Goal: Task Accomplishment & Management: Manage account settings

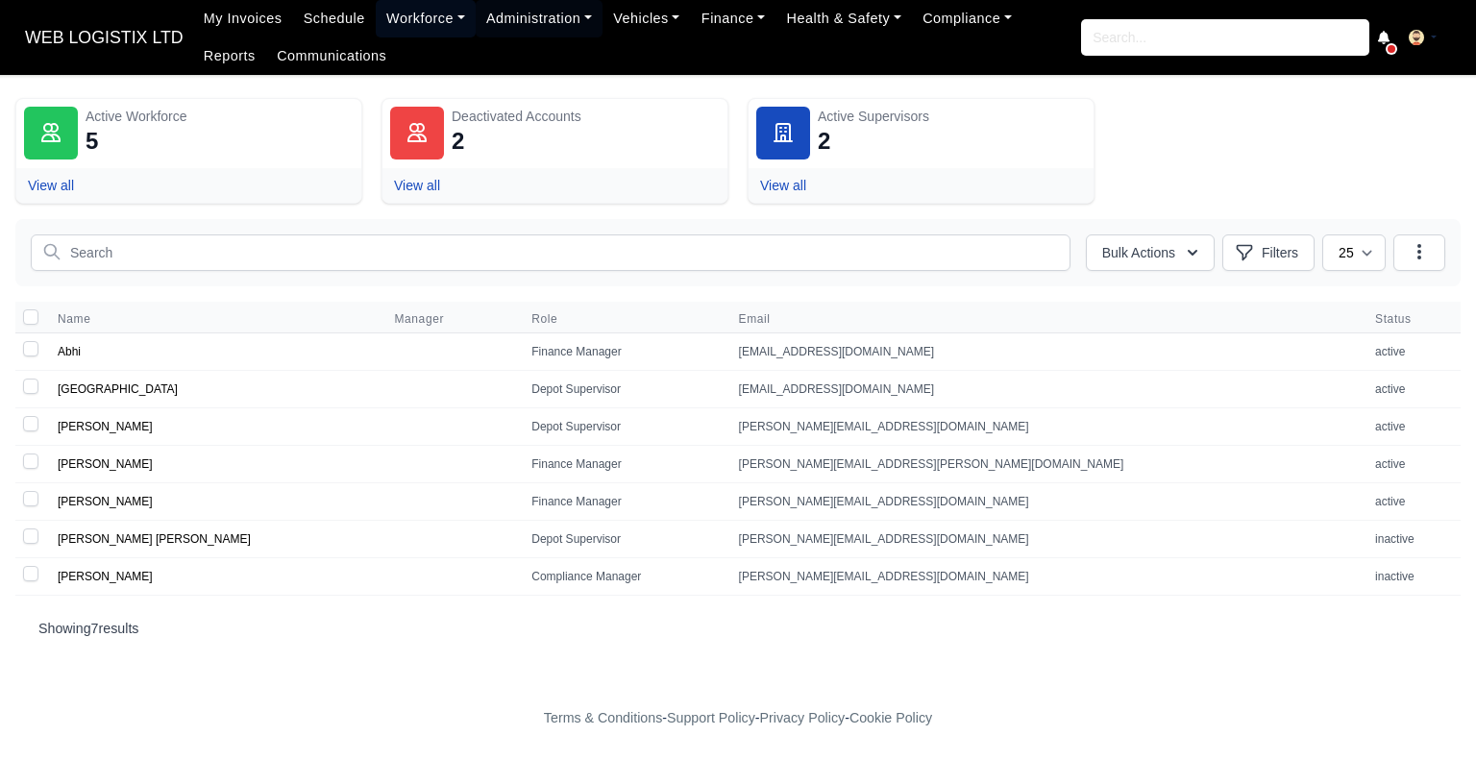
click at [419, 16] on link "Workforce" at bounding box center [426, 18] width 100 height 37
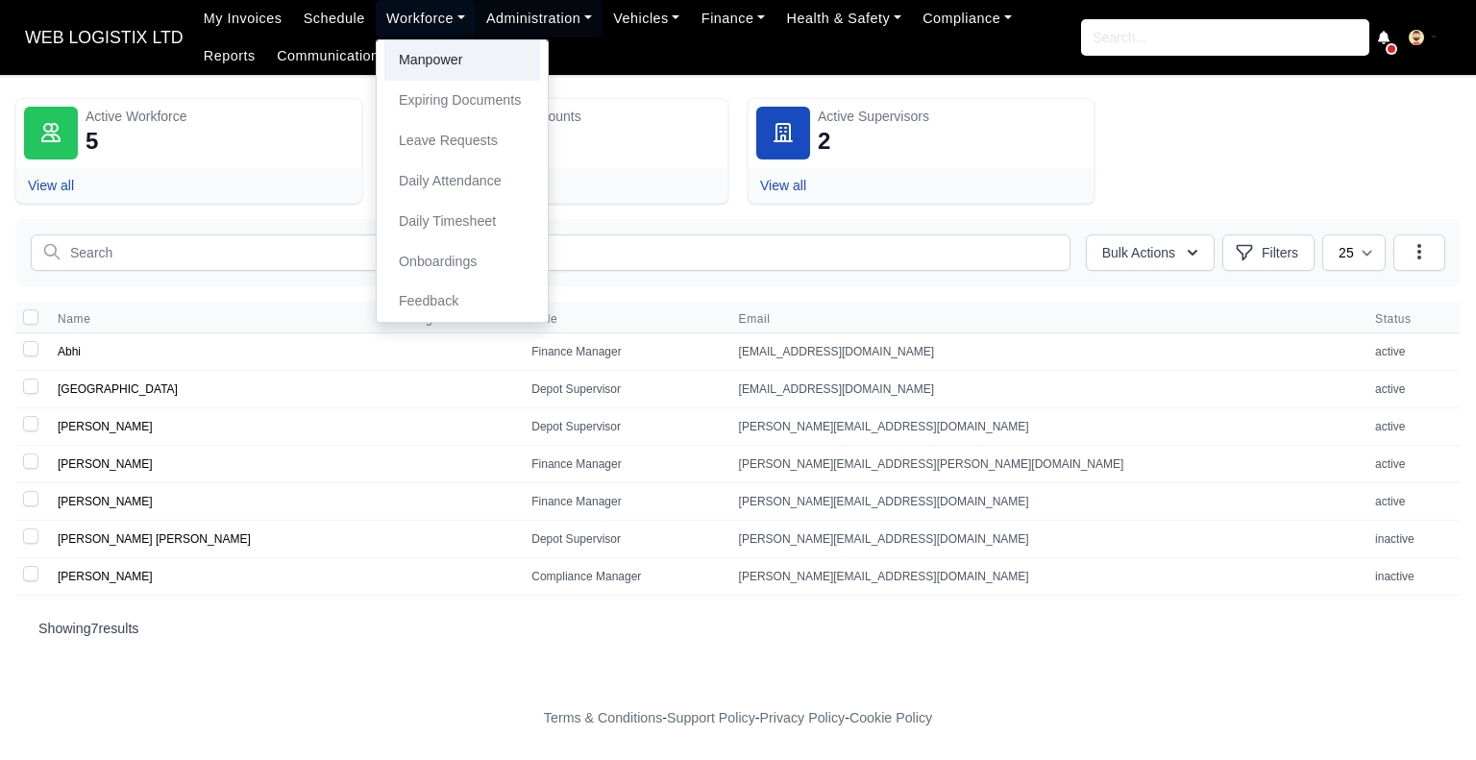
click at [421, 49] on link "Manpower" at bounding box center [462, 60] width 156 height 40
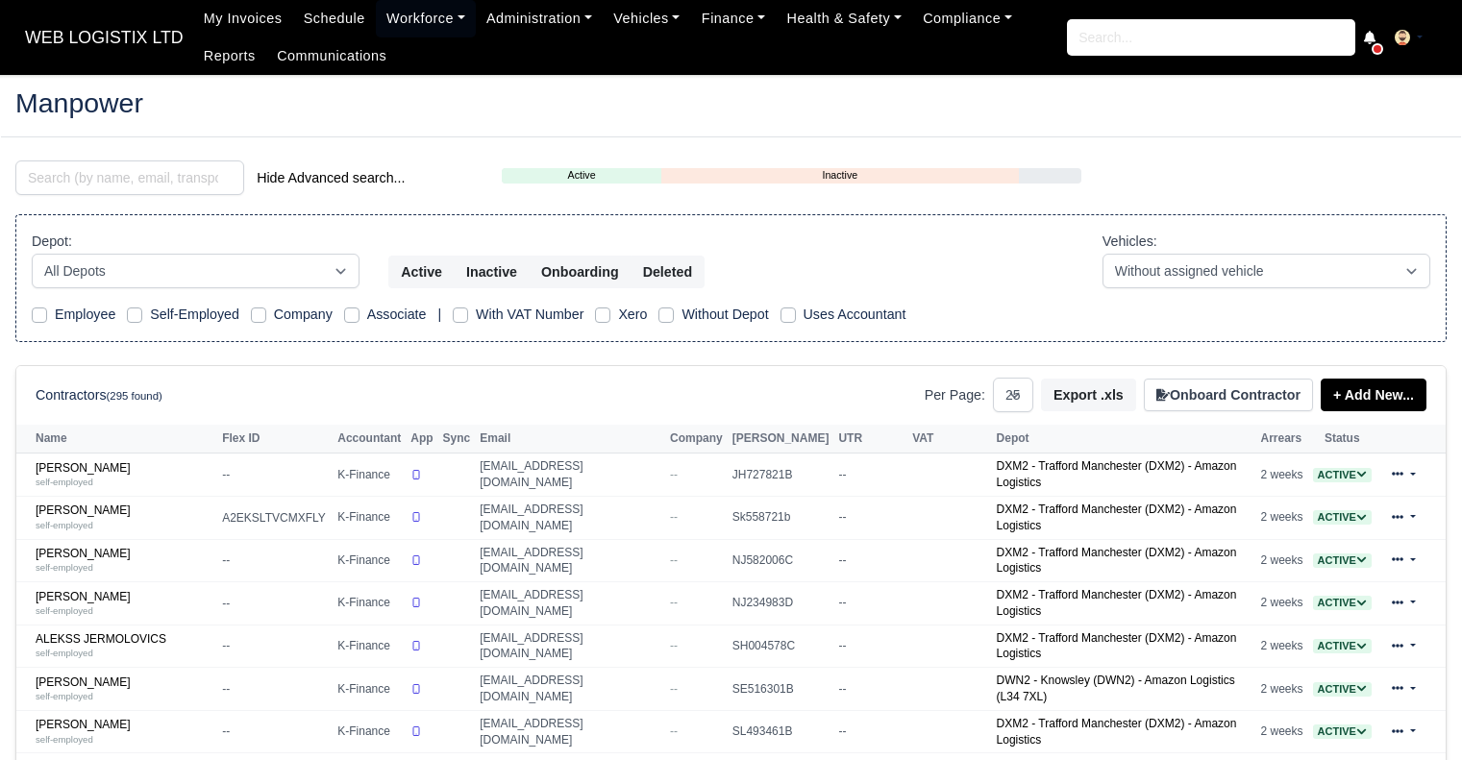
select select "25"
click at [77, 186] on input "search" at bounding box center [129, 177] width 229 height 35
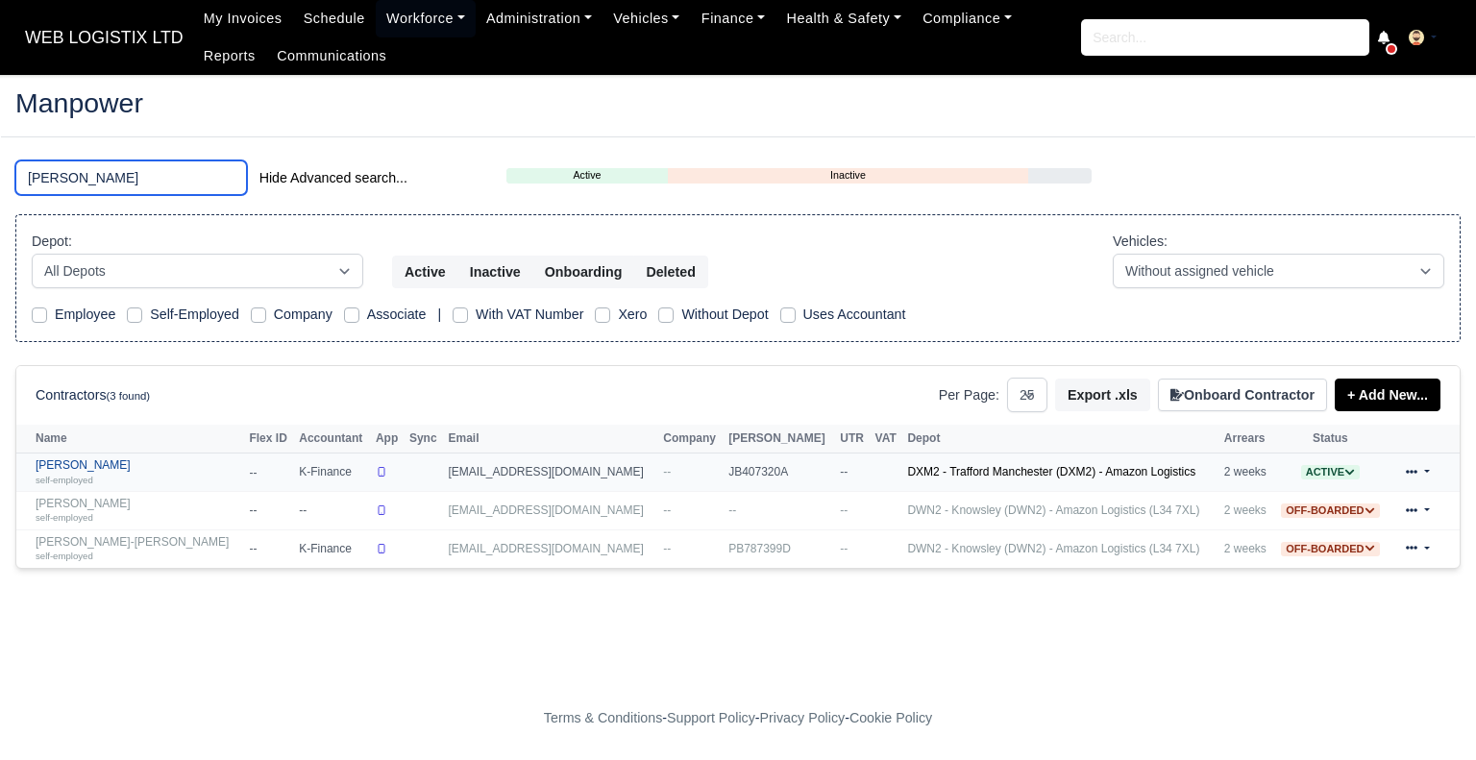
type input "jon"
click at [42, 462] on link "Jon-Paul Bridges self-employed" at bounding box center [138, 472] width 204 height 28
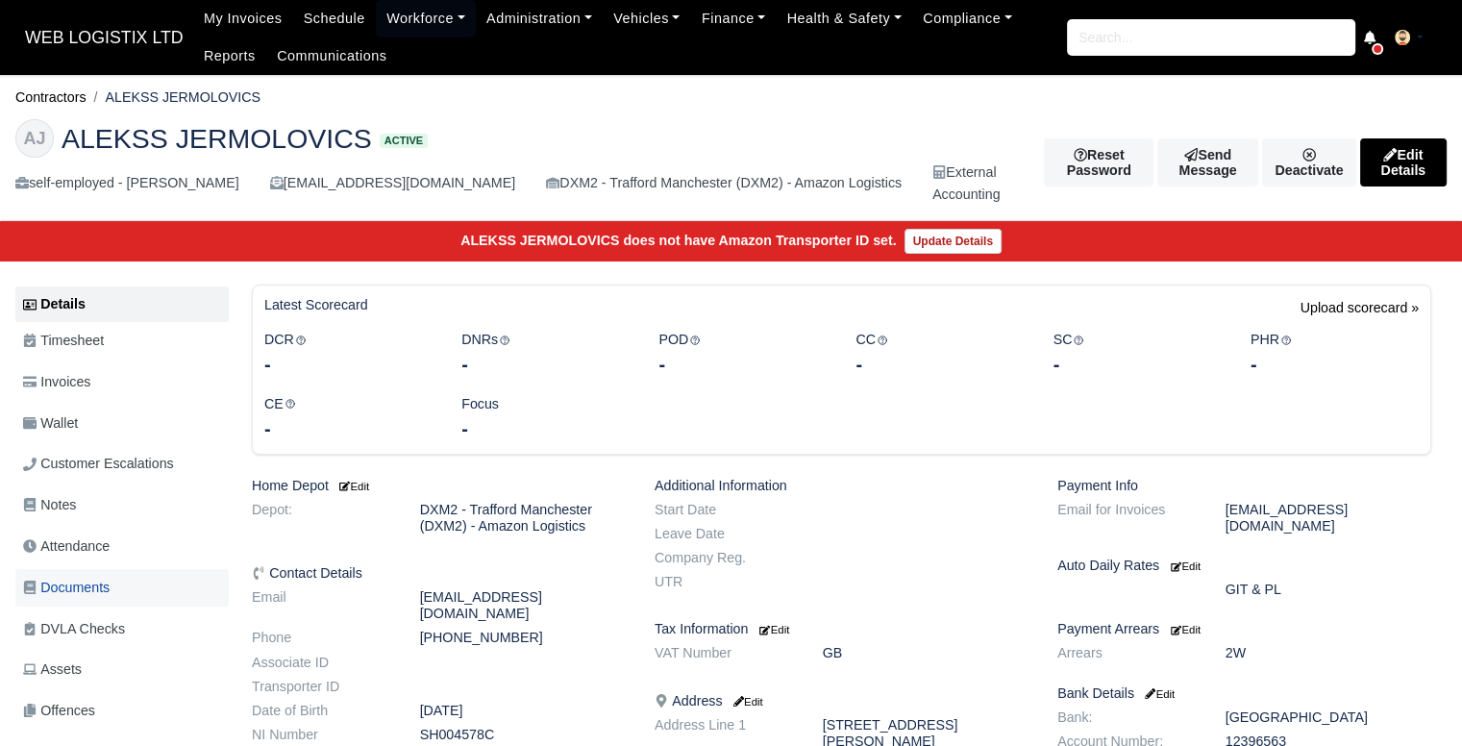
click at [100, 584] on span "Documents" at bounding box center [66, 588] width 86 height 22
click at [106, 627] on span "DVLA Checks" at bounding box center [74, 629] width 102 height 22
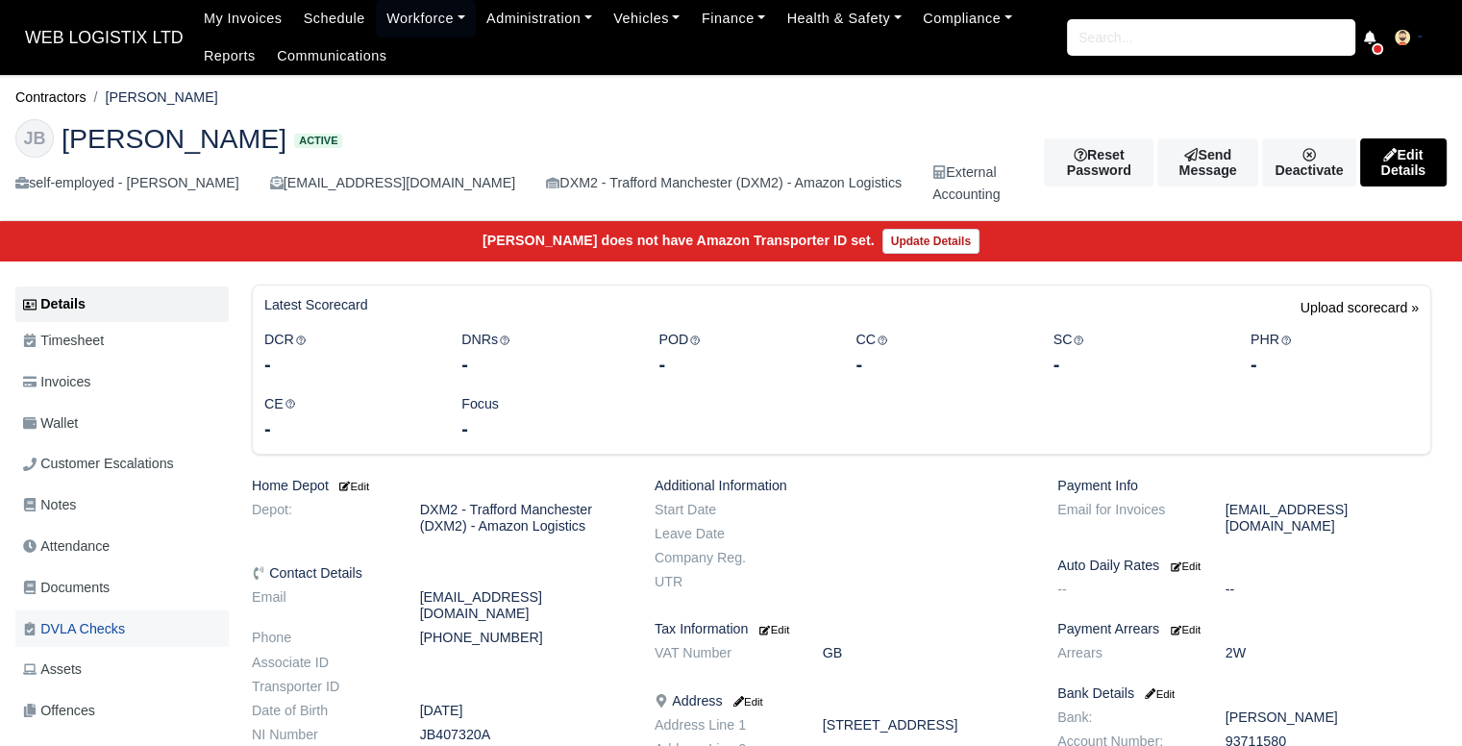
click at [100, 621] on span "DVLA Checks" at bounding box center [74, 629] width 102 height 22
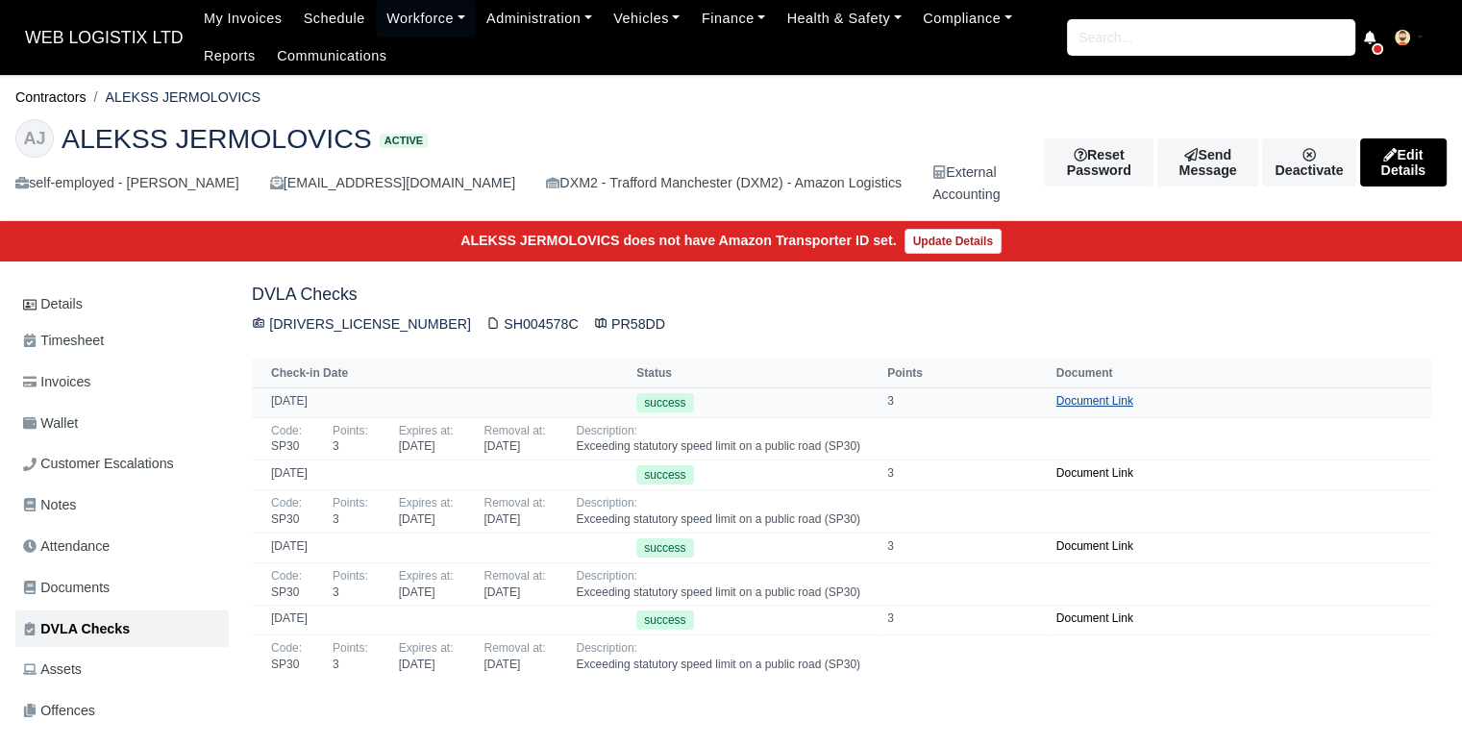
click at [1070, 401] on link "Document Link" at bounding box center [1094, 400] width 77 height 13
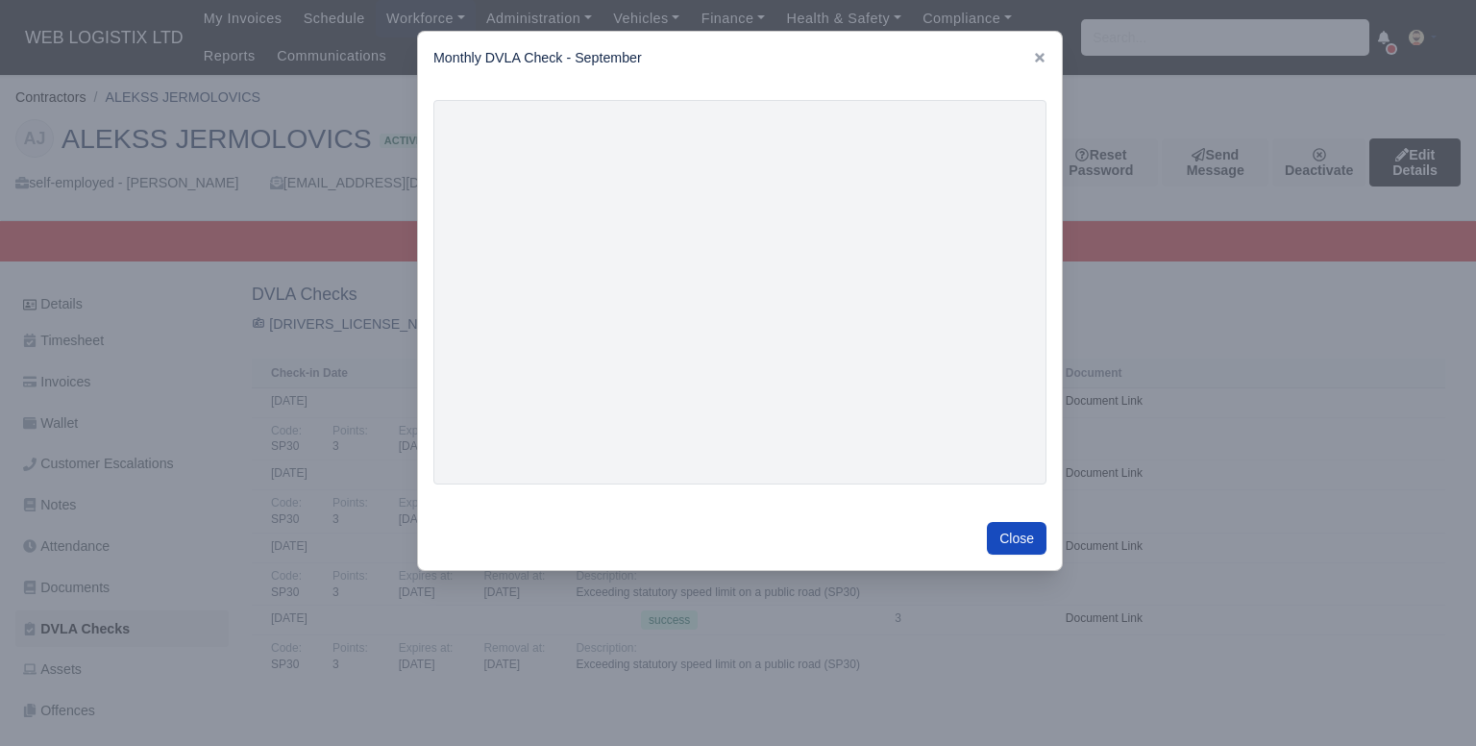
click at [1033, 50] on link at bounding box center [1039, 57] width 13 height 15
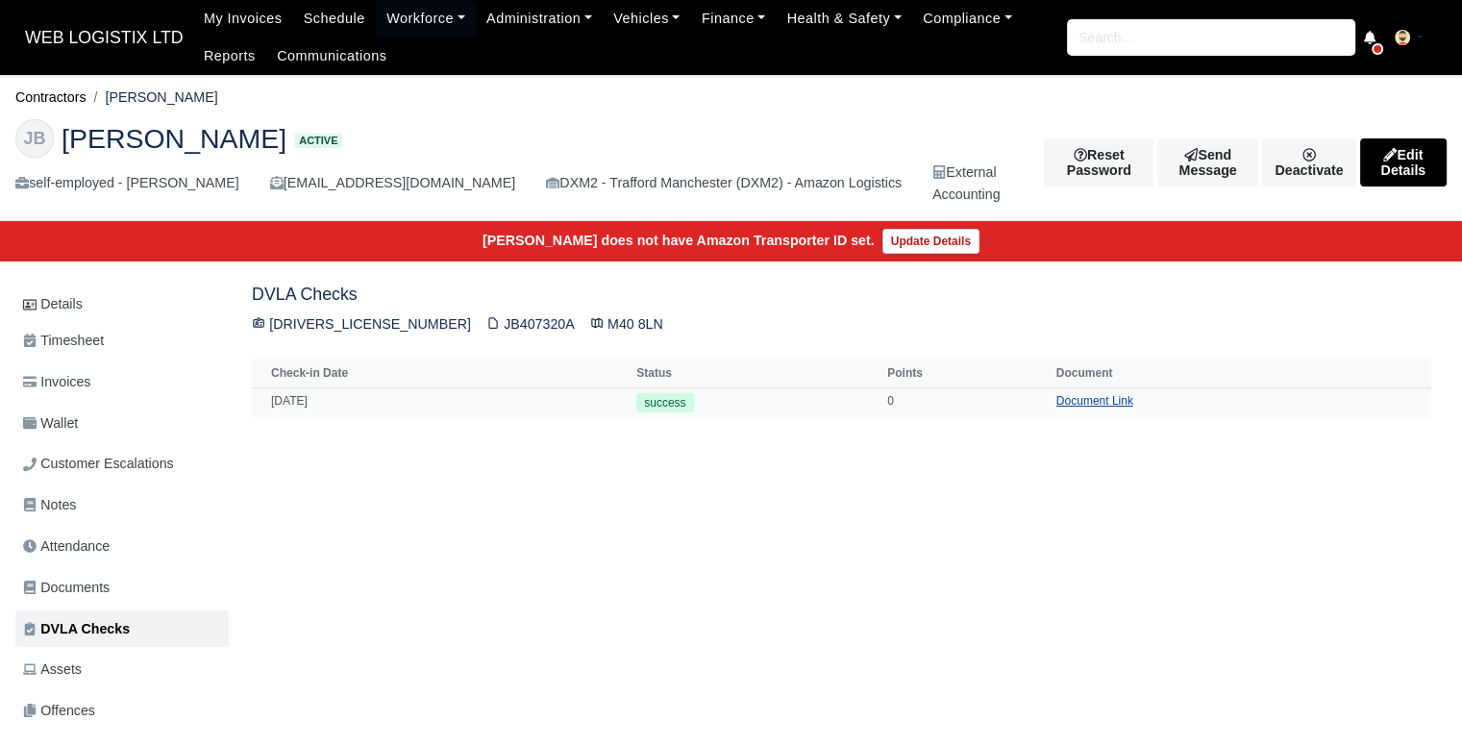
click at [1094, 401] on link "Document Link" at bounding box center [1094, 400] width 77 height 13
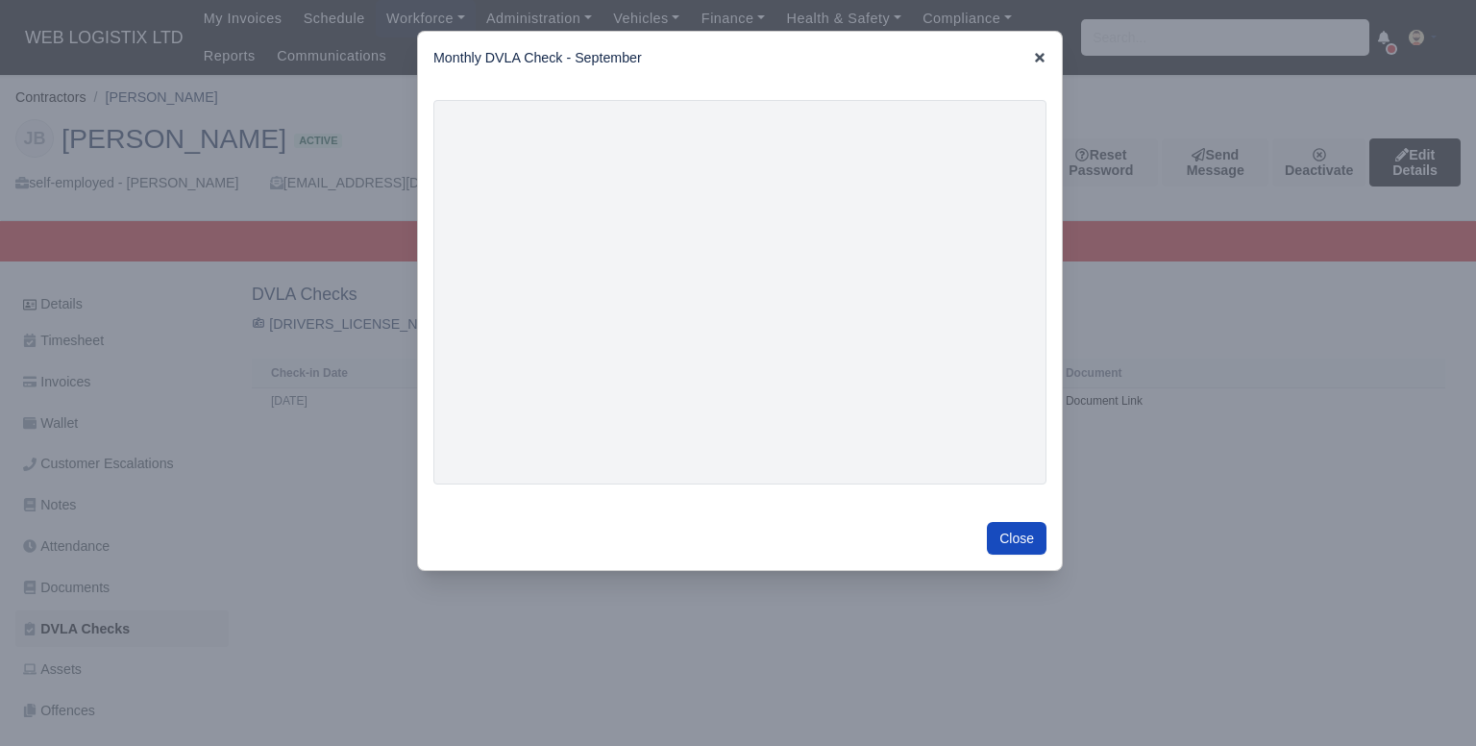
click at [1035, 58] on icon at bounding box center [1040, 58] width 10 height 10
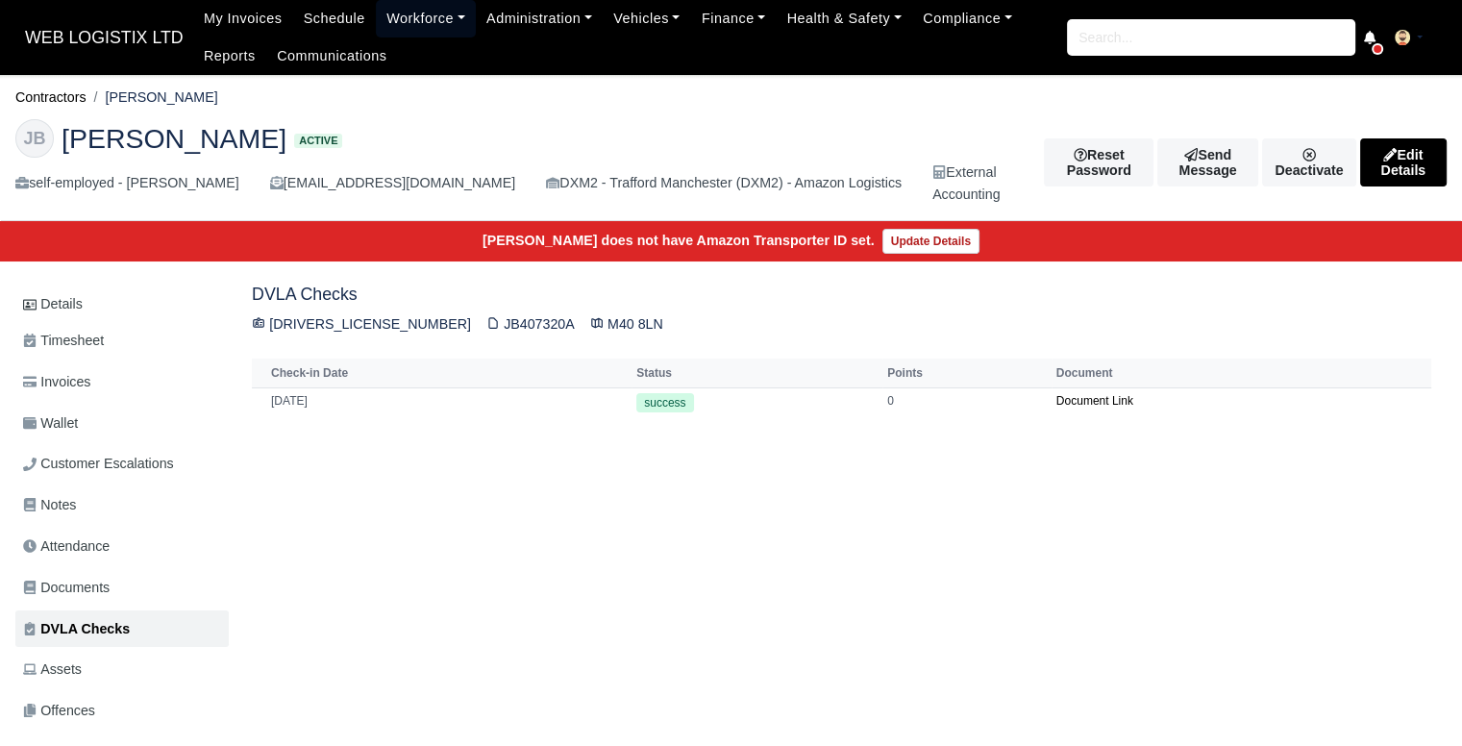
click at [401, 27] on link "Workforce" at bounding box center [426, 18] width 100 height 37
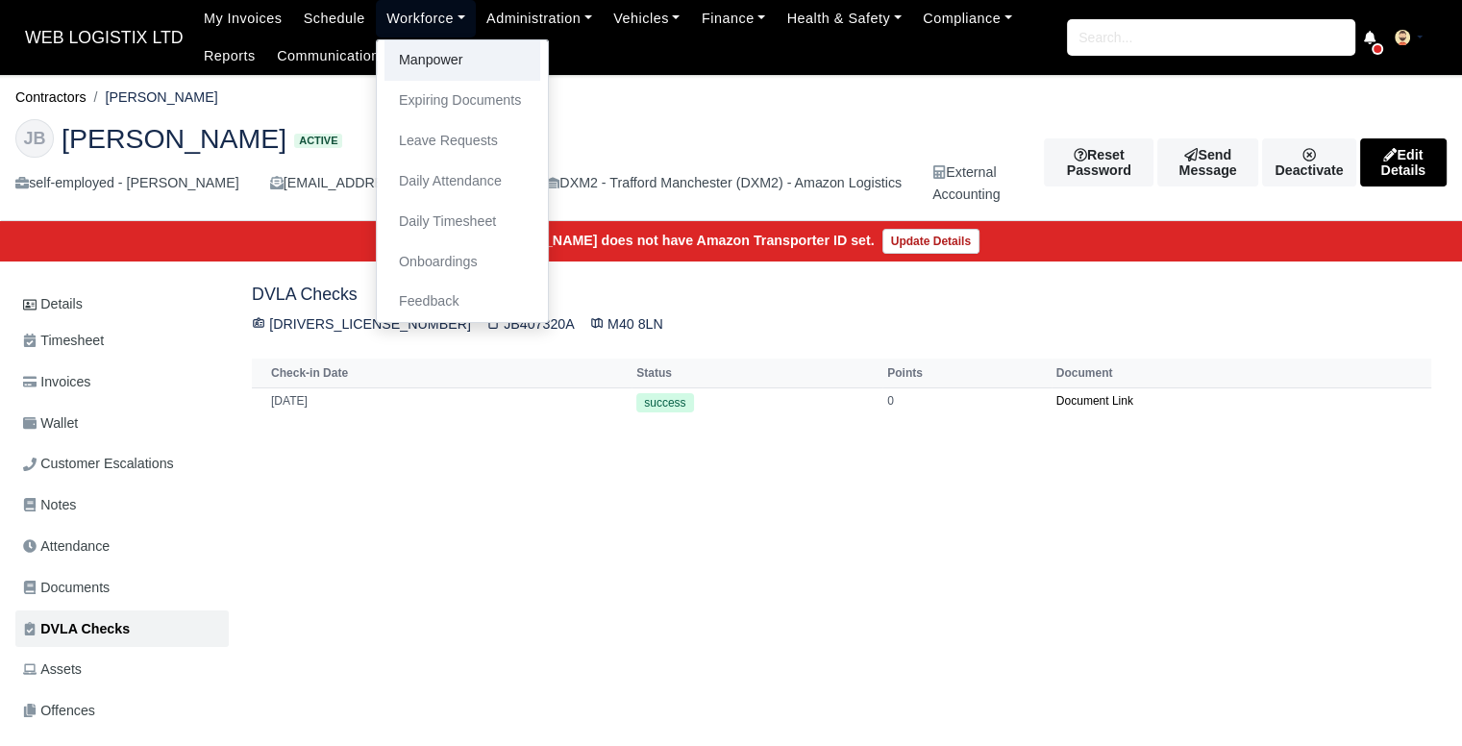
click at [409, 57] on link "Manpower" at bounding box center [462, 60] width 156 height 40
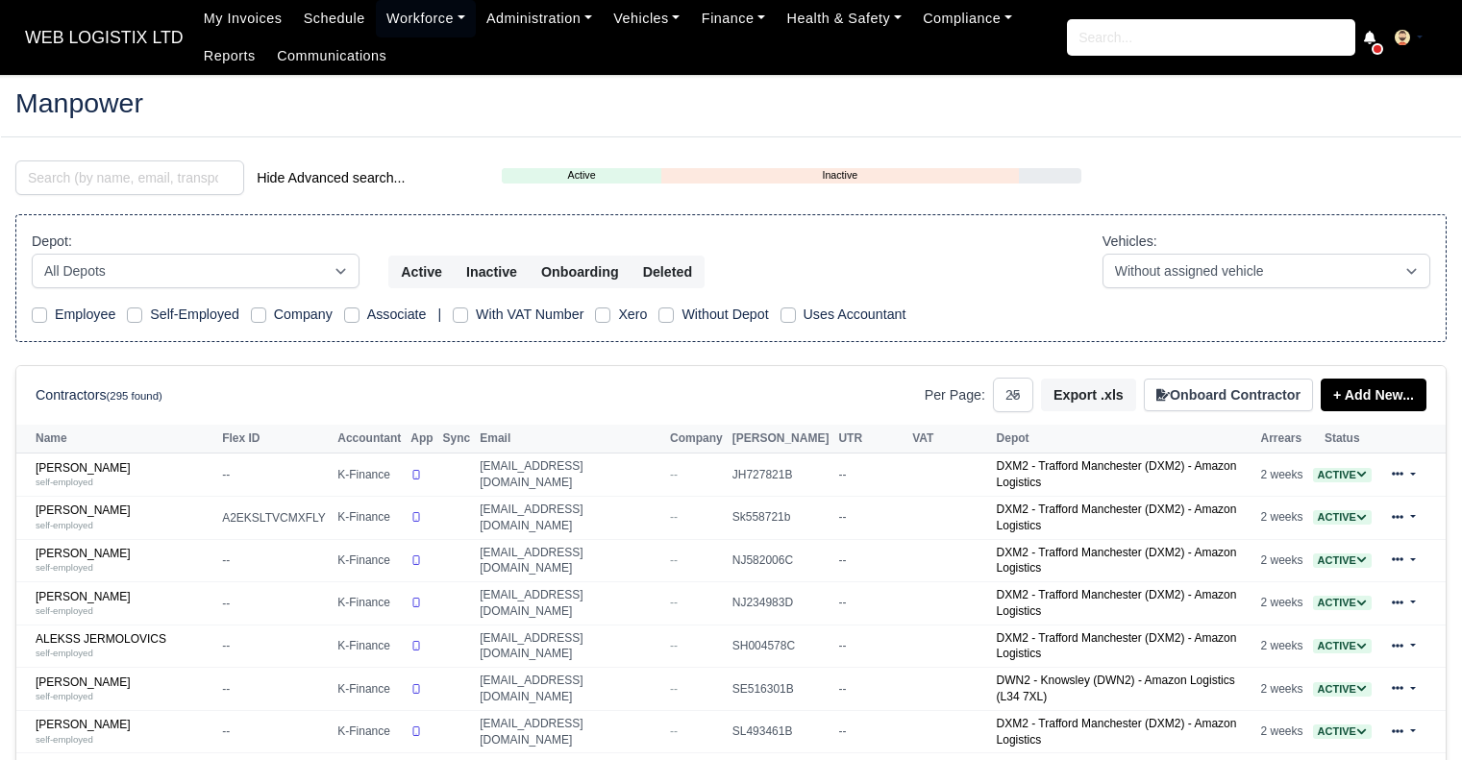
select select "25"
click at [175, 180] on input "search" at bounding box center [129, 177] width 229 height 35
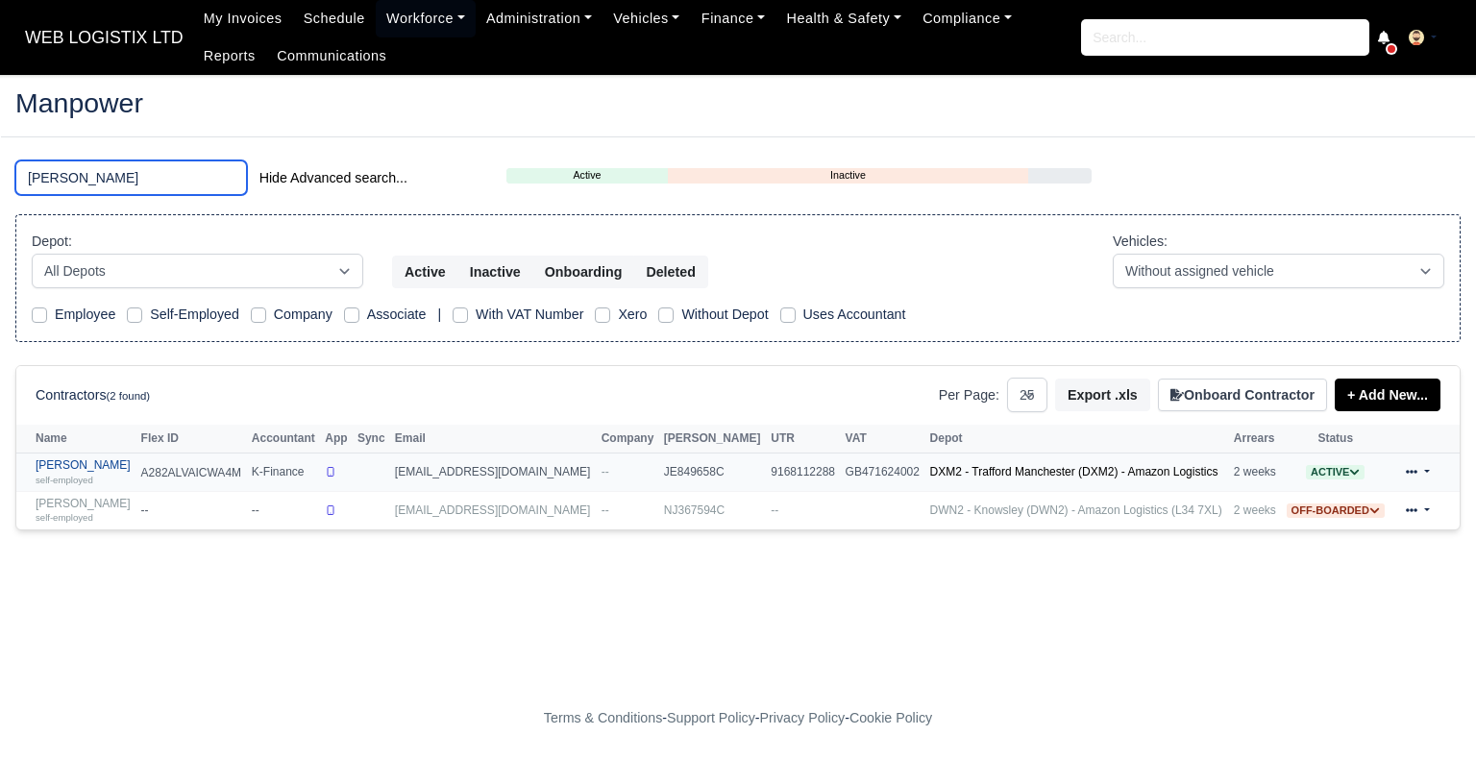
type input "[PERSON_NAME]"
click at [78, 469] on link "[PERSON_NAME] self-employed" at bounding box center [84, 472] width 96 height 28
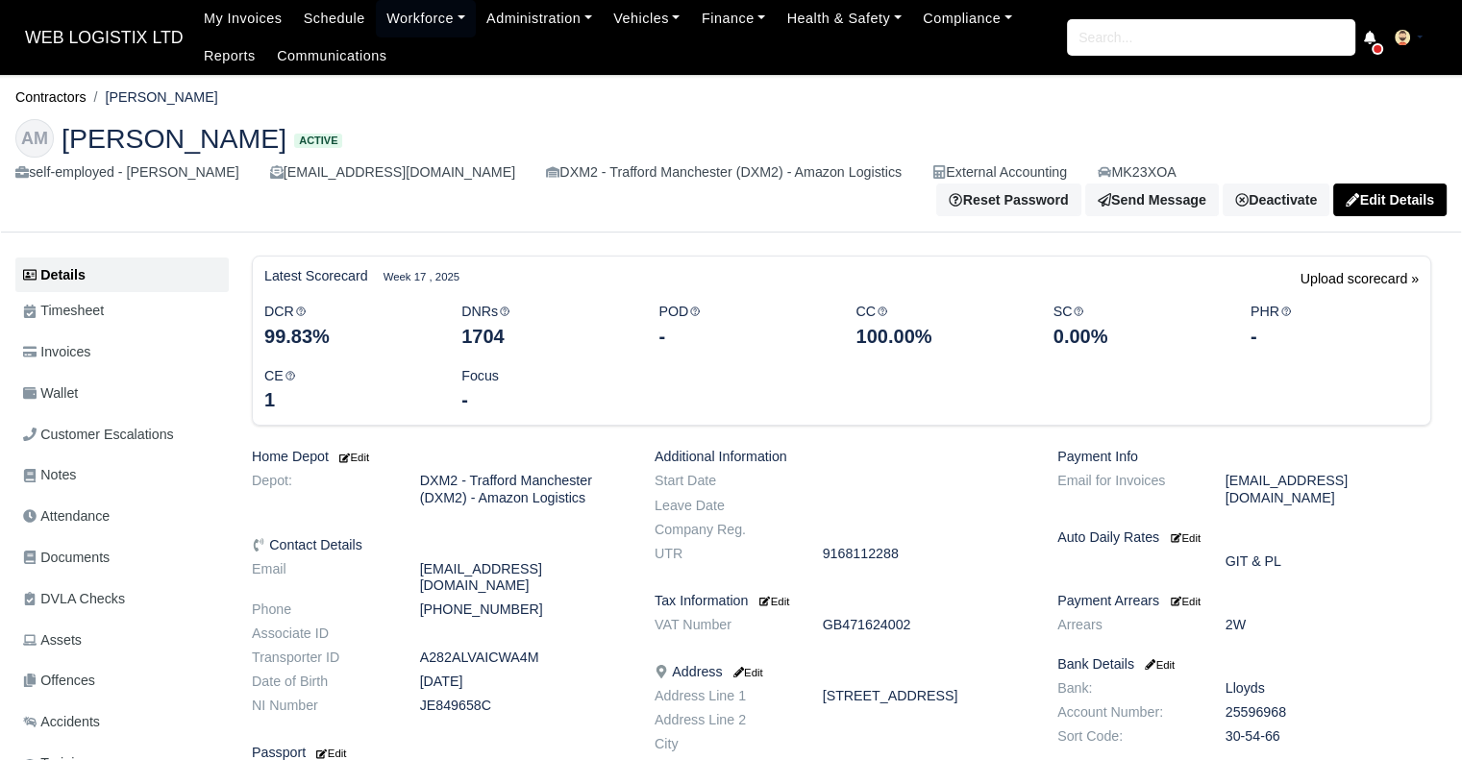
click at [95, 557] on link "Documents" at bounding box center [121, 557] width 213 height 37
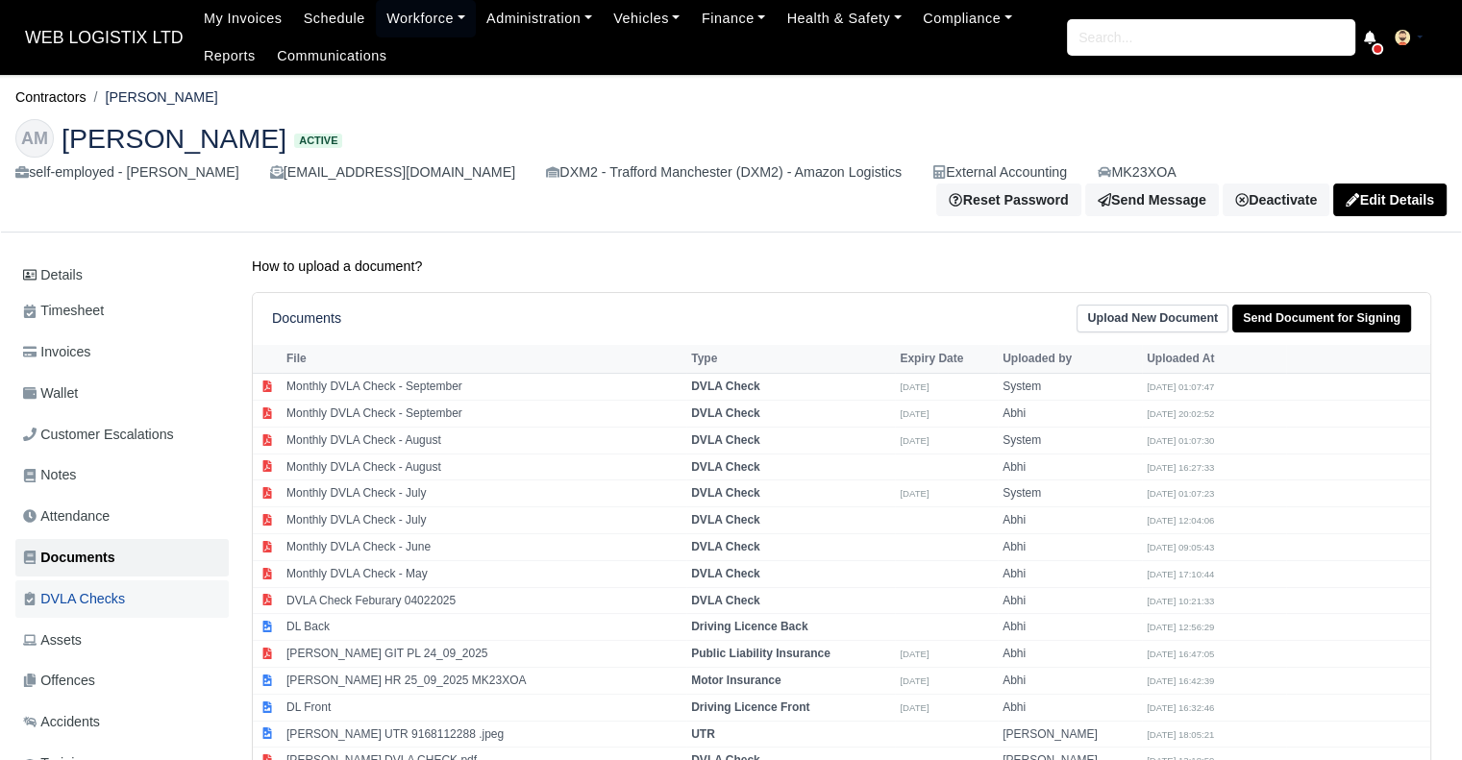
click at [98, 593] on span "DVLA Checks" at bounding box center [74, 599] width 102 height 22
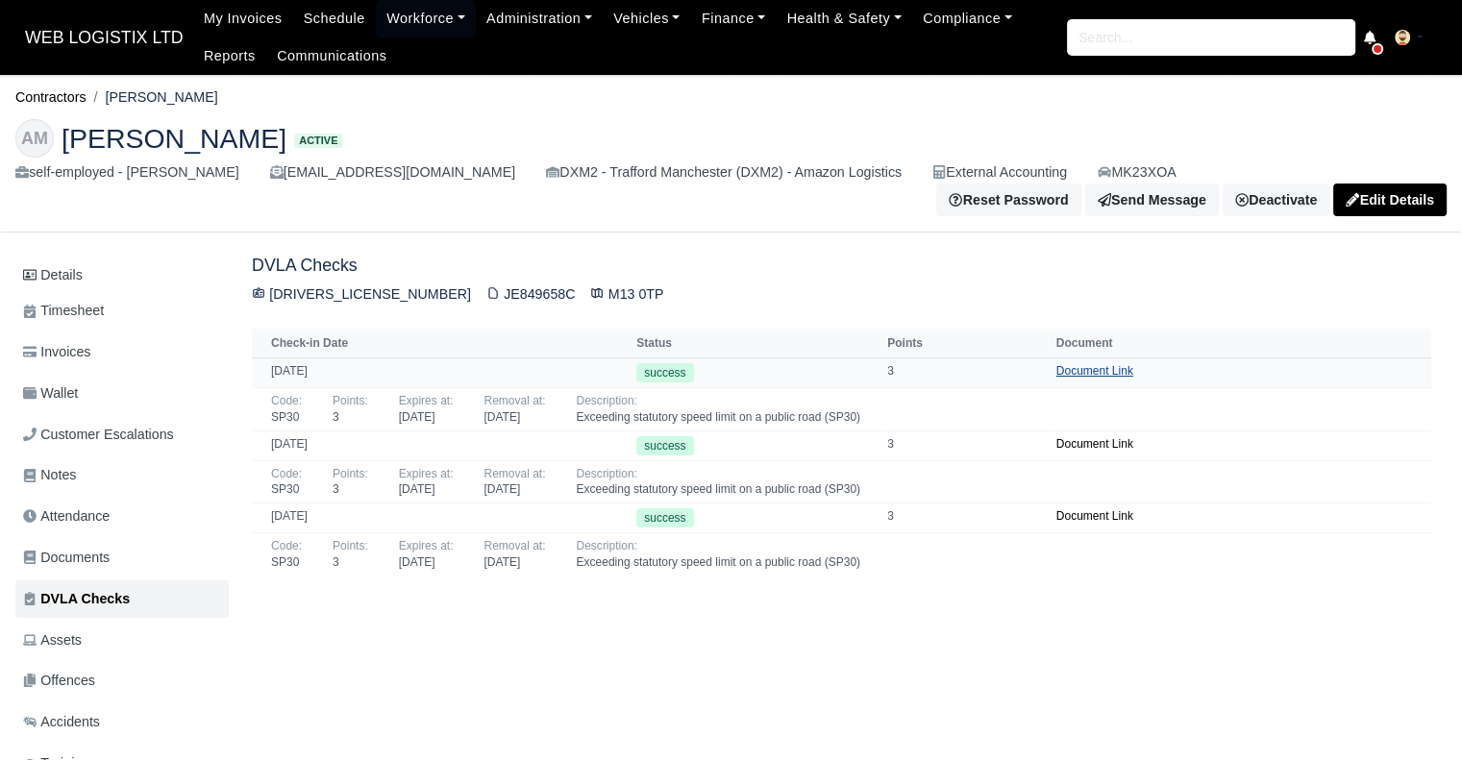
click at [1084, 364] on link "Document Link" at bounding box center [1094, 370] width 77 height 13
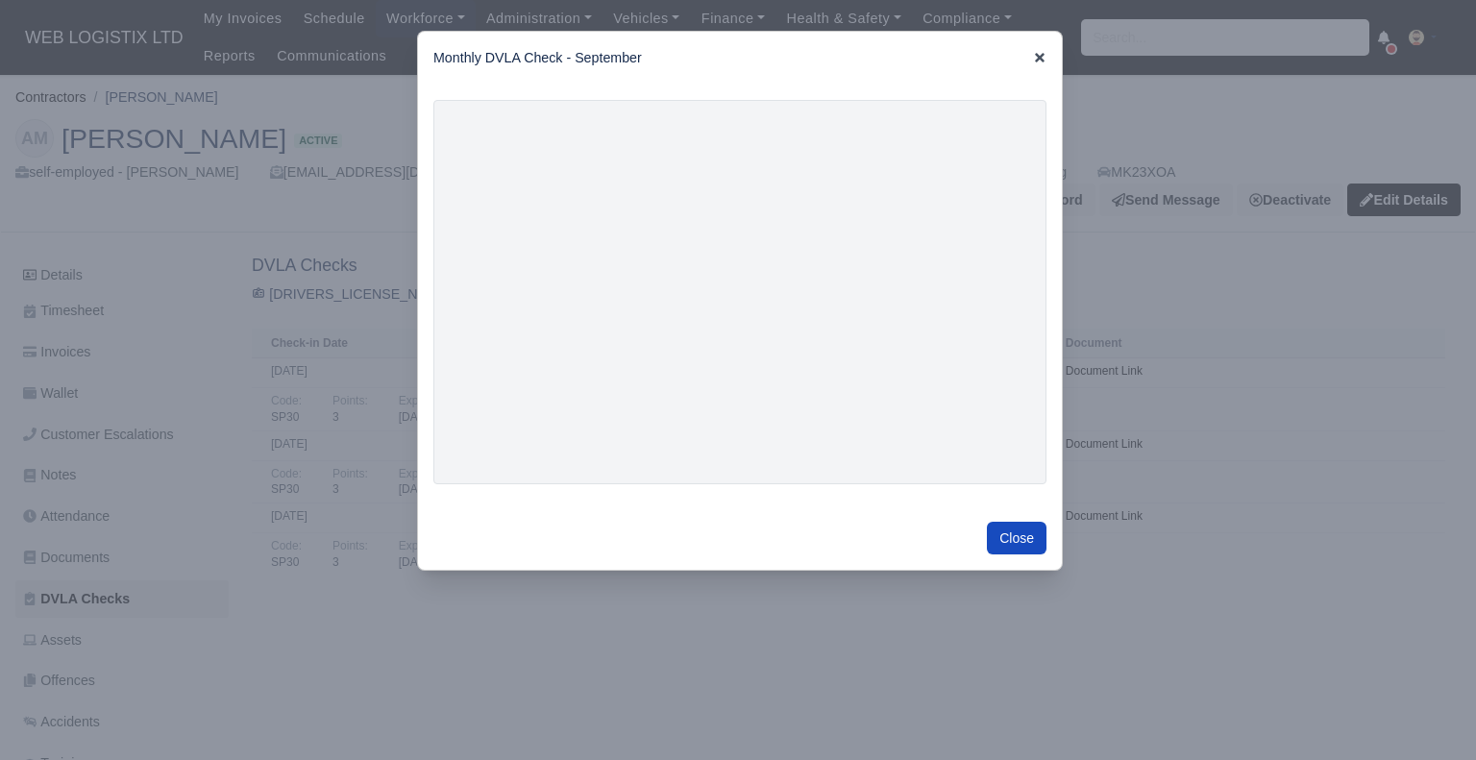
click at [1038, 57] on icon at bounding box center [1040, 58] width 10 height 10
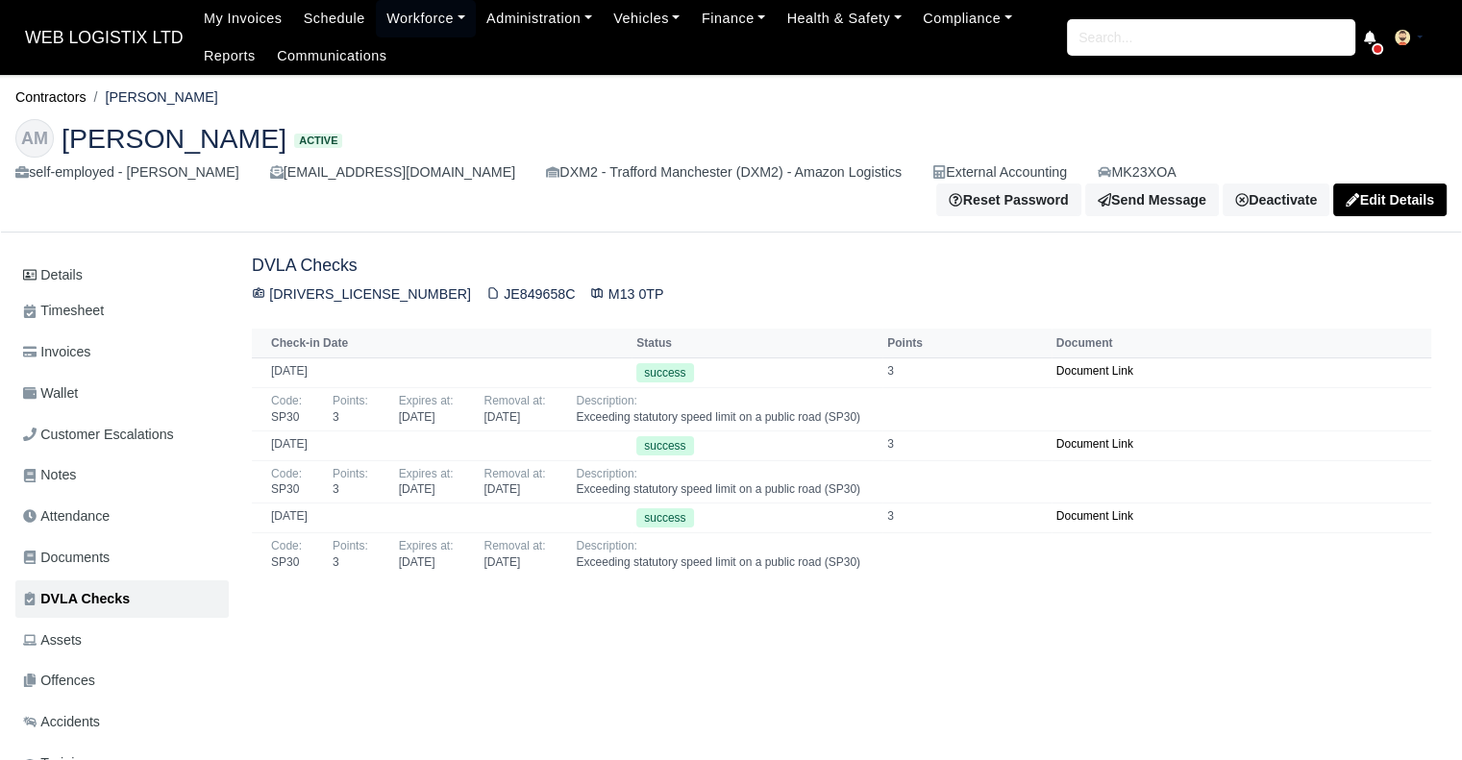
click at [1400, 329] on th "Document" at bounding box center [1241, 343] width 380 height 29
click at [1065, 437] on link "Document Link" at bounding box center [1094, 443] width 77 height 13
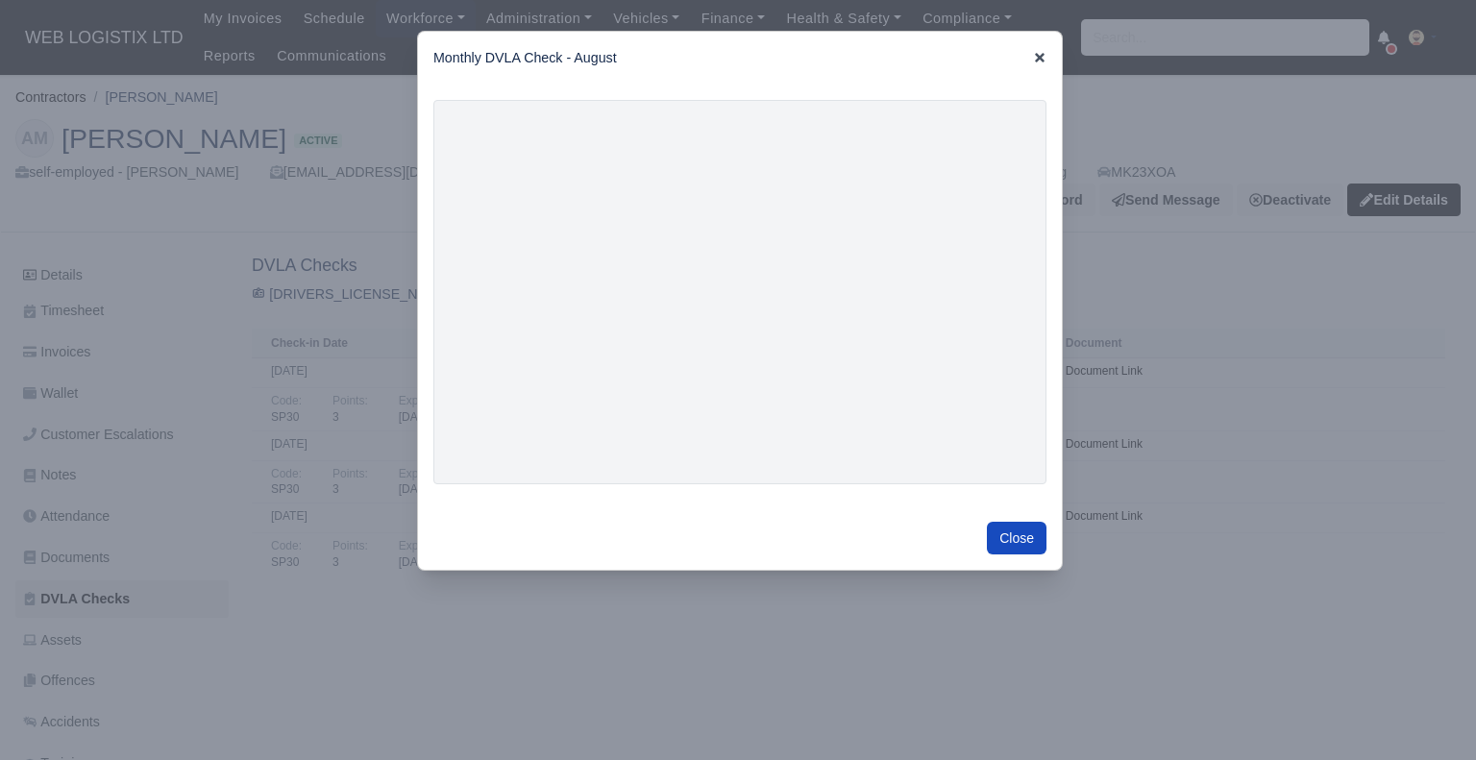
click at [1039, 51] on icon at bounding box center [1039, 57] width 13 height 13
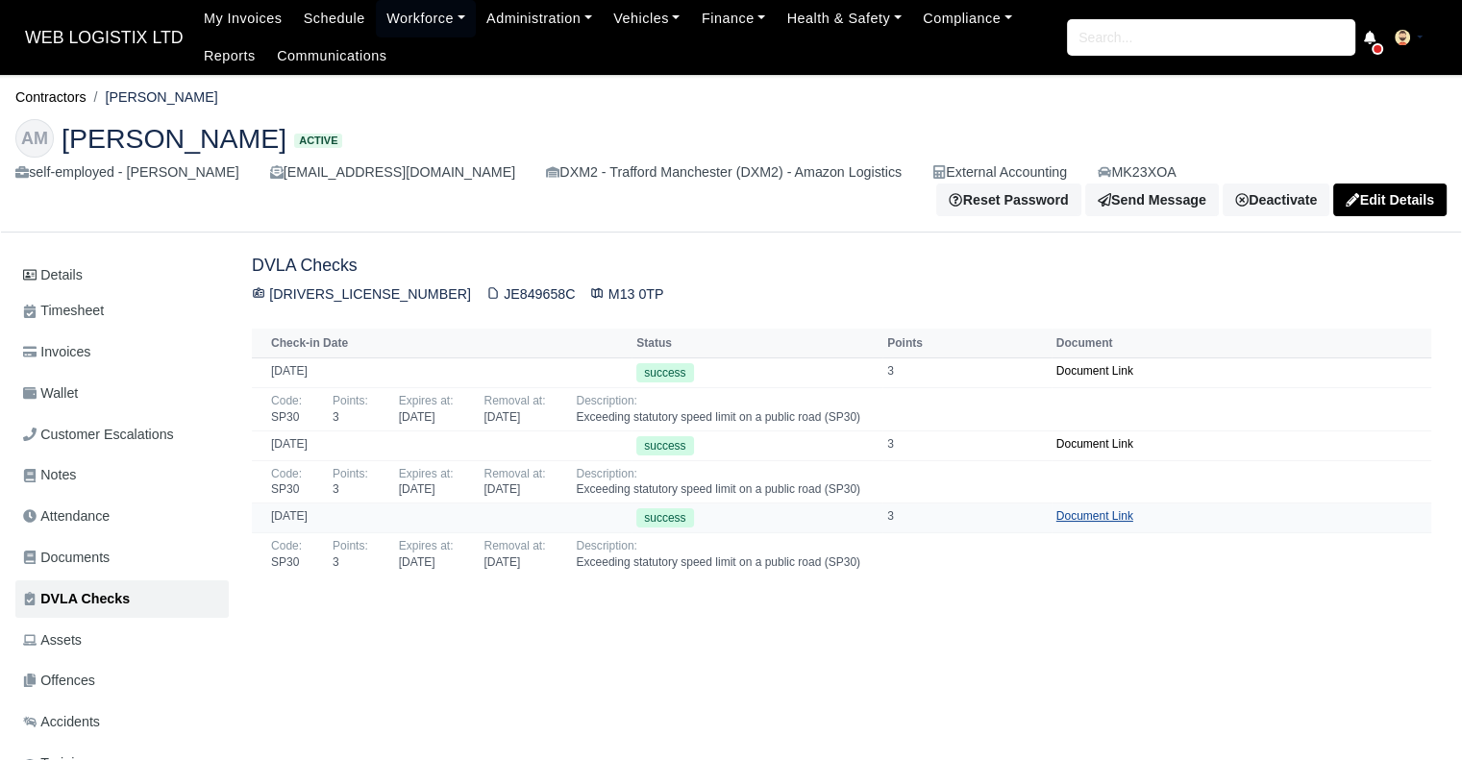
click at [1094, 509] on link "Document Link" at bounding box center [1094, 515] width 77 height 13
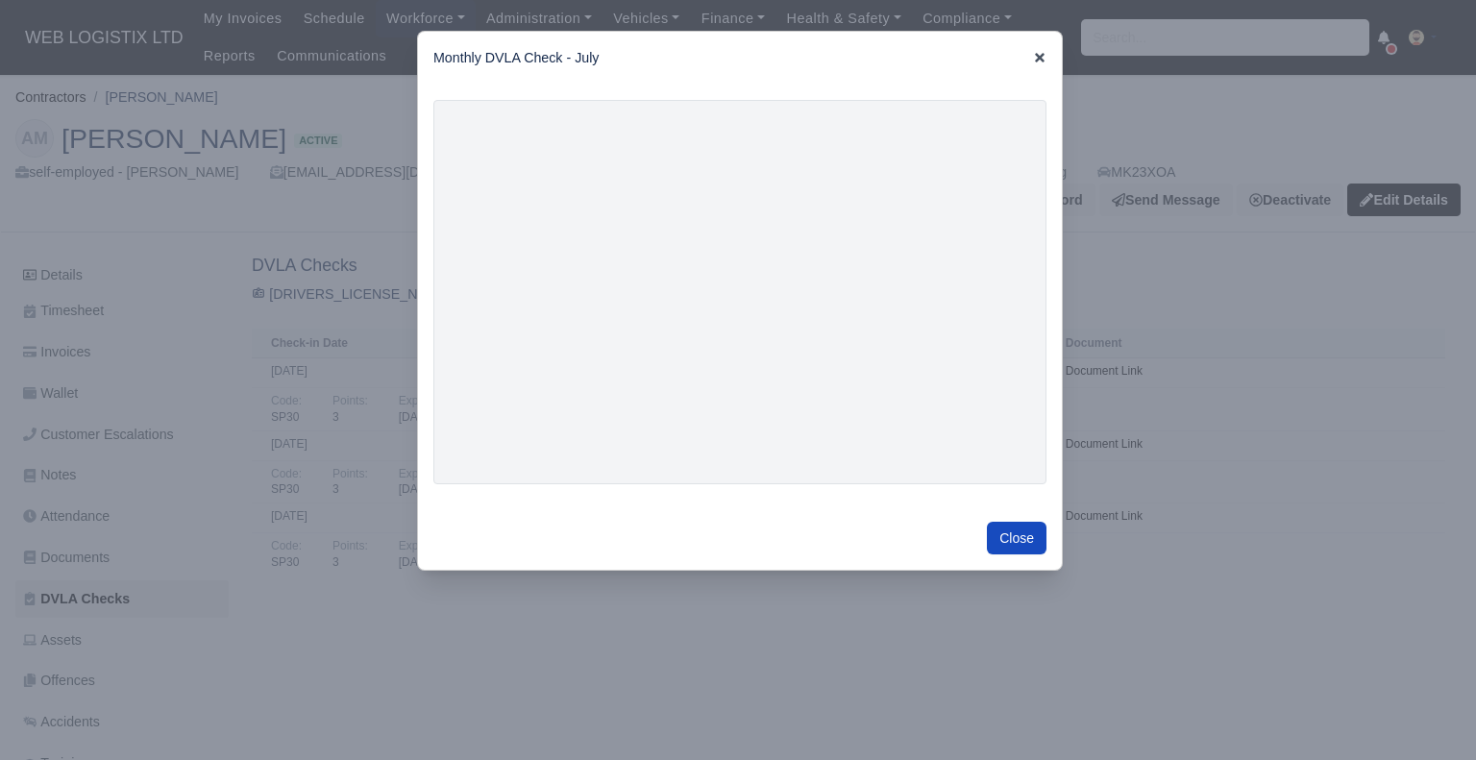
click at [1038, 58] on icon at bounding box center [1040, 58] width 10 height 10
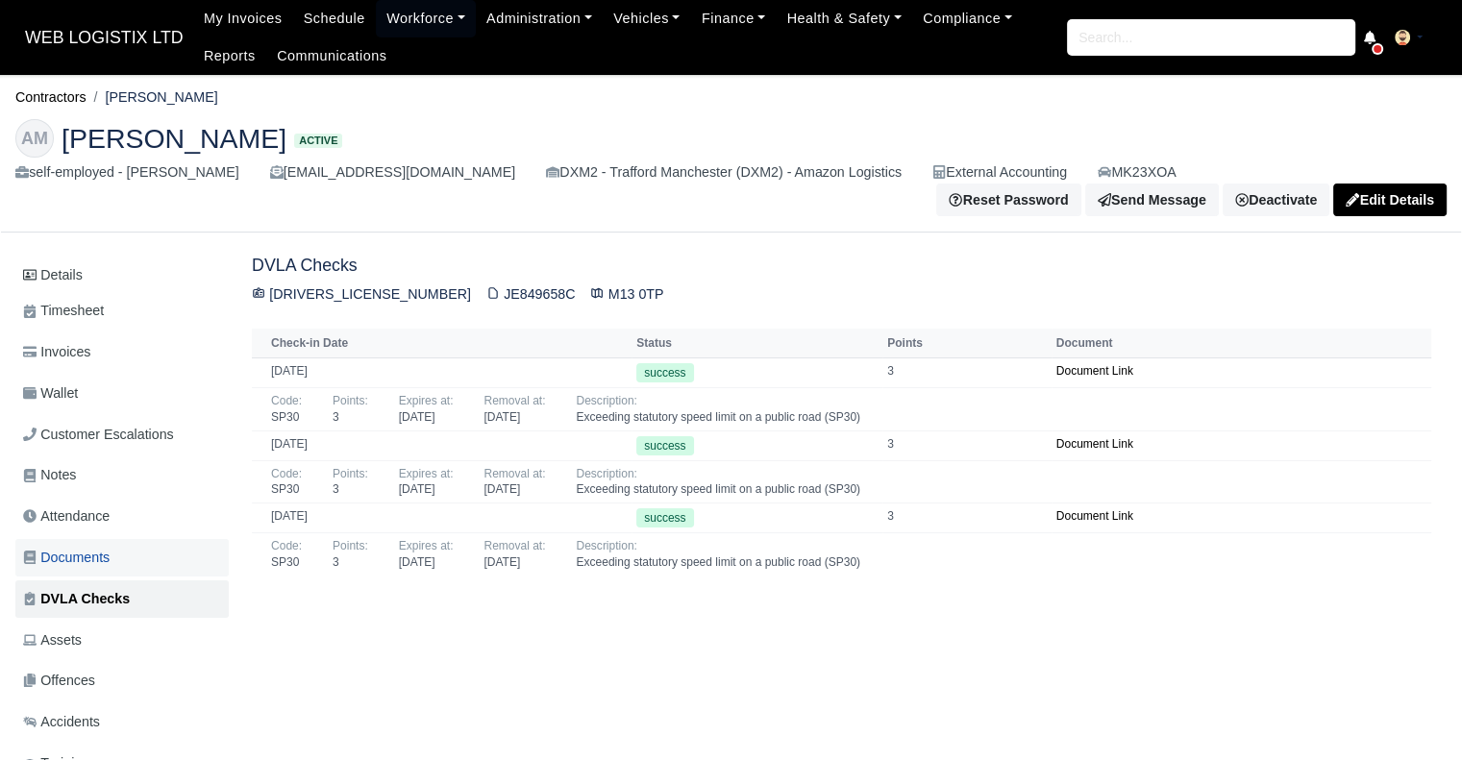
click at [77, 547] on span "Documents" at bounding box center [66, 558] width 86 height 22
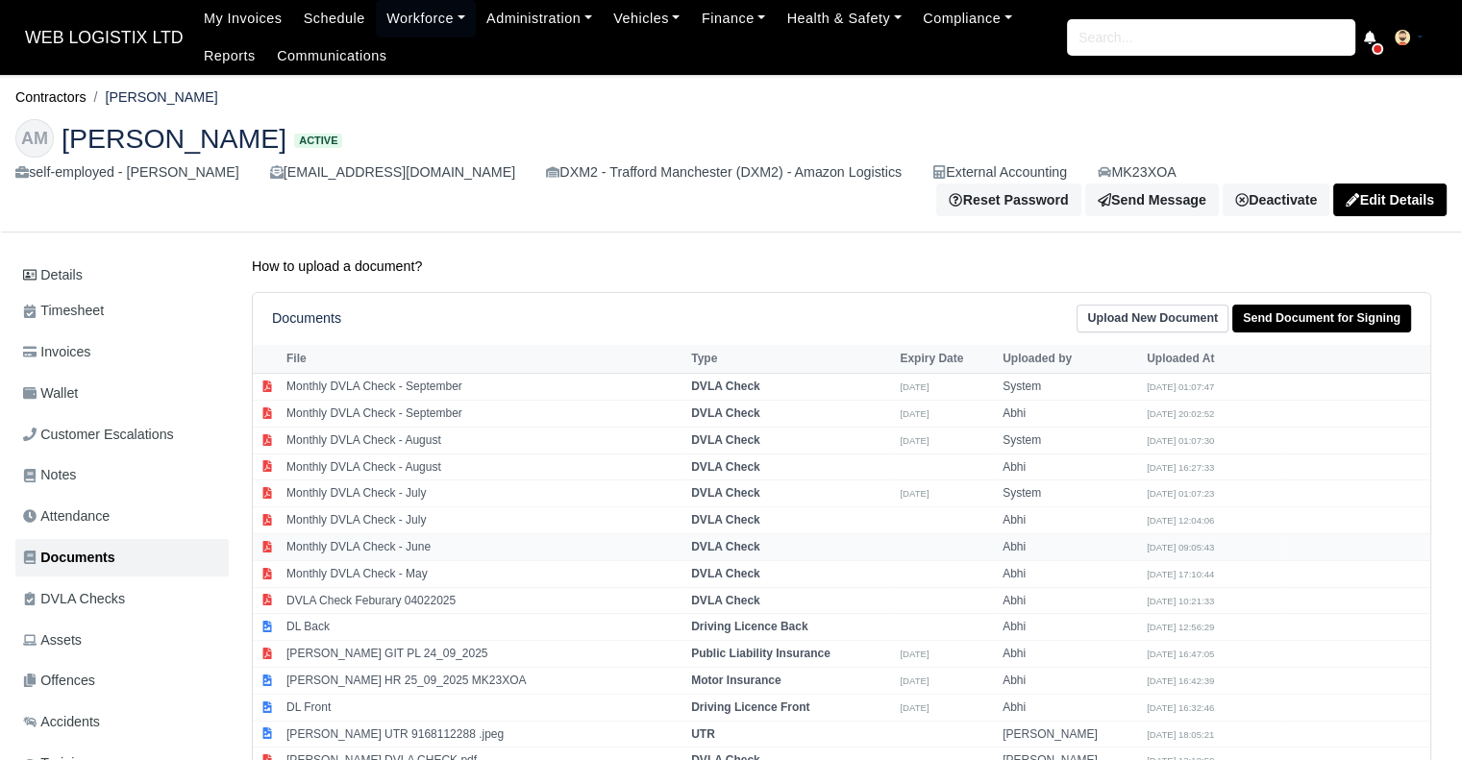
click at [423, 534] on td "Monthly DVLA Check - June" at bounding box center [484, 547] width 405 height 27
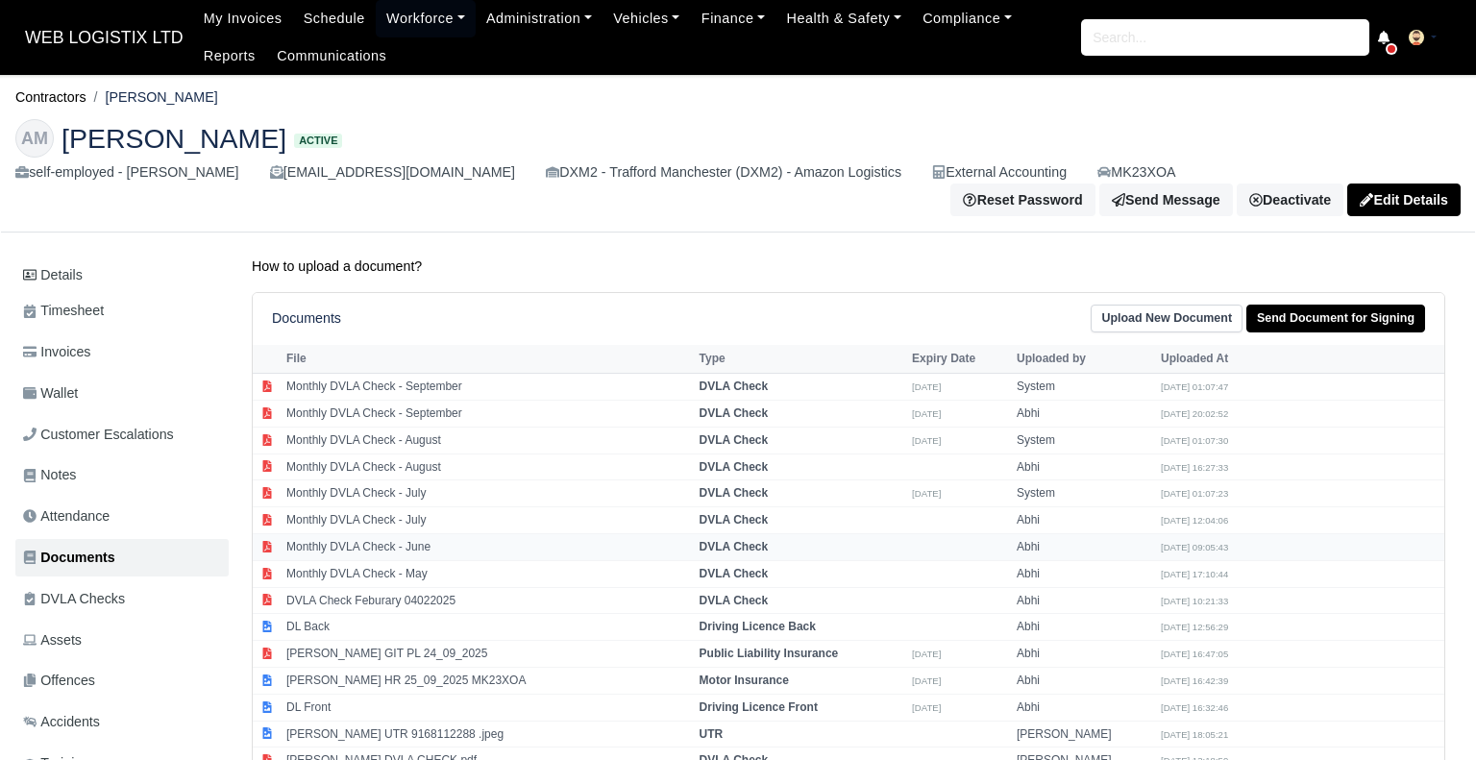
select select "dvla-check"
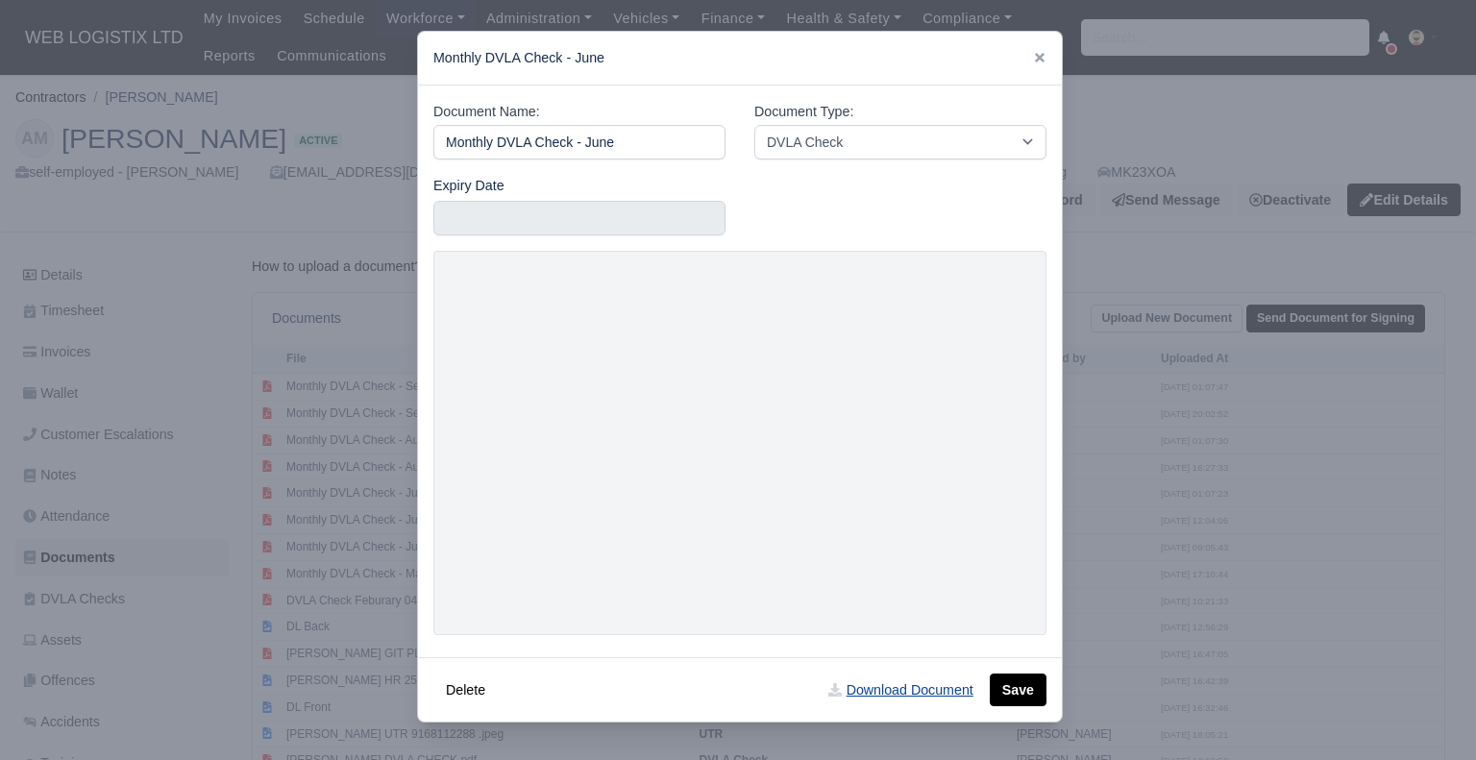
click at [908, 691] on link "Download Document" at bounding box center [900, 690] width 169 height 33
click at [1366, 479] on div at bounding box center [738, 380] width 1476 height 760
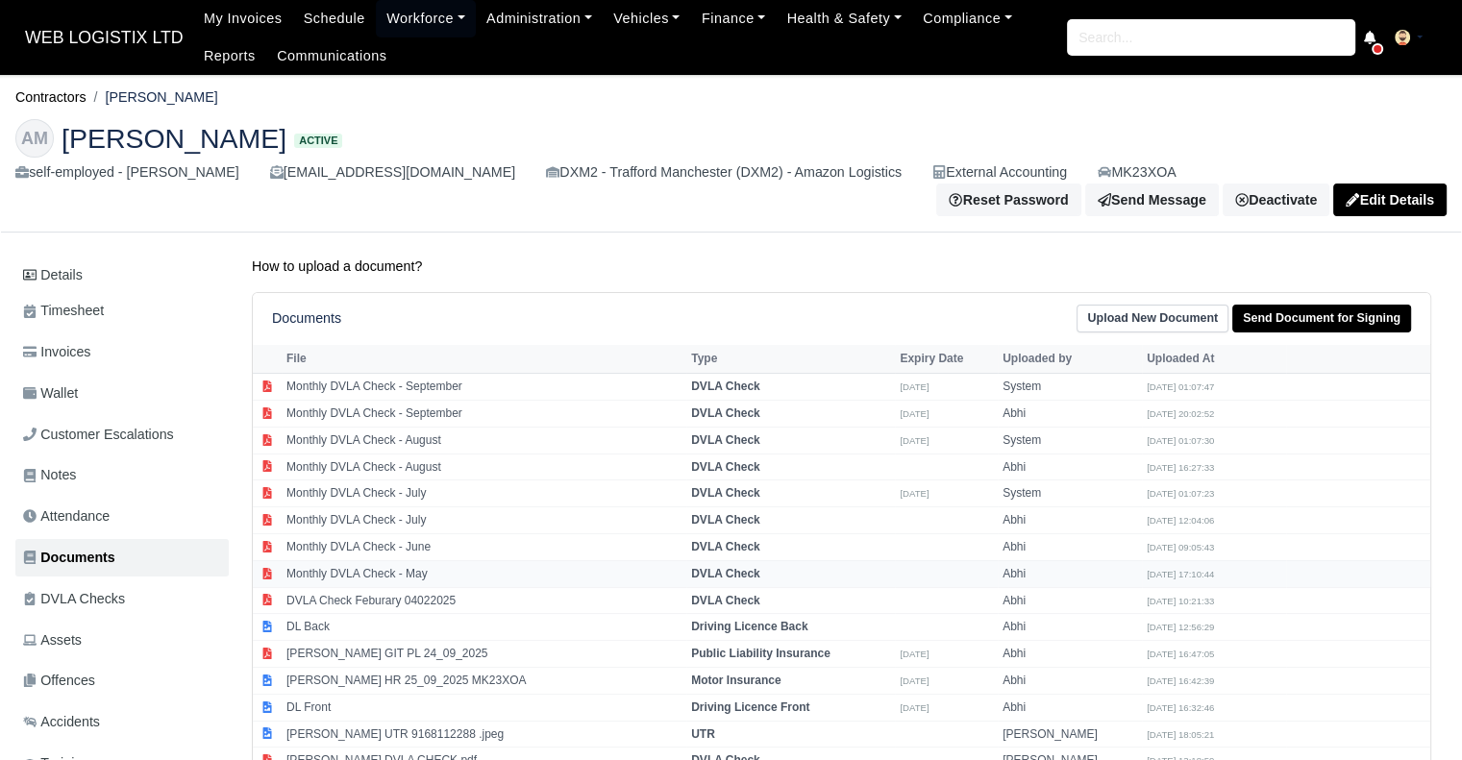
click at [511, 560] on td "Monthly DVLA Check - May" at bounding box center [484, 573] width 405 height 27
select select "dvla-check"
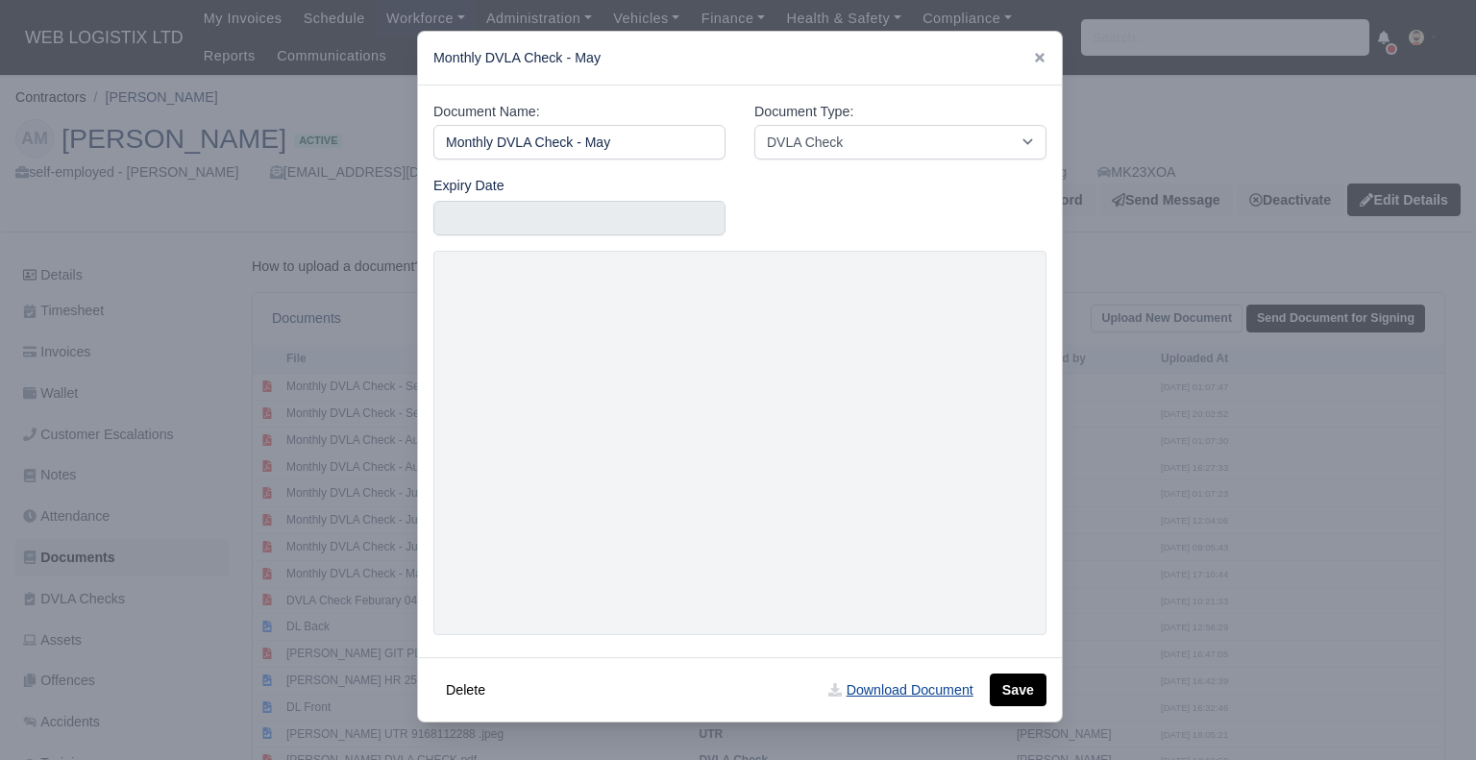
click at [865, 693] on link "Download Document" at bounding box center [900, 690] width 169 height 33
click at [1040, 59] on icon at bounding box center [1040, 58] width 10 height 10
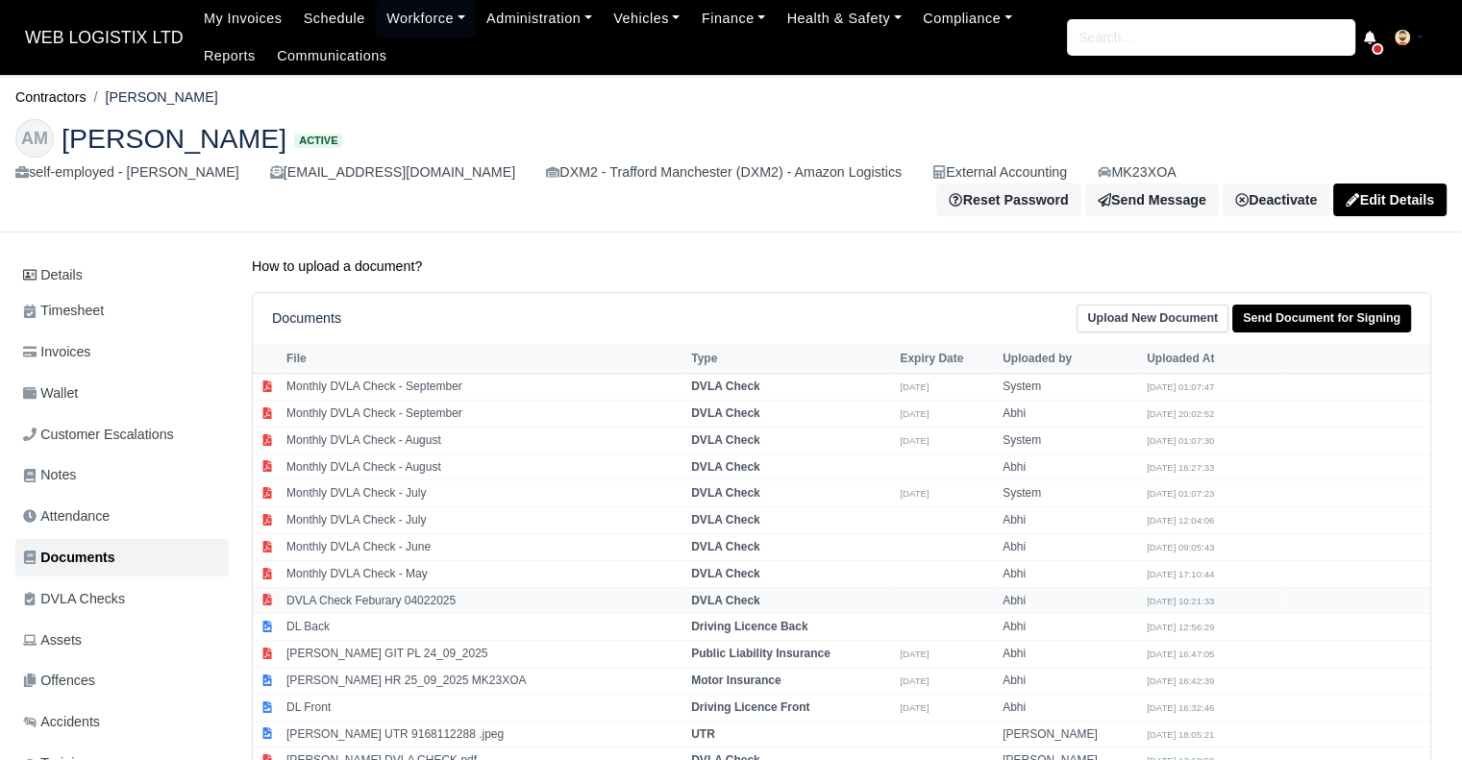
click at [399, 587] on td "DVLA Check Feburary 04022025" at bounding box center [484, 600] width 405 height 27
select select "dvla-check"
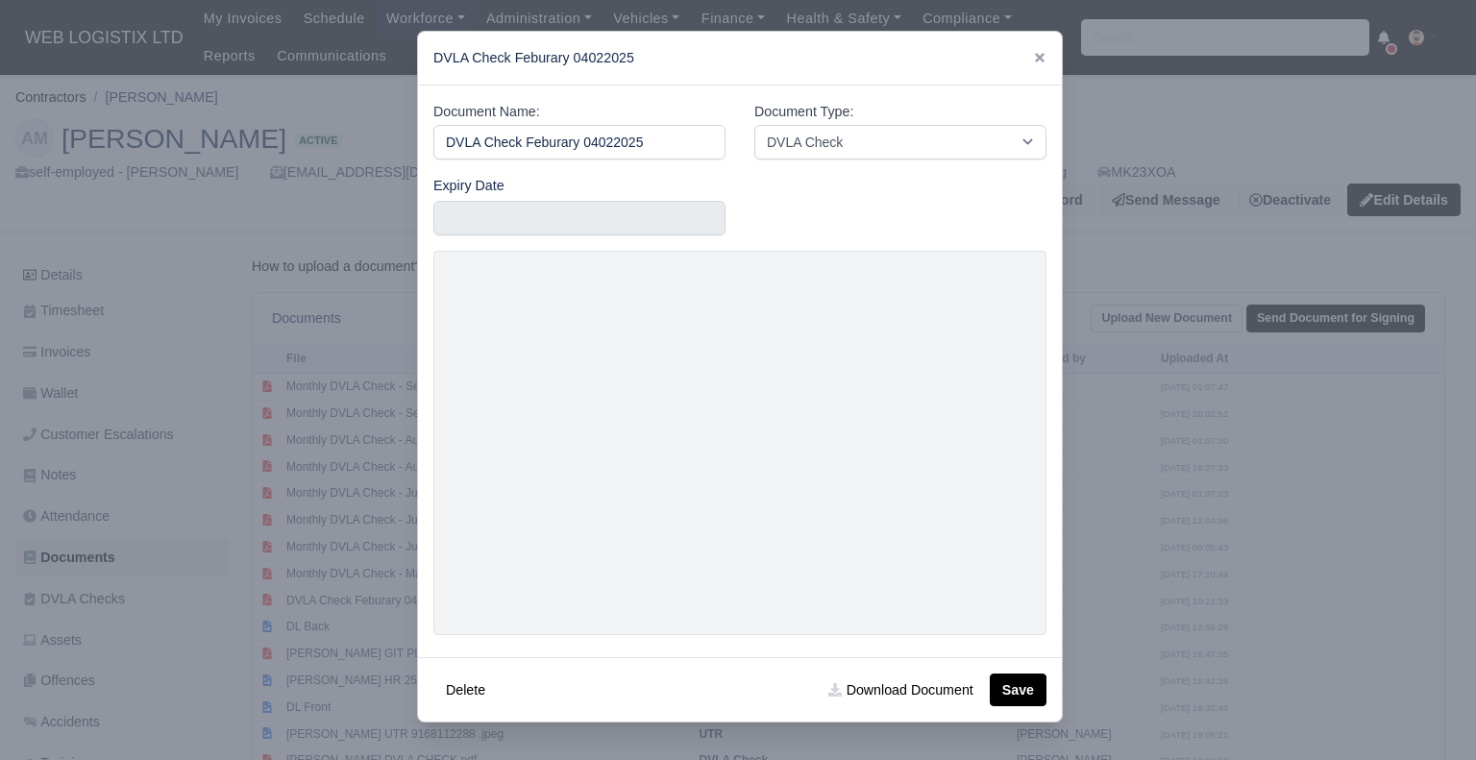
drag, startPoint x: 646, startPoint y: 153, endPoint x: 404, endPoint y: 161, distance: 242.3
click at [404, 161] on div "​ DVLA Check Feburary 04022025 Document Name: DVLA Check Feburary 04022025 Docu…" at bounding box center [738, 380] width 1476 height 760
type input "Monthly DVLA Check - Feburary"
click at [433, 674] on button "Delete" at bounding box center [465, 690] width 64 height 33
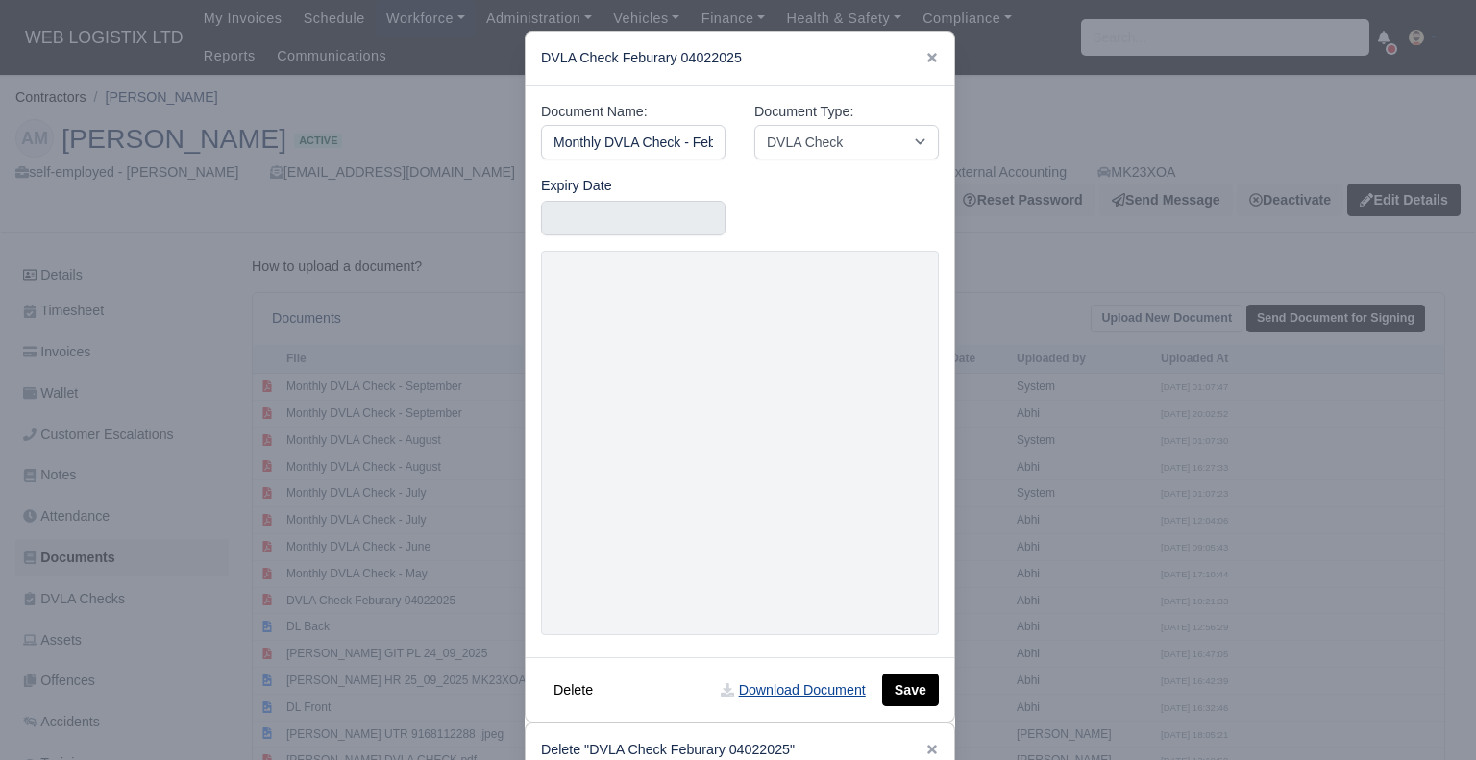
click at [846, 690] on link "Download Document" at bounding box center [792, 690] width 169 height 33
click at [927, 55] on icon at bounding box center [932, 58] width 10 height 10
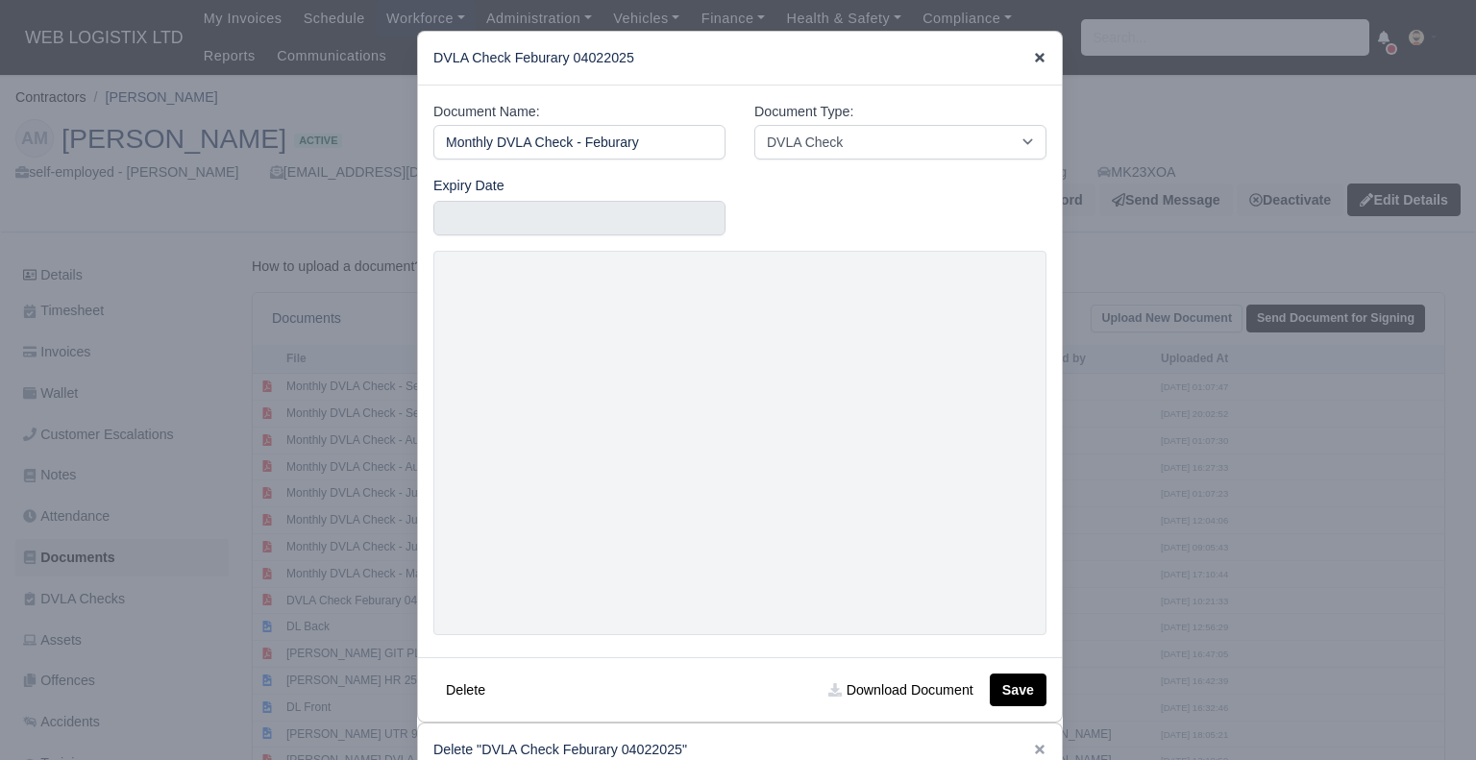
click at [1035, 61] on icon at bounding box center [1040, 58] width 10 height 10
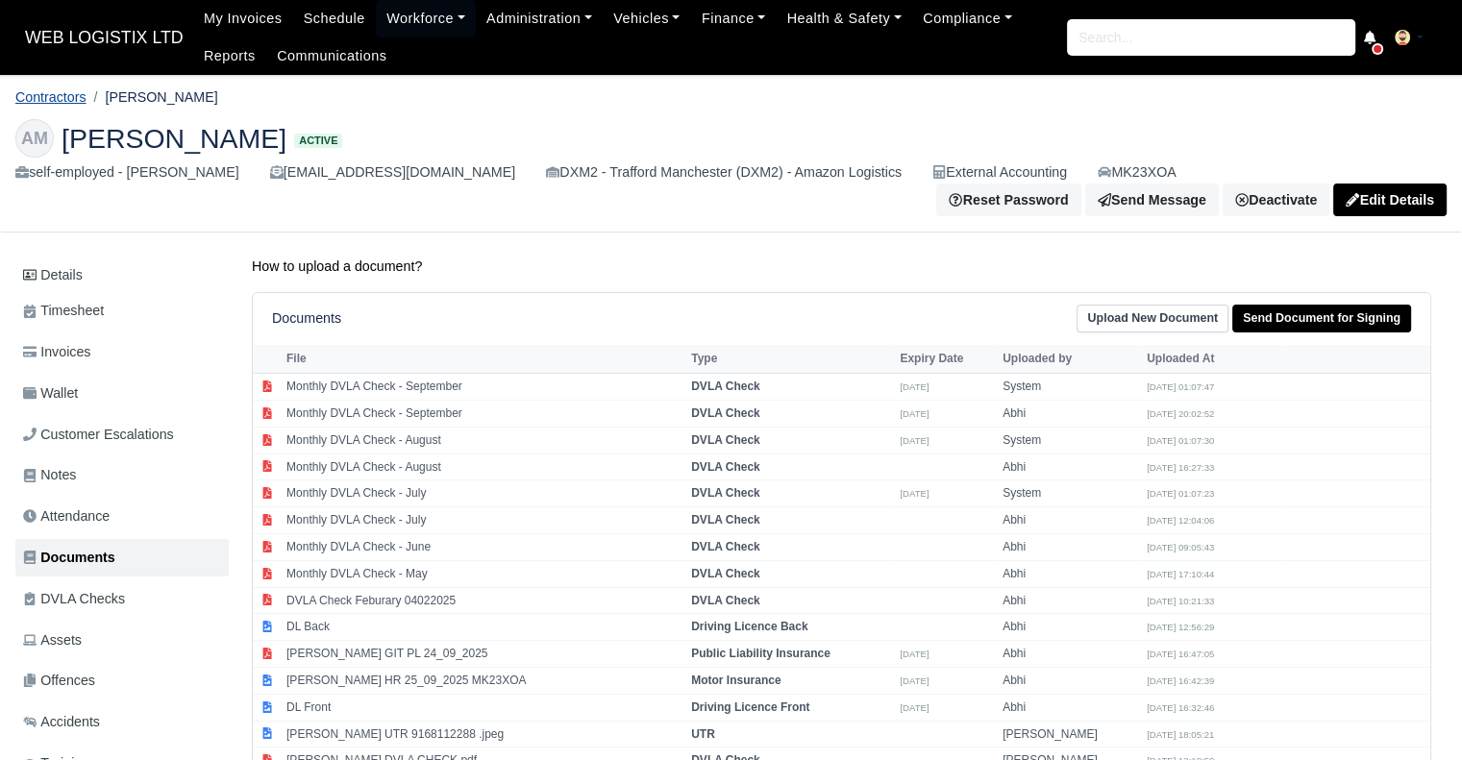
click at [79, 100] on link "Contractors" at bounding box center [50, 96] width 71 height 15
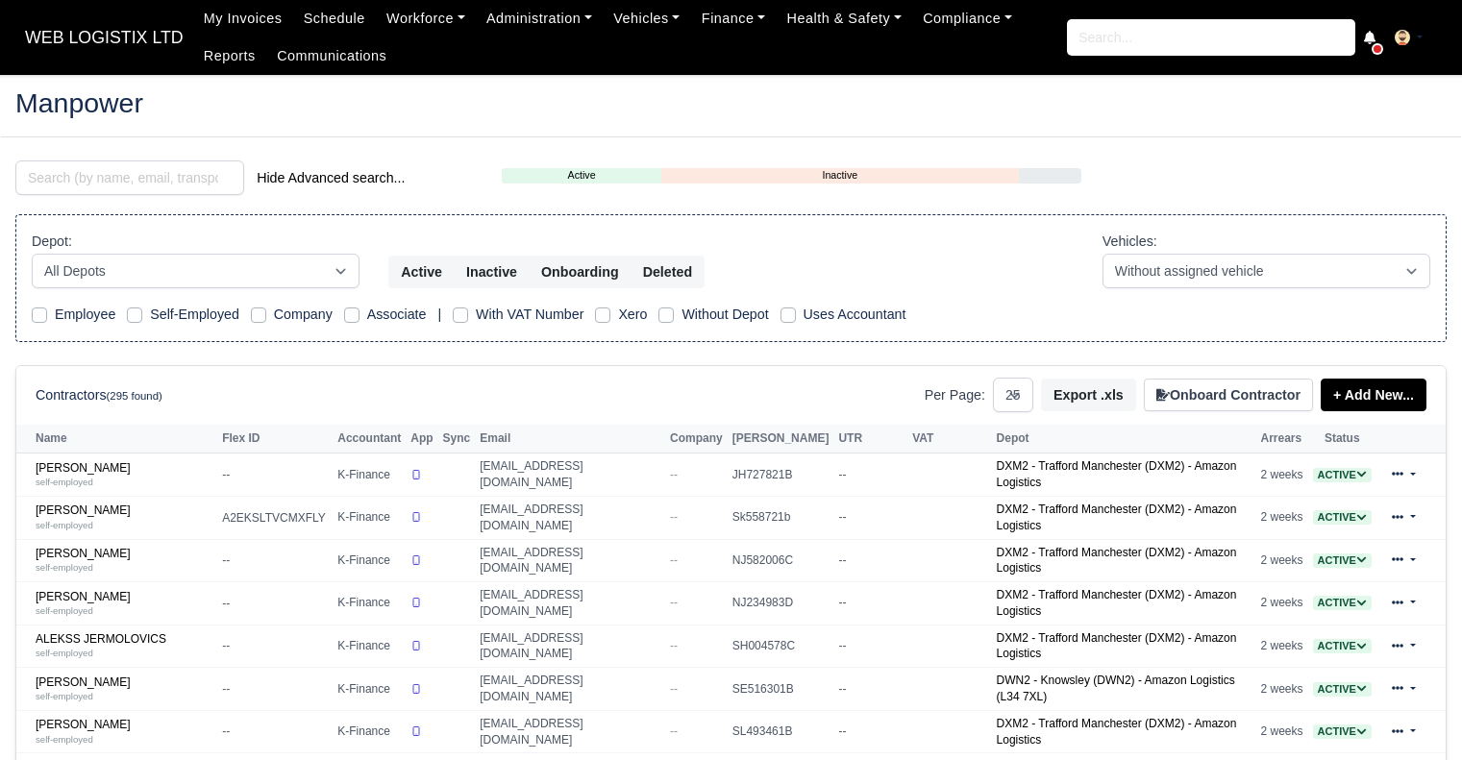
select select "25"
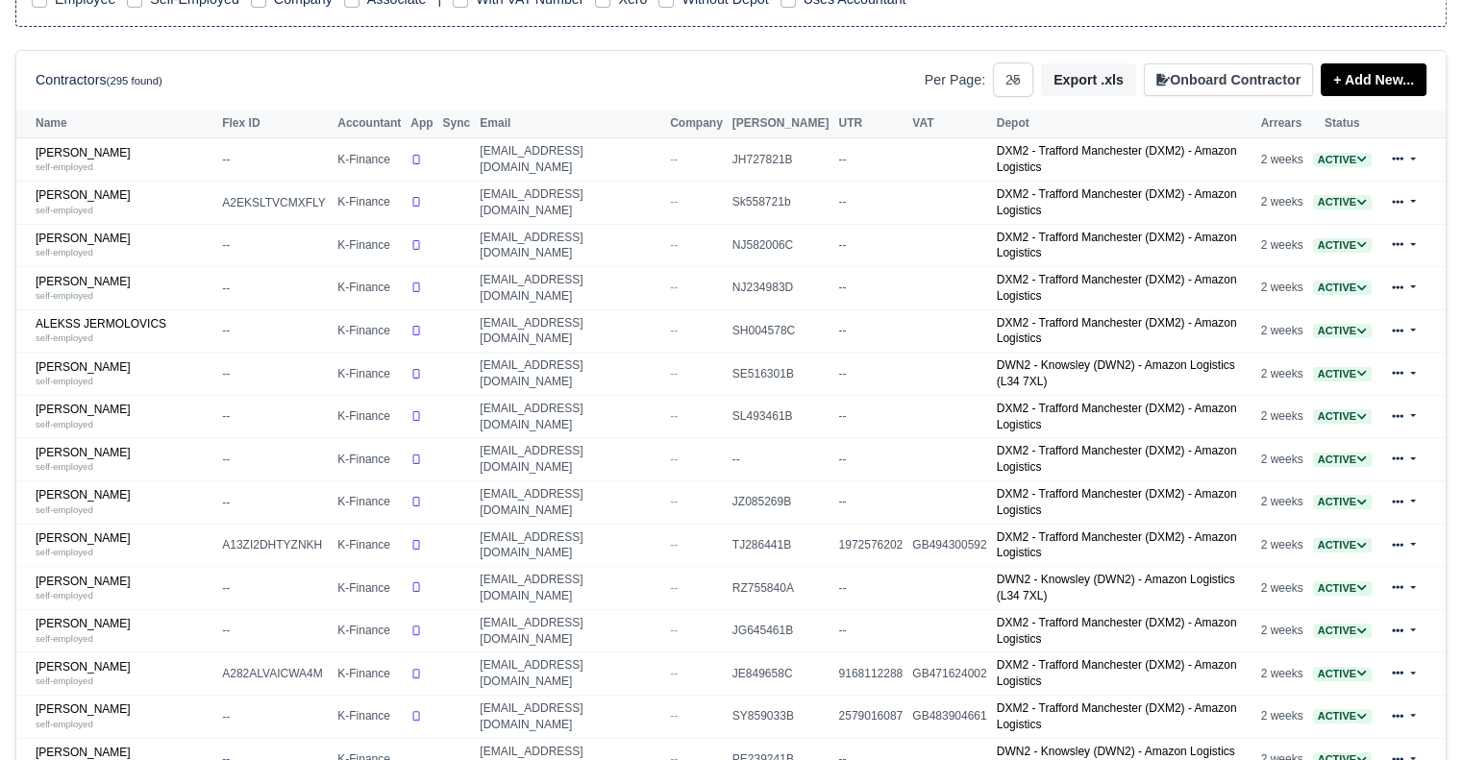
scroll to position [319, 0]
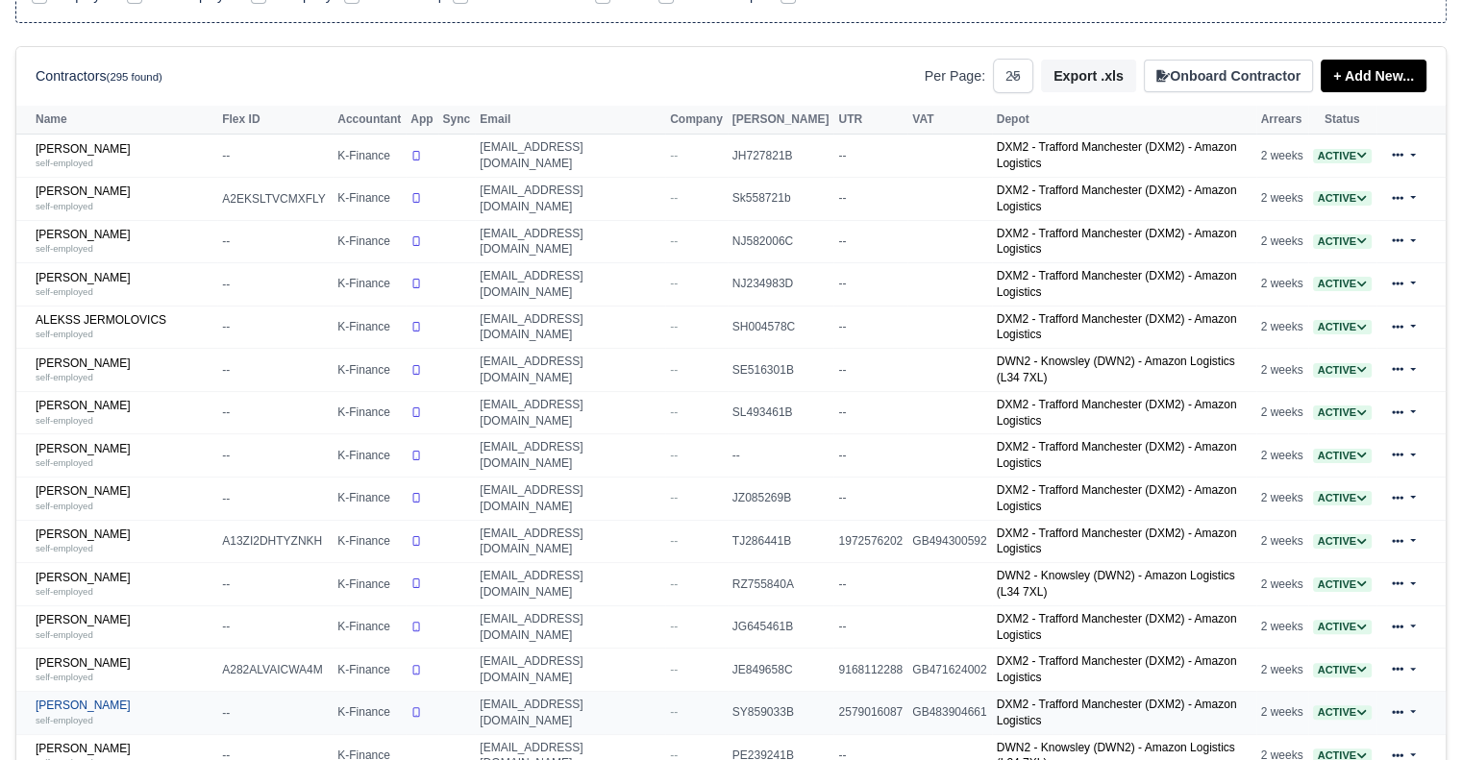
click at [81, 699] on link "[PERSON_NAME] self-employed" at bounding box center [124, 713] width 177 height 28
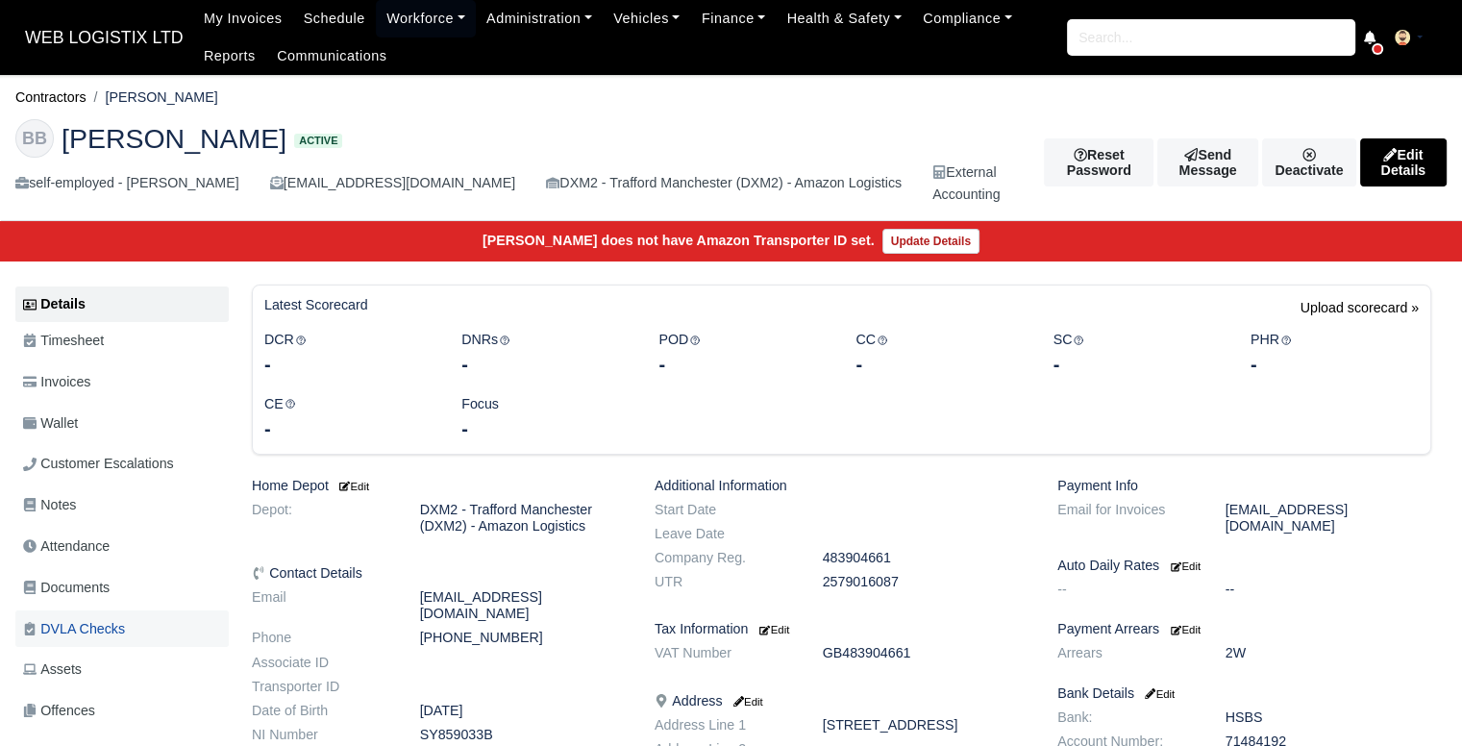
click at [78, 625] on span "DVLA Checks" at bounding box center [74, 629] width 102 height 22
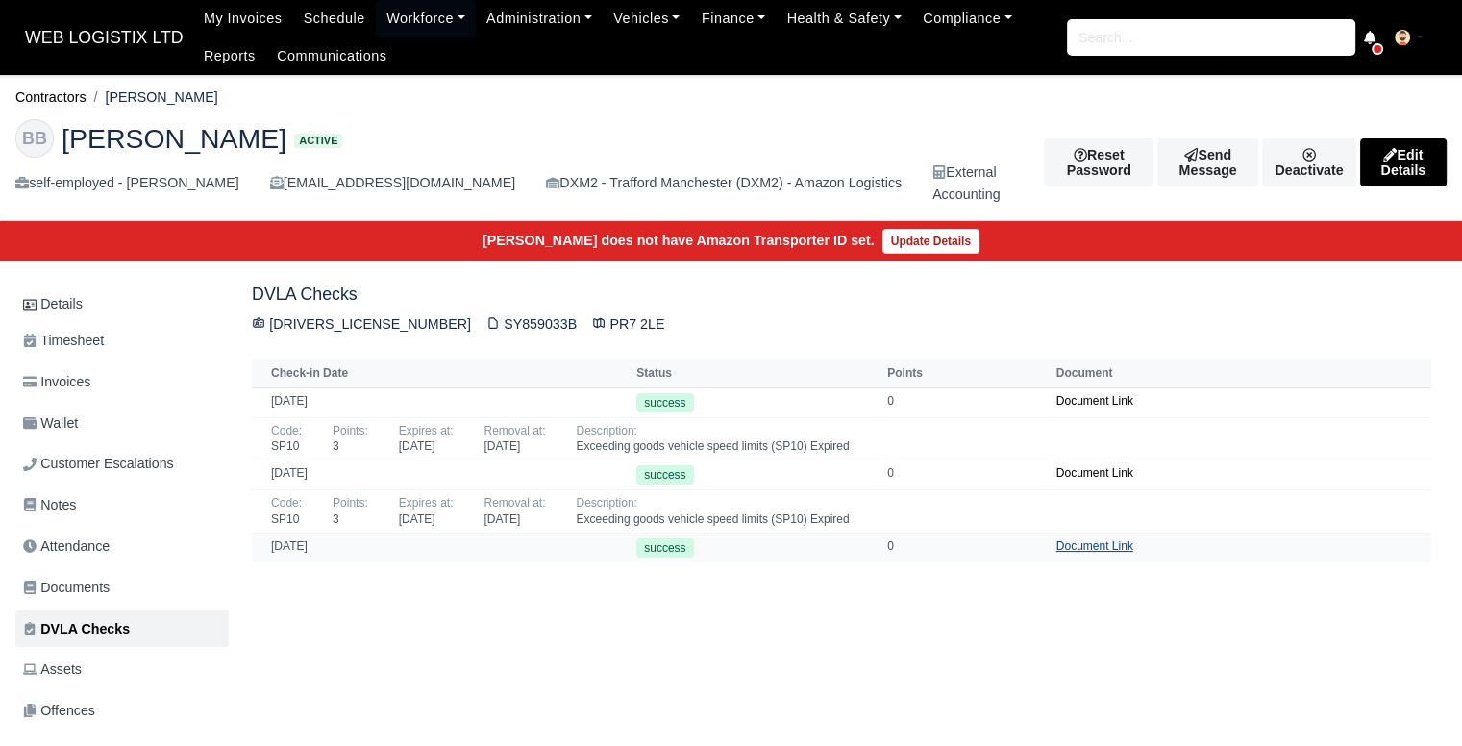
click at [1056, 541] on link "Document Link" at bounding box center [1094, 545] width 77 height 13
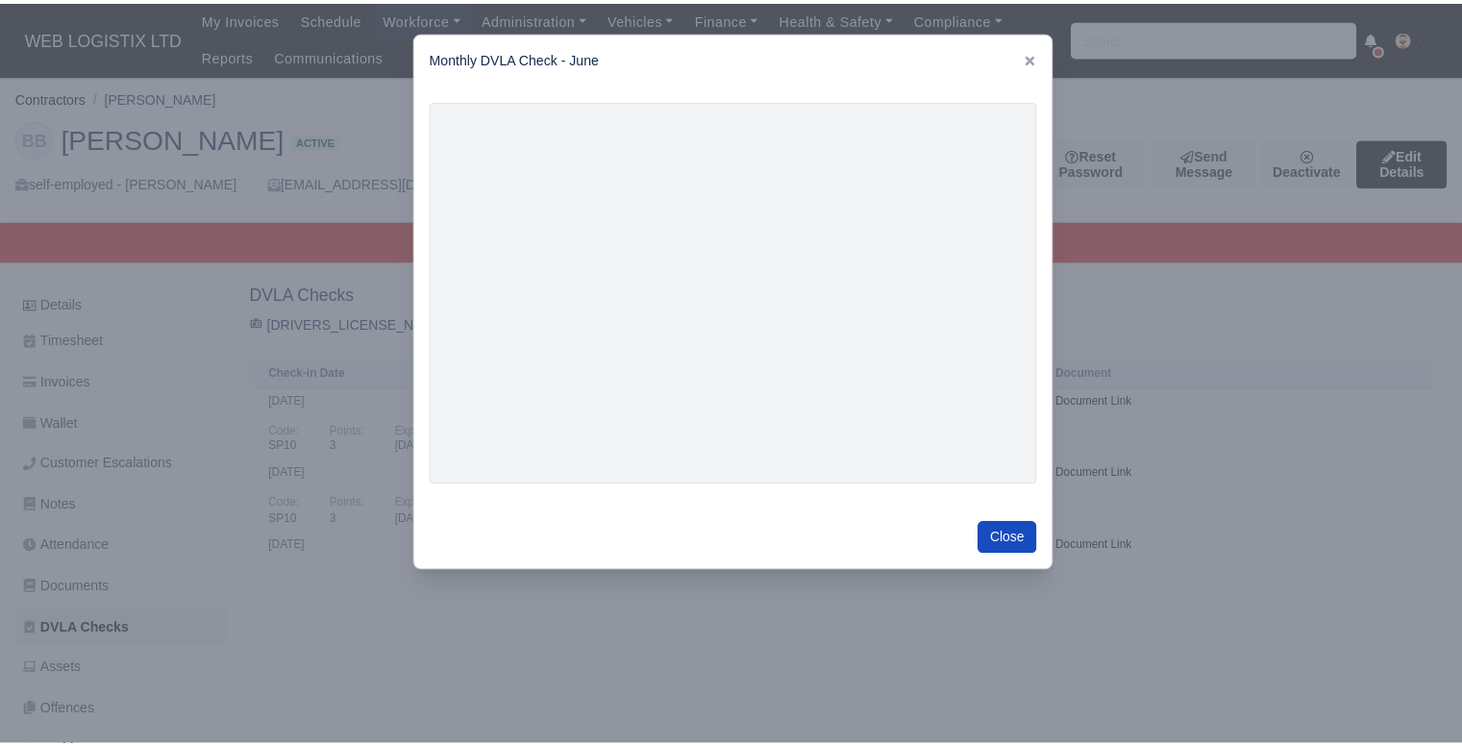
scroll to position [14, 0]
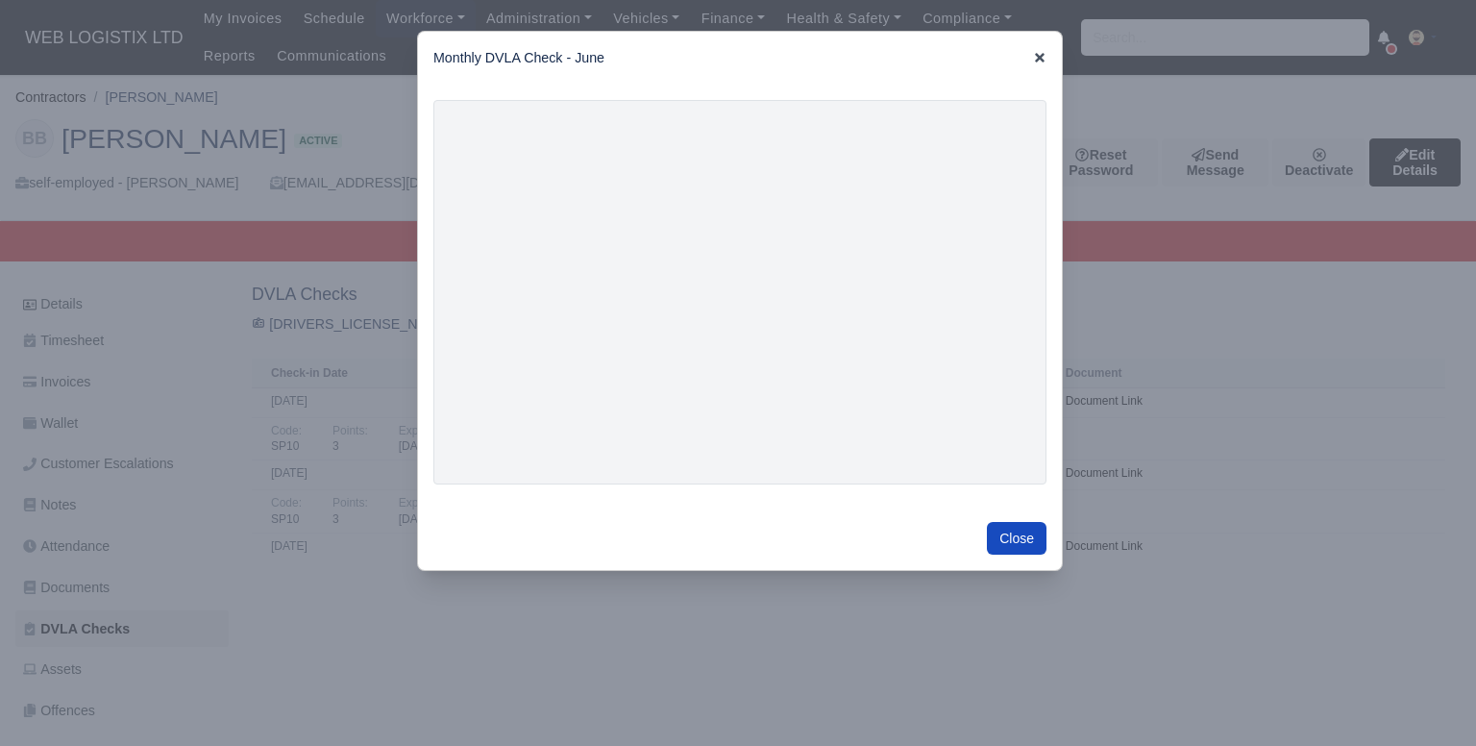
click at [1035, 53] on icon at bounding box center [1040, 58] width 10 height 10
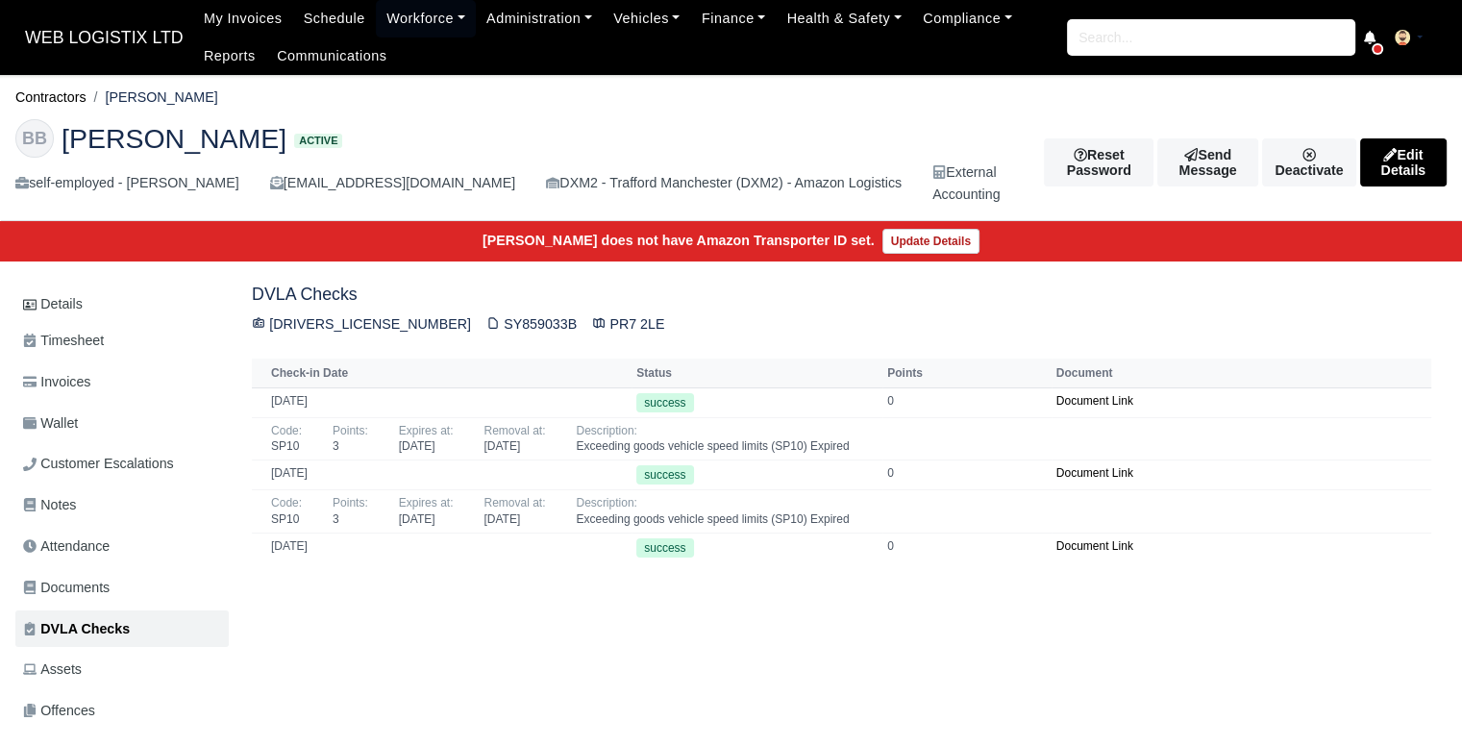
click at [857, 653] on div "Details Timesheet Invoices Wallet Customer Escalations Notes Attendance Documen…" at bounding box center [730, 628] width 1431 height 688
click at [1063, 476] on link "Document Link" at bounding box center [1094, 472] width 77 height 13
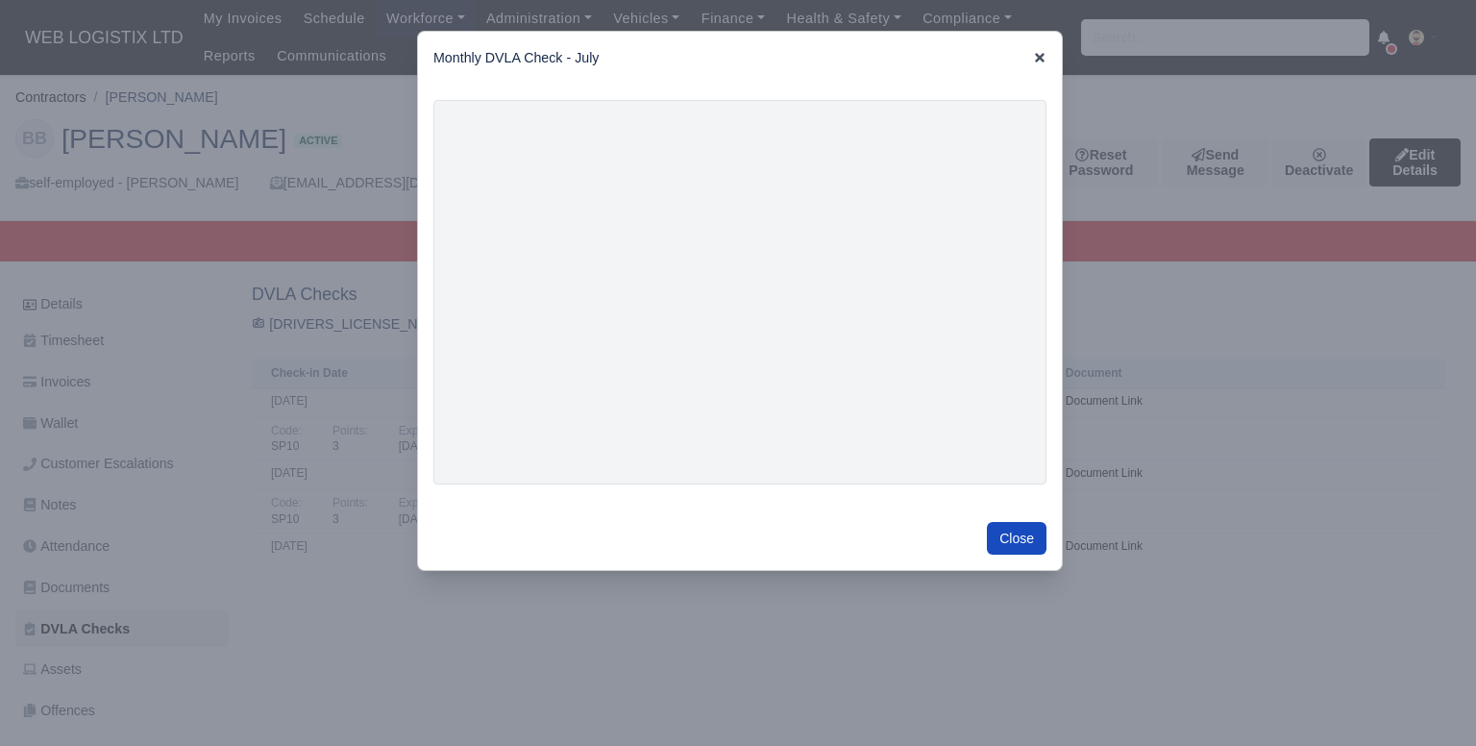
click at [1035, 53] on icon at bounding box center [1040, 58] width 10 height 10
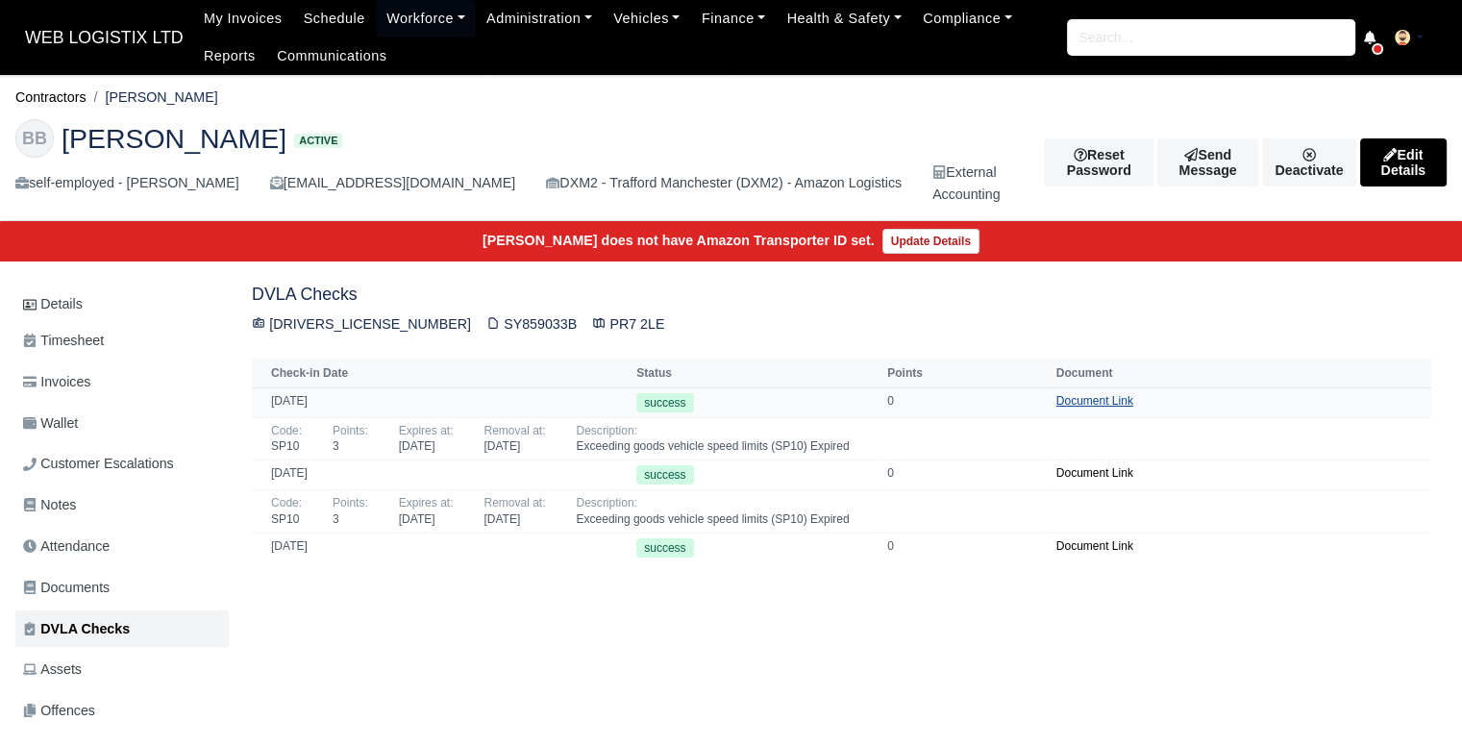
click at [1067, 402] on link "Document Link" at bounding box center [1094, 400] width 77 height 13
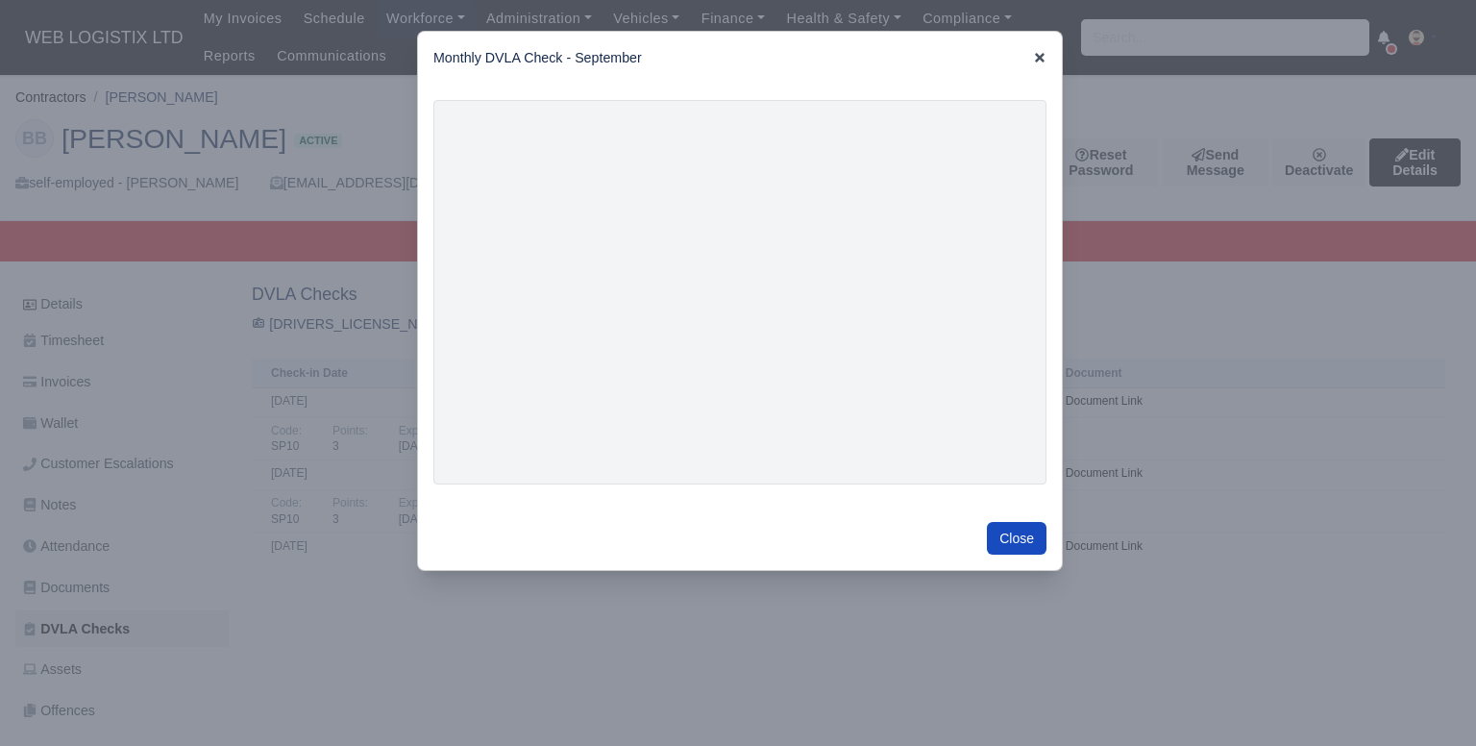
click at [1033, 51] on icon at bounding box center [1039, 57] width 13 height 13
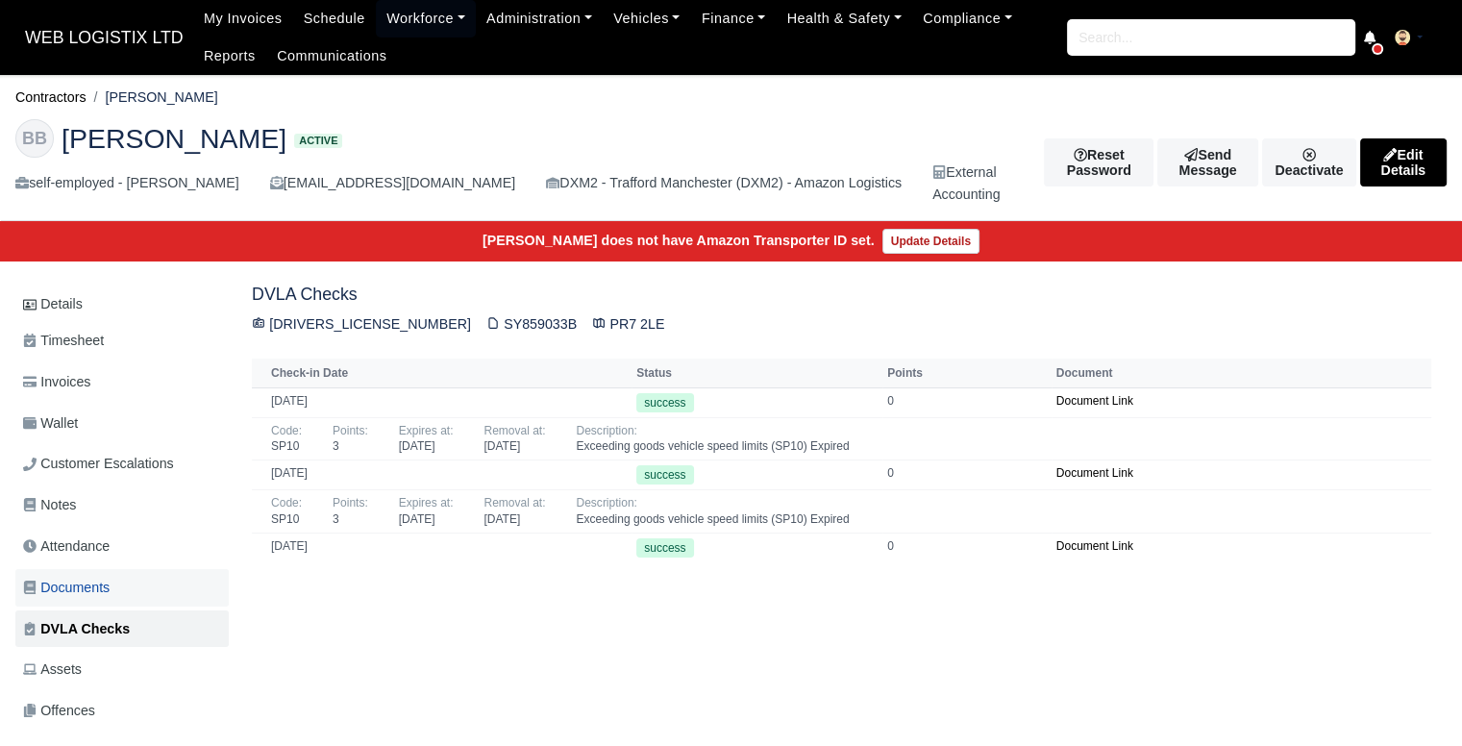
click at [123, 583] on link "Documents" at bounding box center [121, 587] width 213 height 37
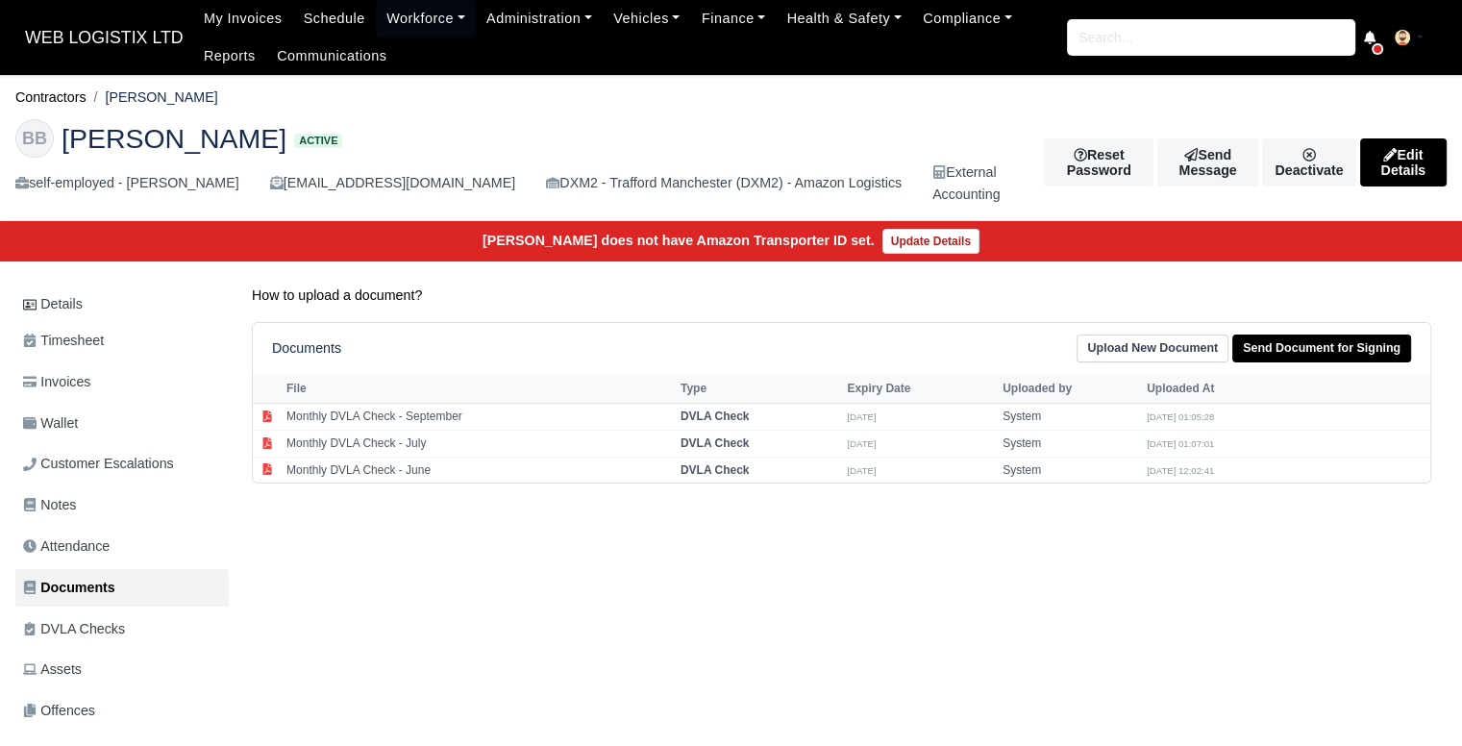
click at [773, 602] on div "Details Timesheet Invoices Wallet Customer Escalations Notes Attendance Documen…" at bounding box center [730, 628] width 1431 height 688
click at [78, 95] on link "Contractors" at bounding box center [50, 96] width 71 height 15
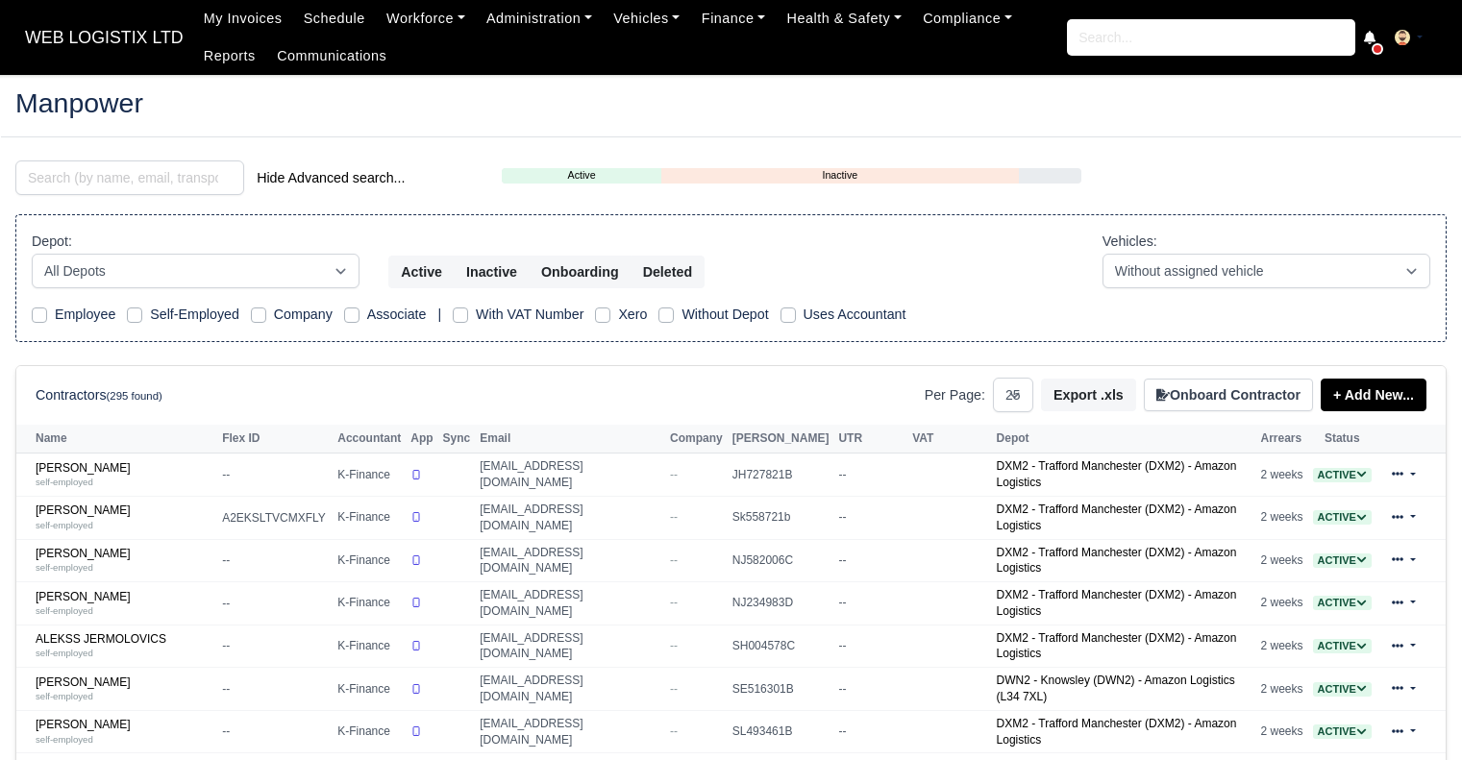
select select "25"
click at [116, 172] on input "search" at bounding box center [129, 177] width 229 height 35
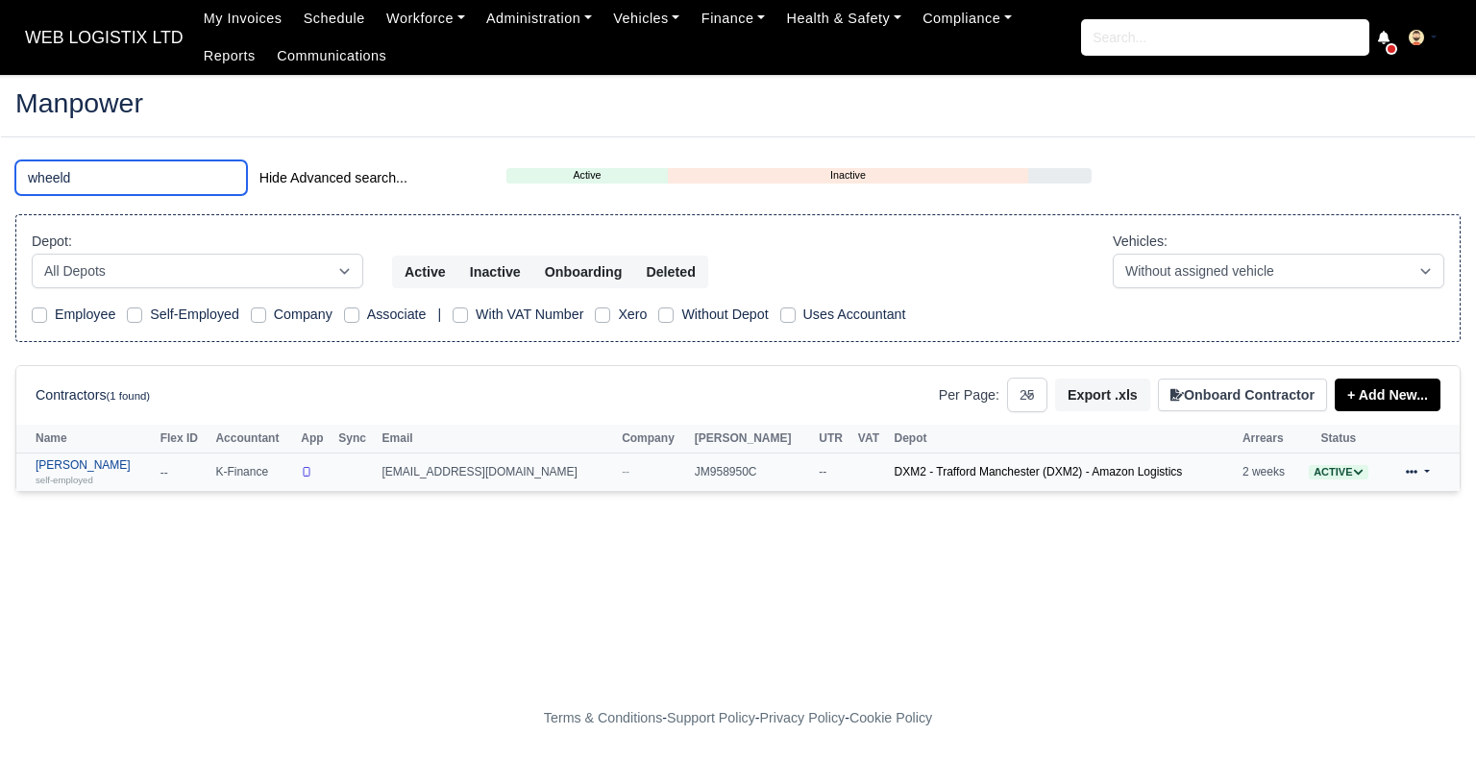
type input "wheeld"
click at [151, 476] on div "self-employed" at bounding box center [93, 479] width 115 height 13
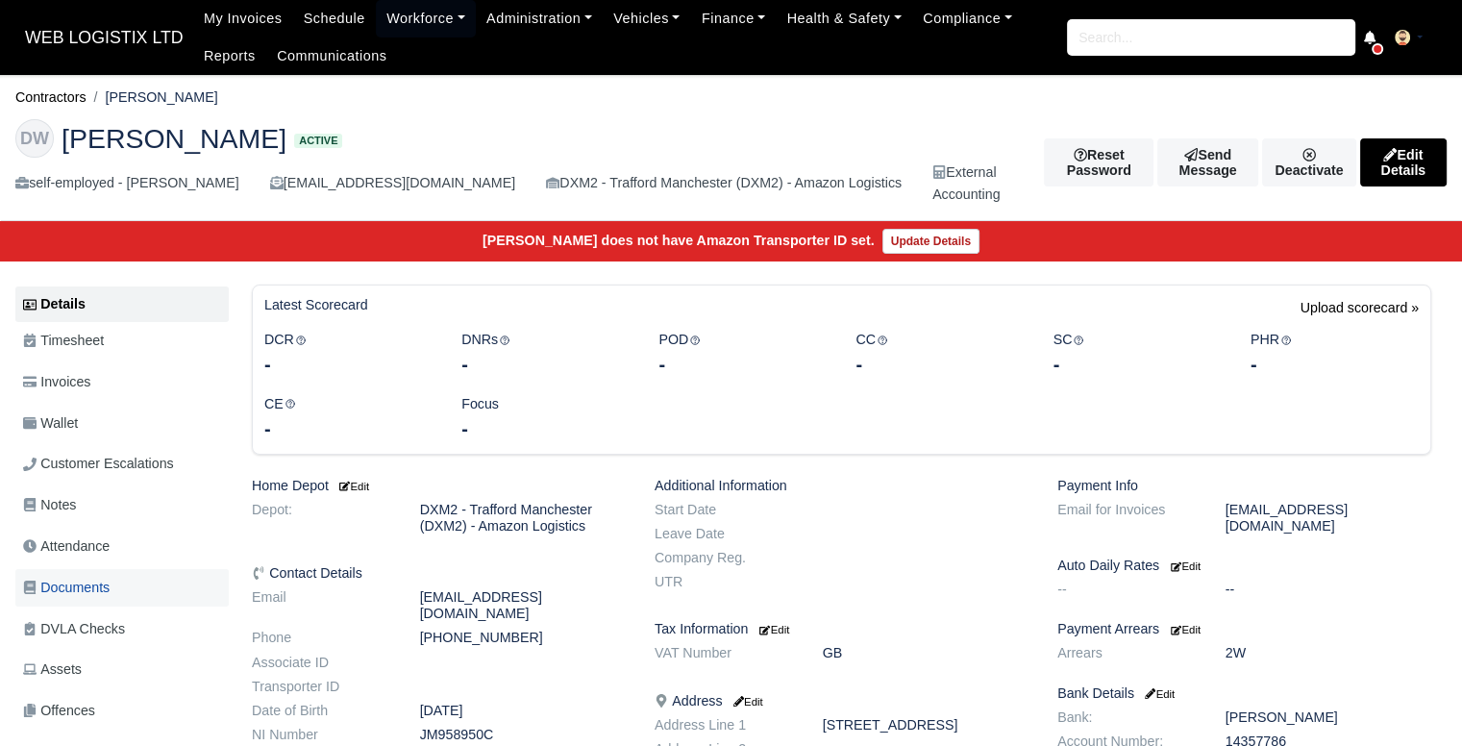
click at [131, 576] on link "Documents" at bounding box center [121, 587] width 213 height 37
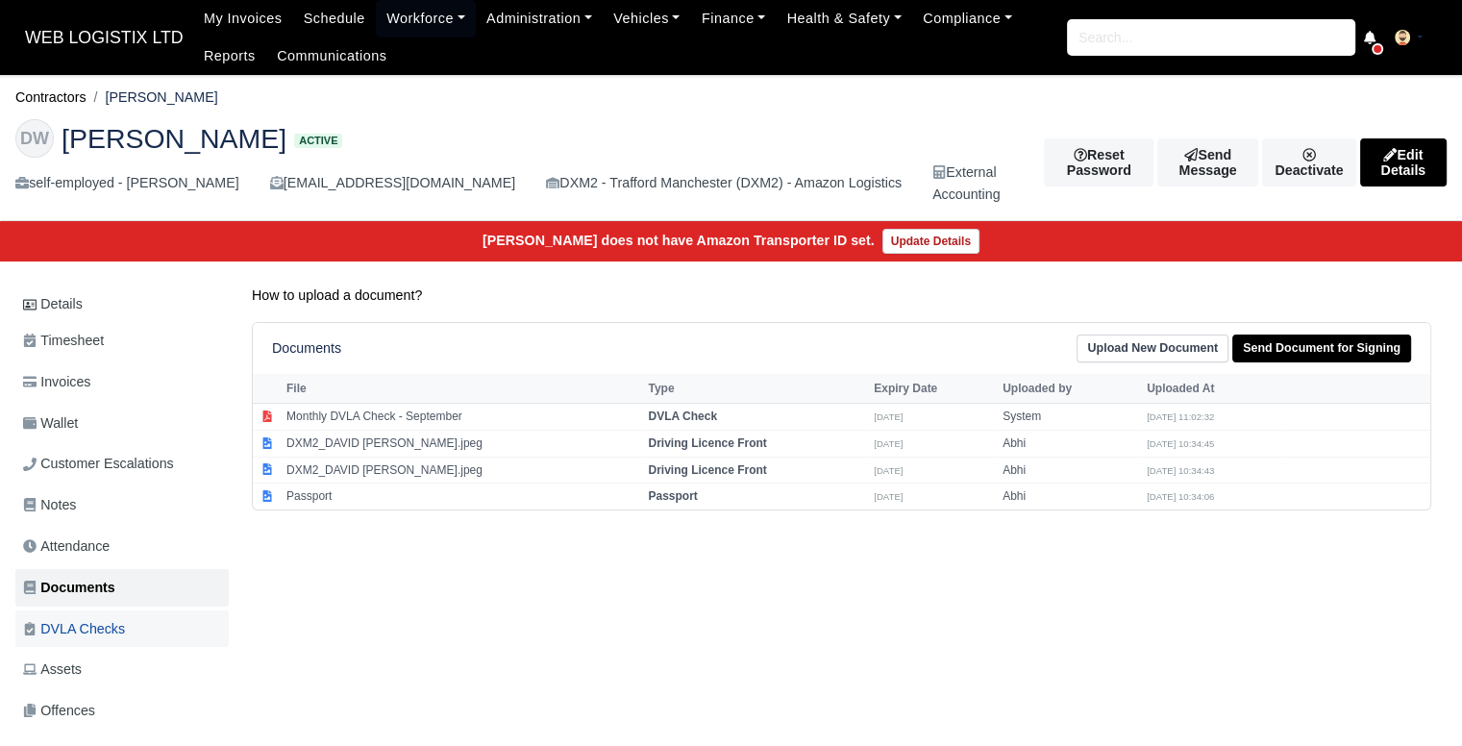
click at [59, 629] on span "DVLA Checks" at bounding box center [74, 629] width 102 height 22
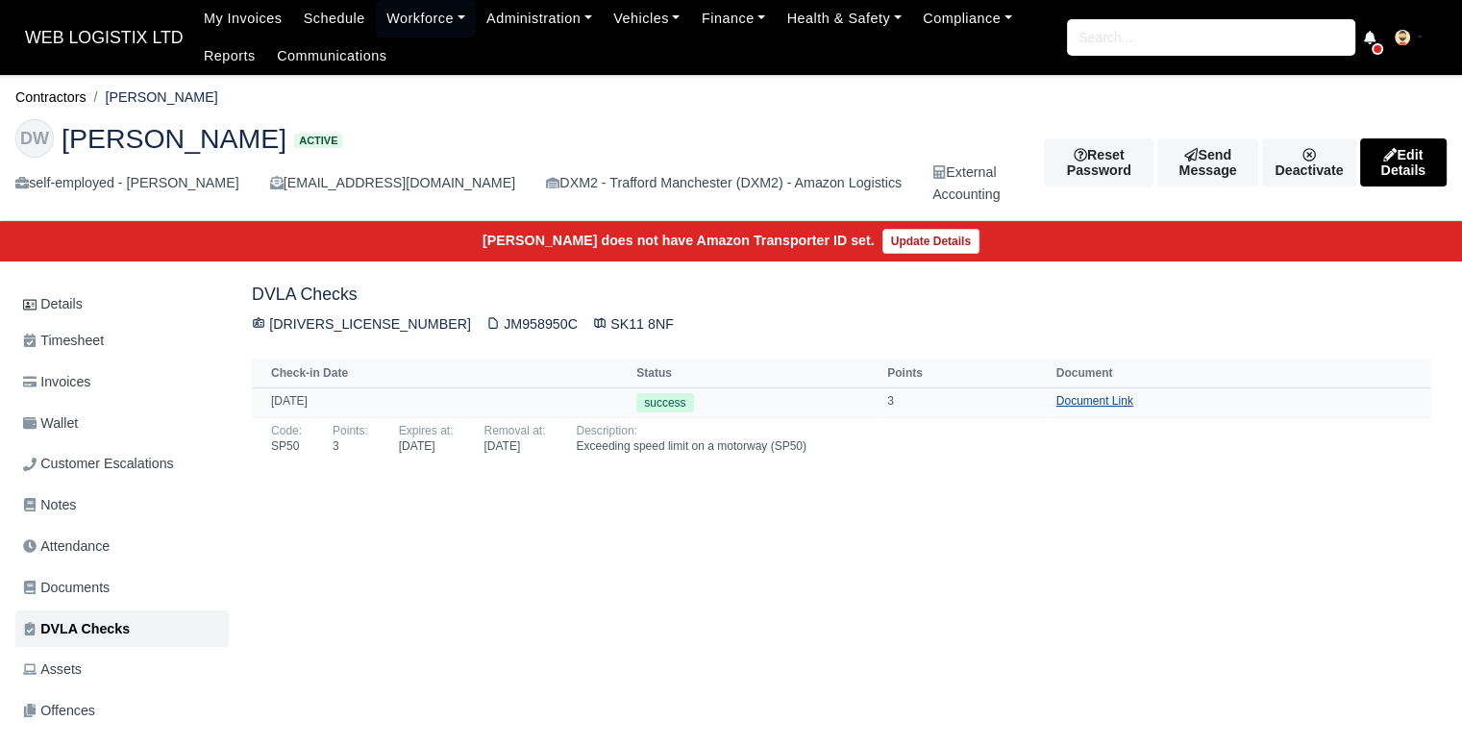
click at [1104, 401] on link "Document Link" at bounding box center [1094, 400] width 77 height 13
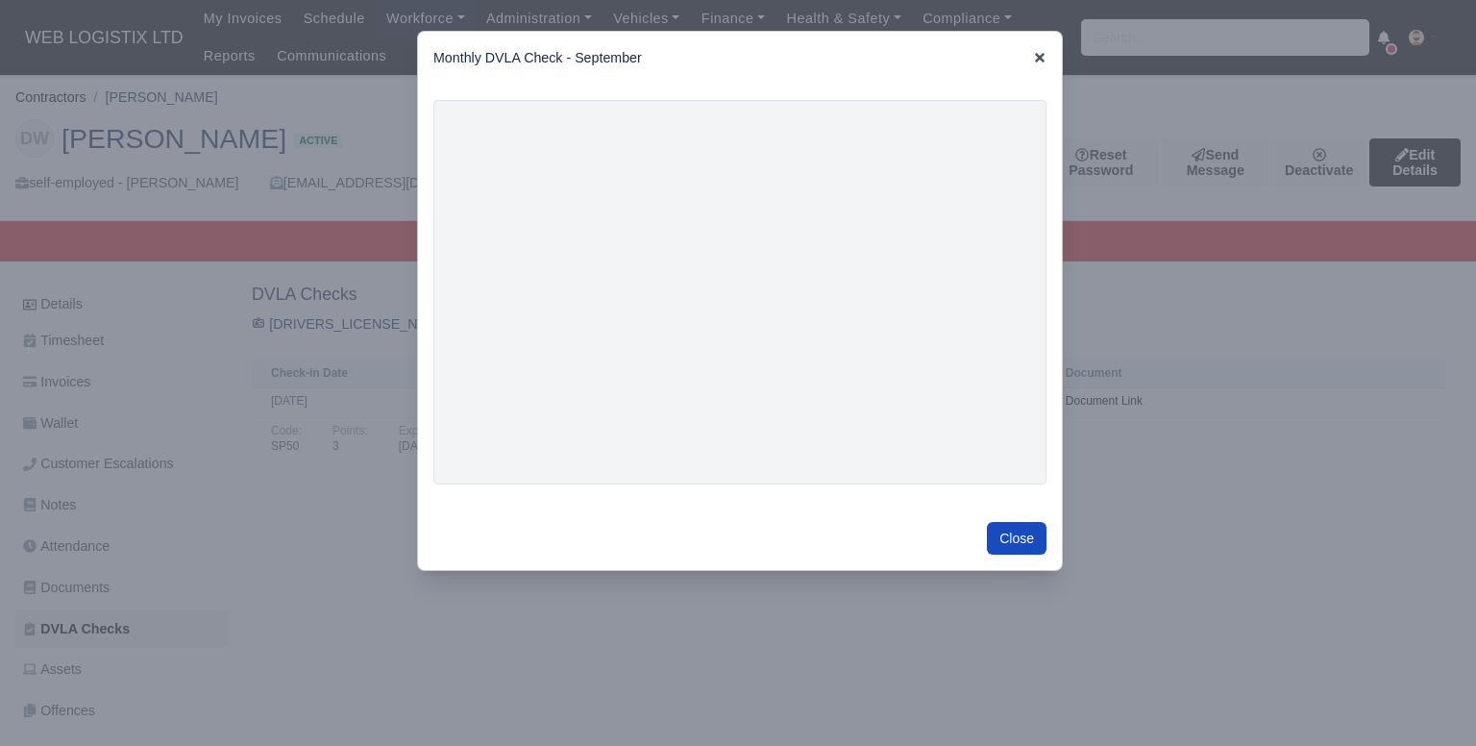
click at [1033, 61] on icon at bounding box center [1039, 57] width 13 height 13
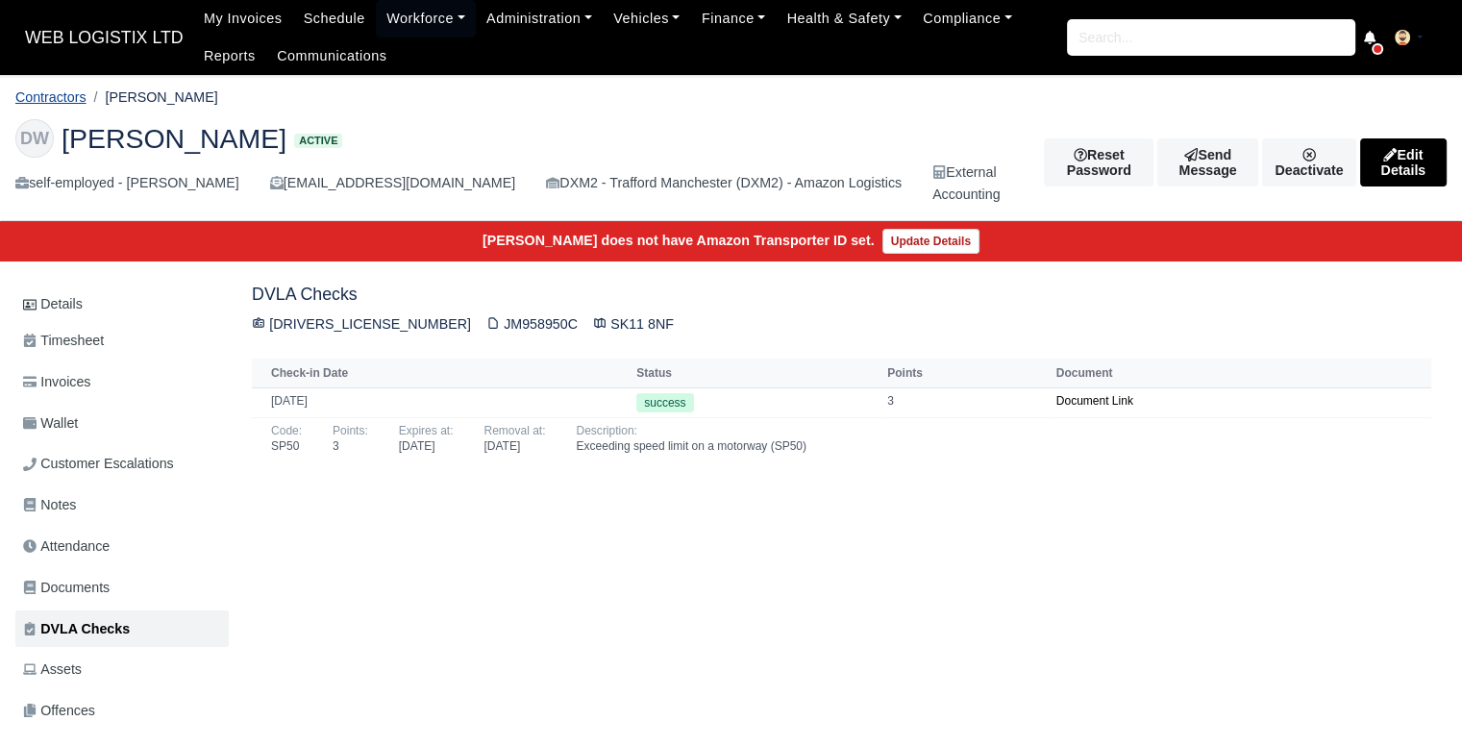
click at [71, 101] on link "Contractors" at bounding box center [50, 96] width 71 height 15
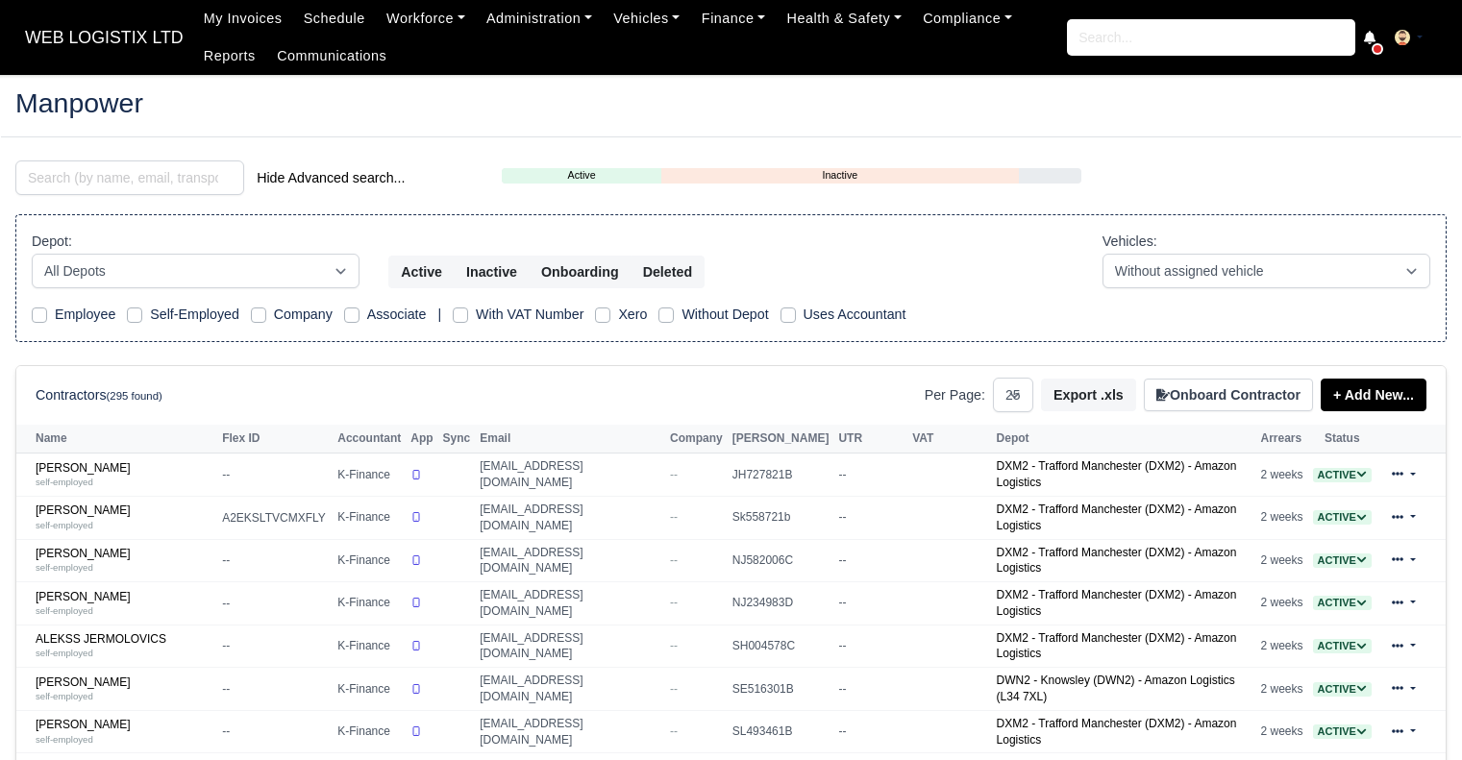
select select "25"
click at [195, 182] on input "search" at bounding box center [129, 177] width 229 height 35
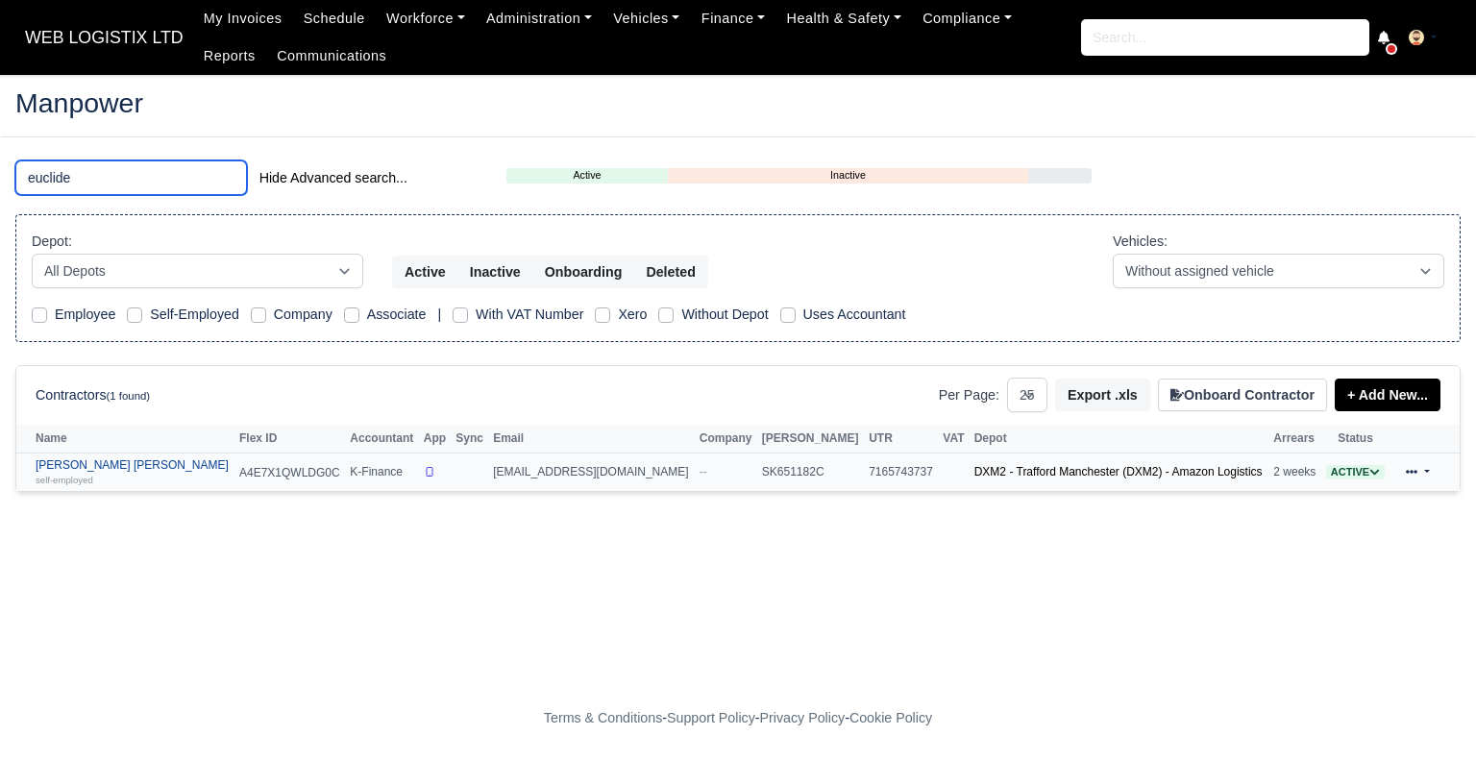
type input "euclide"
click at [124, 466] on link "Euclides Da graca Horta self-employed" at bounding box center [133, 472] width 194 height 28
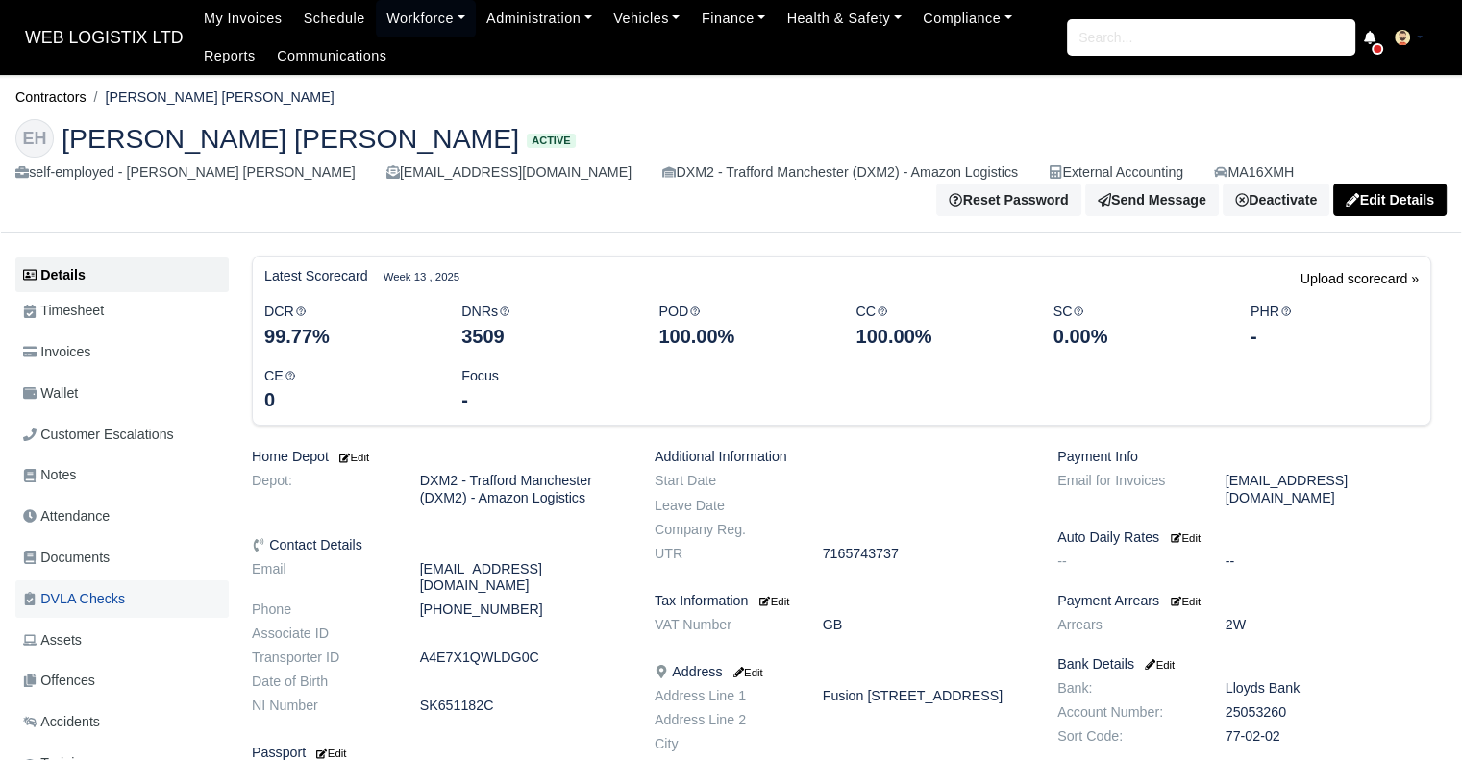
click at [123, 608] on link "DVLA Checks" at bounding box center [121, 598] width 213 height 37
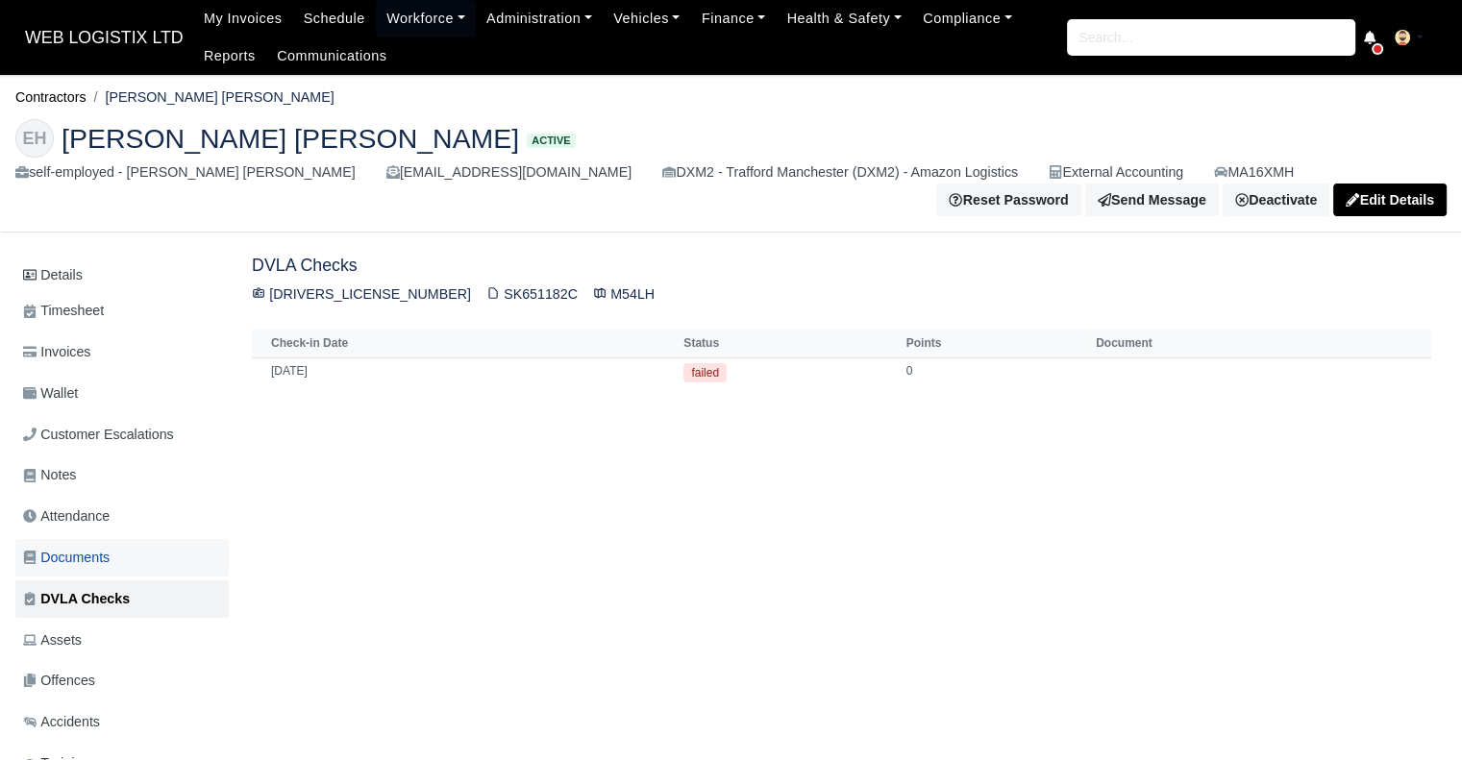
click at [118, 568] on link "Documents" at bounding box center [121, 557] width 213 height 37
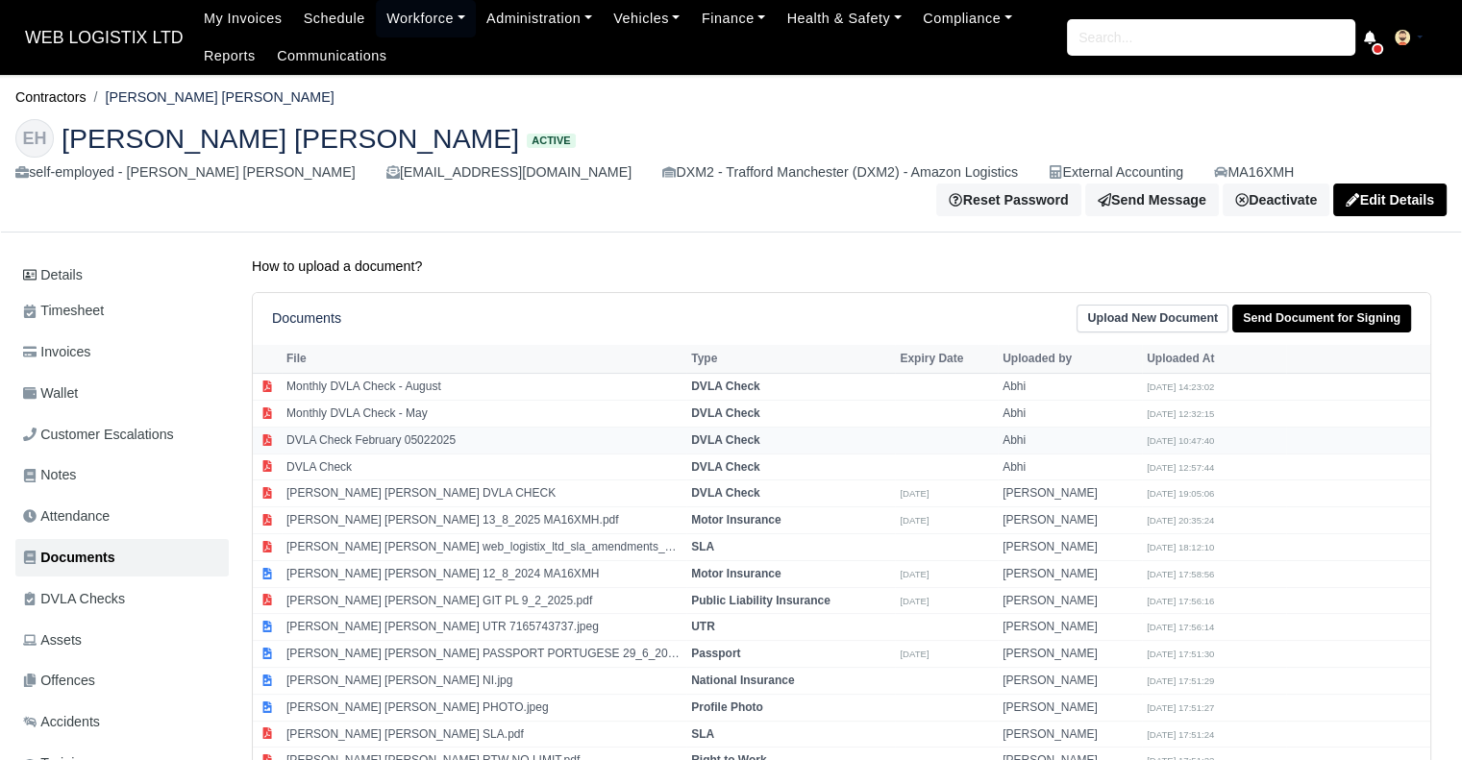
click at [423, 441] on td "DVLA Check February 05022025" at bounding box center [484, 440] width 405 height 27
select select "dvla-check"
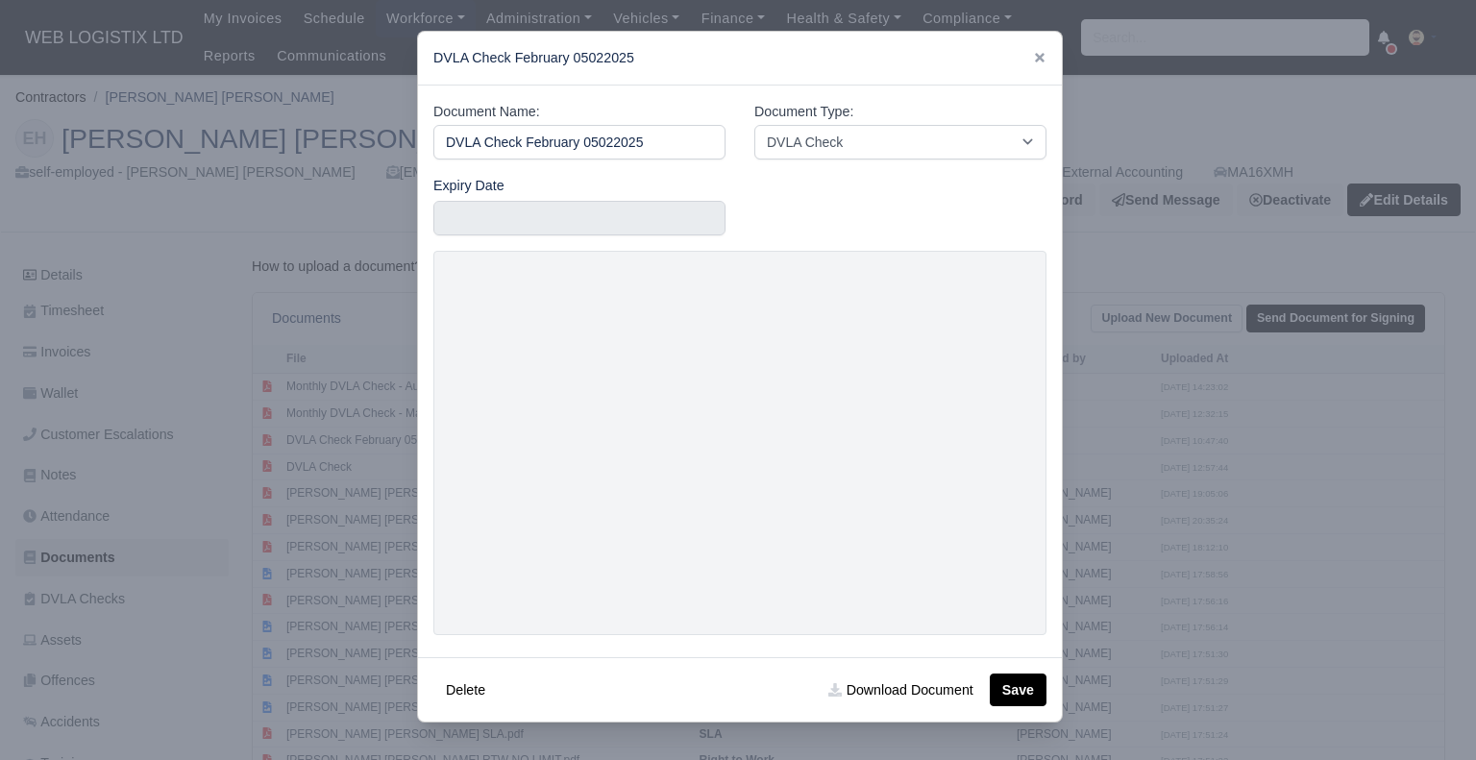
click at [1111, 513] on div at bounding box center [738, 380] width 1476 height 760
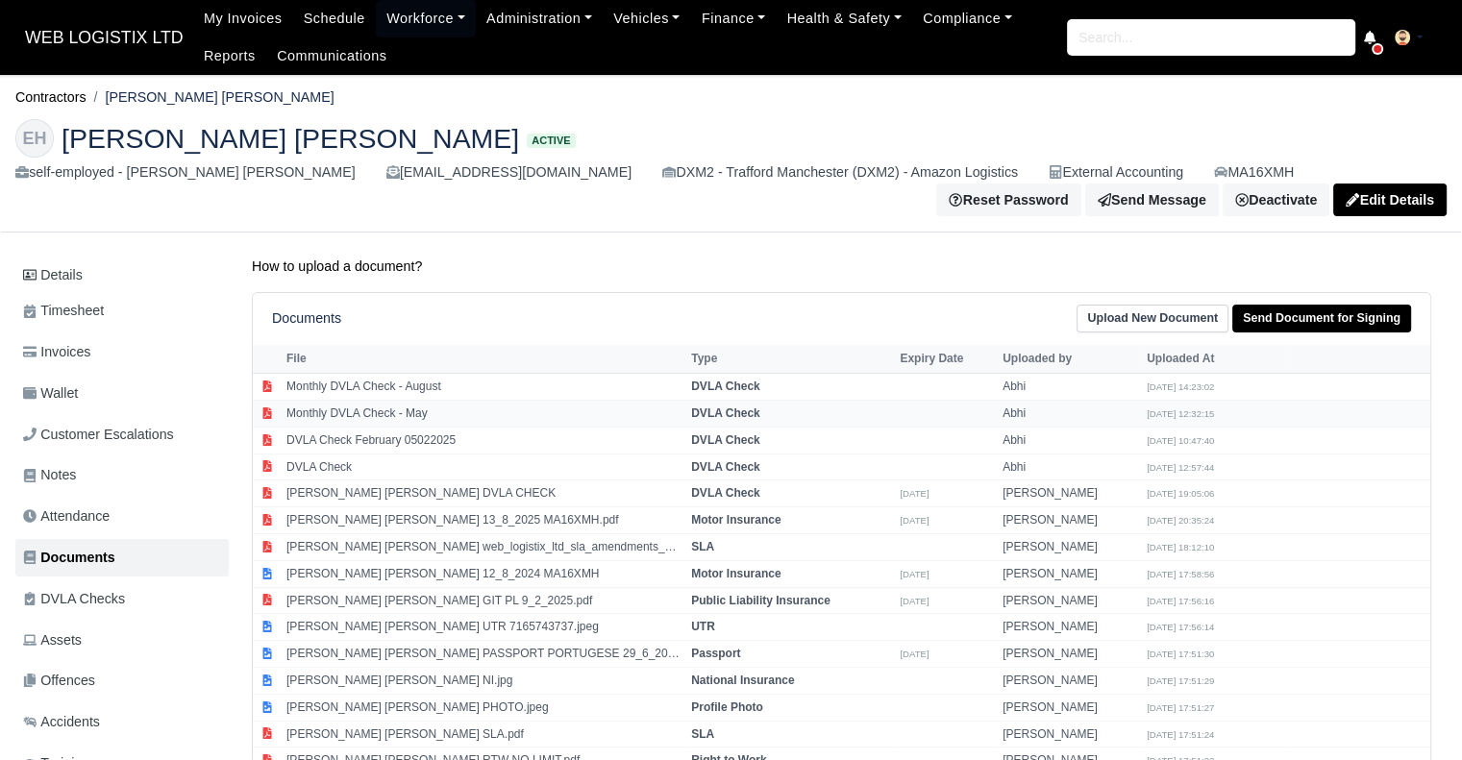
click at [322, 414] on td "Monthly DVLA Check - May" at bounding box center [484, 414] width 405 height 27
select select "dvla-check"
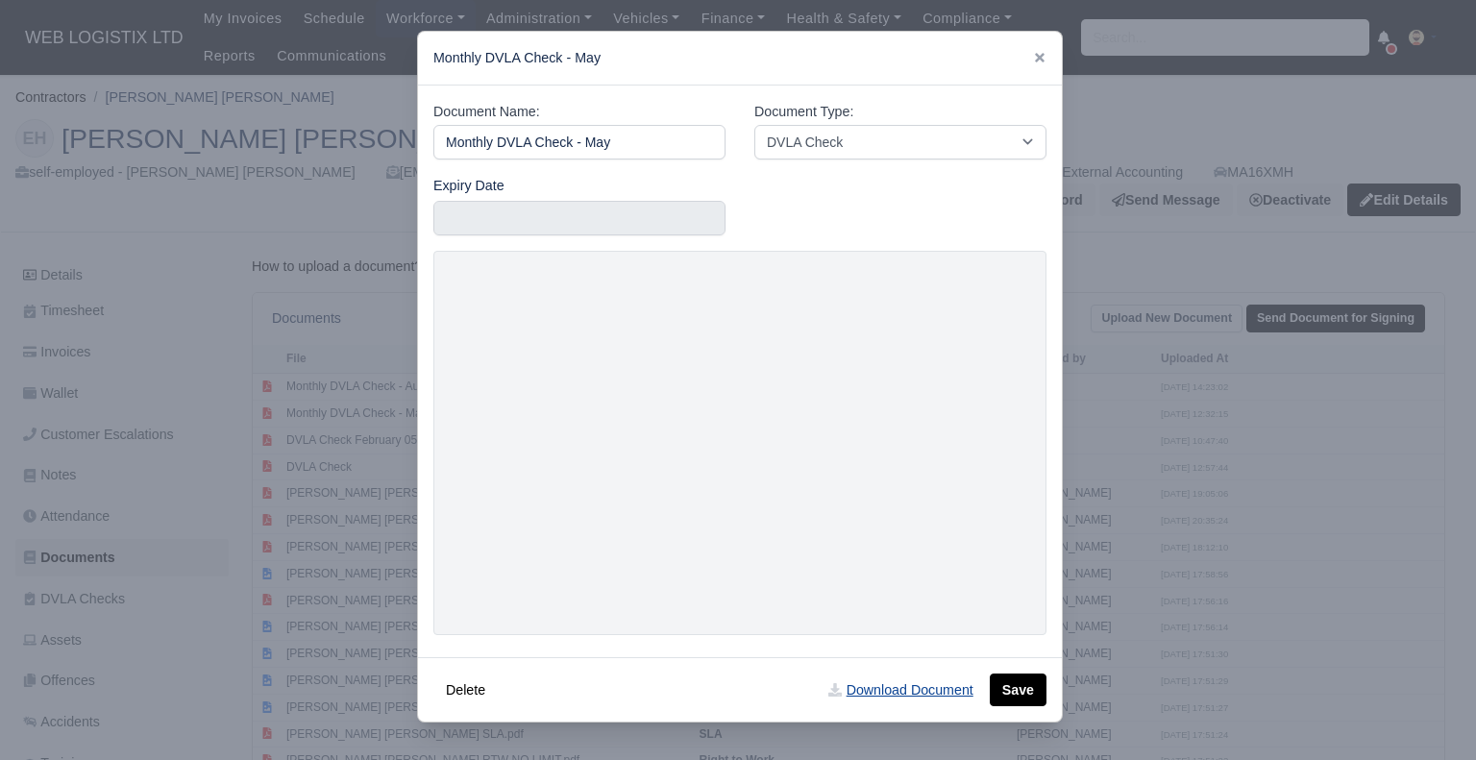
click at [959, 691] on link "Download Document" at bounding box center [900, 690] width 169 height 33
click at [1042, 66] on div at bounding box center [1039, 58] width 13 height 22
click at [1038, 59] on icon at bounding box center [1040, 58] width 10 height 10
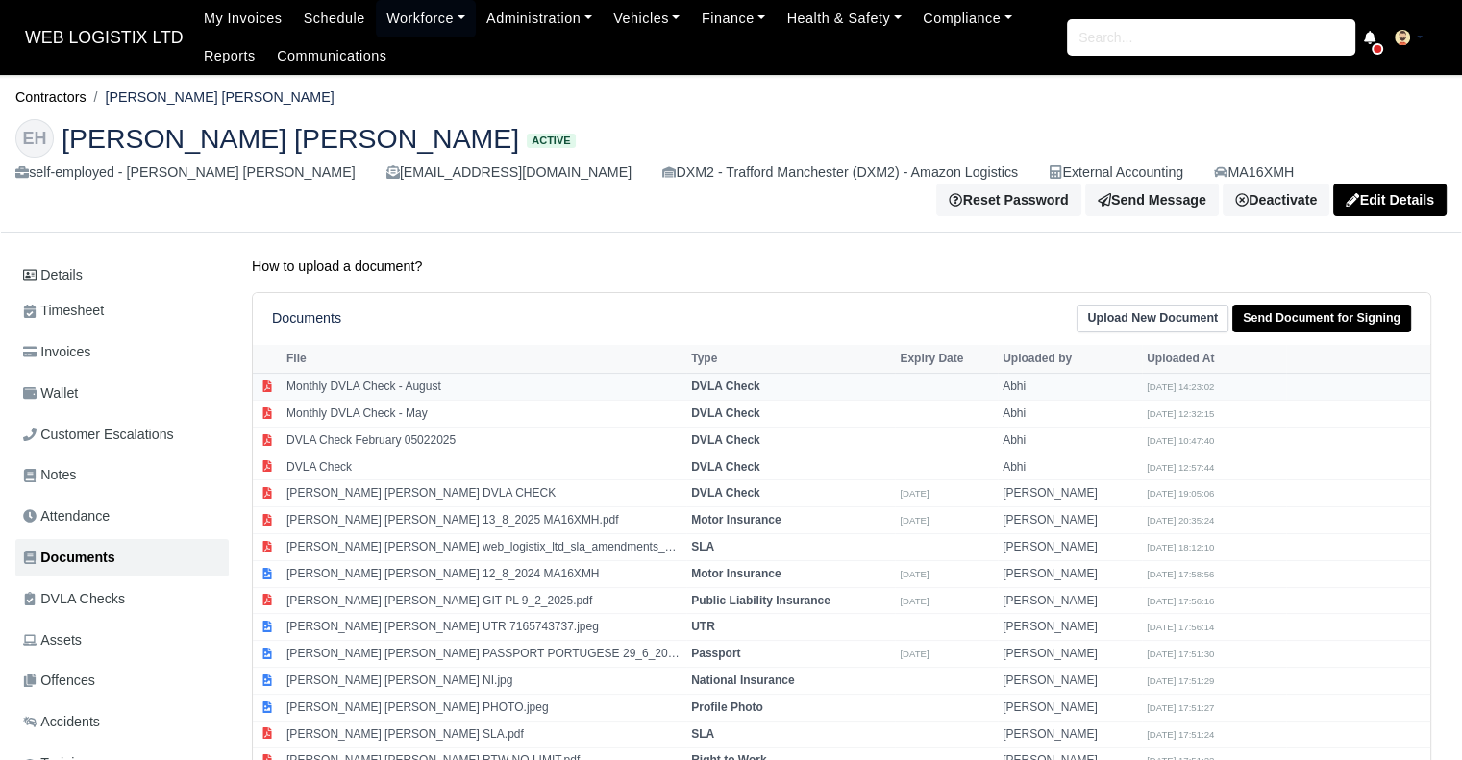
click at [534, 387] on td "Monthly DVLA Check - August" at bounding box center [484, 387] width 405 height 27
select select "dvla-check"
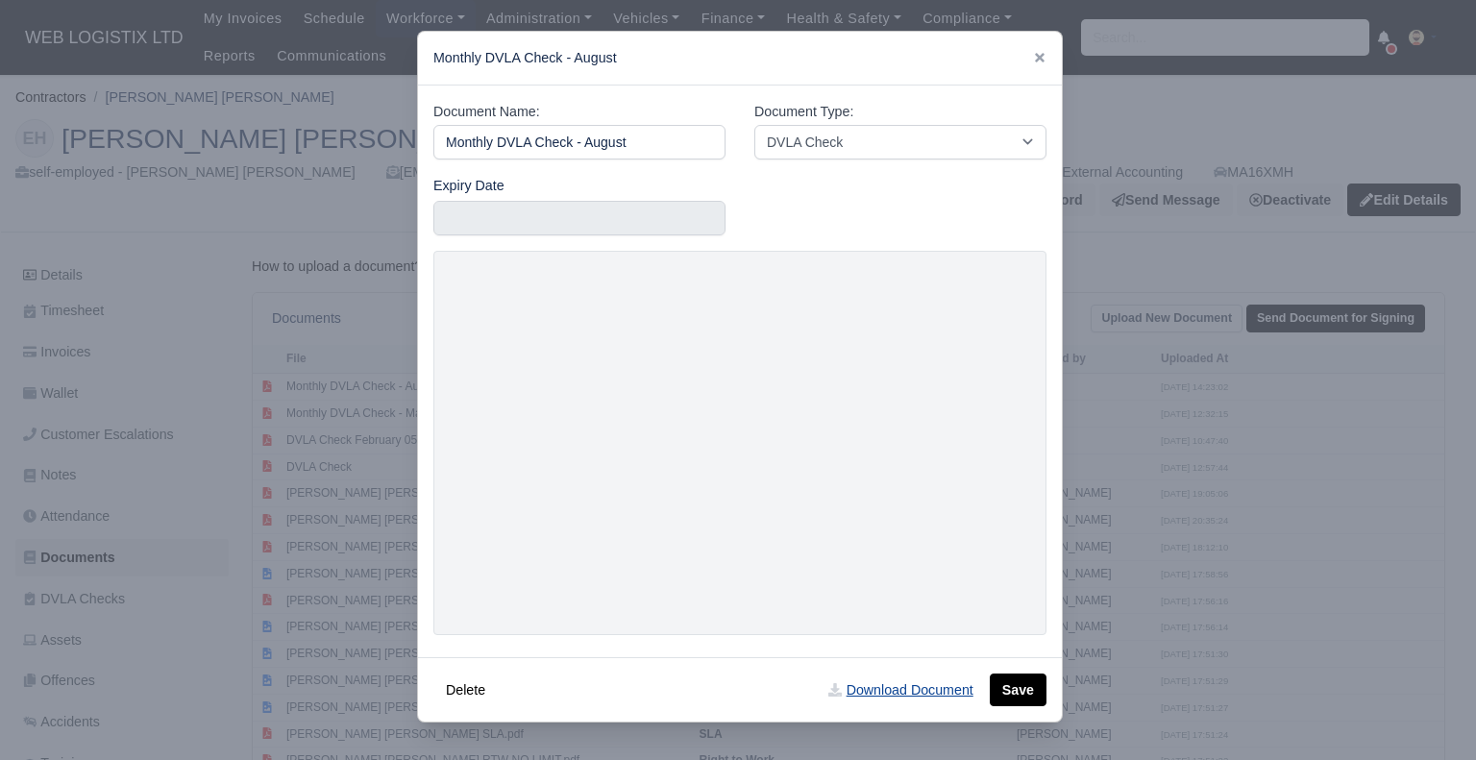
click at [869, 690] on link "Download Document" at bounding box center [900, 690] width 169 height 33
click at [1031, 62] on div "Monthly DVLA Check - August" at bounding box center [740, 59] width 644 height 54
click at [1034, 62] on icon at bounding box center [1039, 57] width 13 height 13
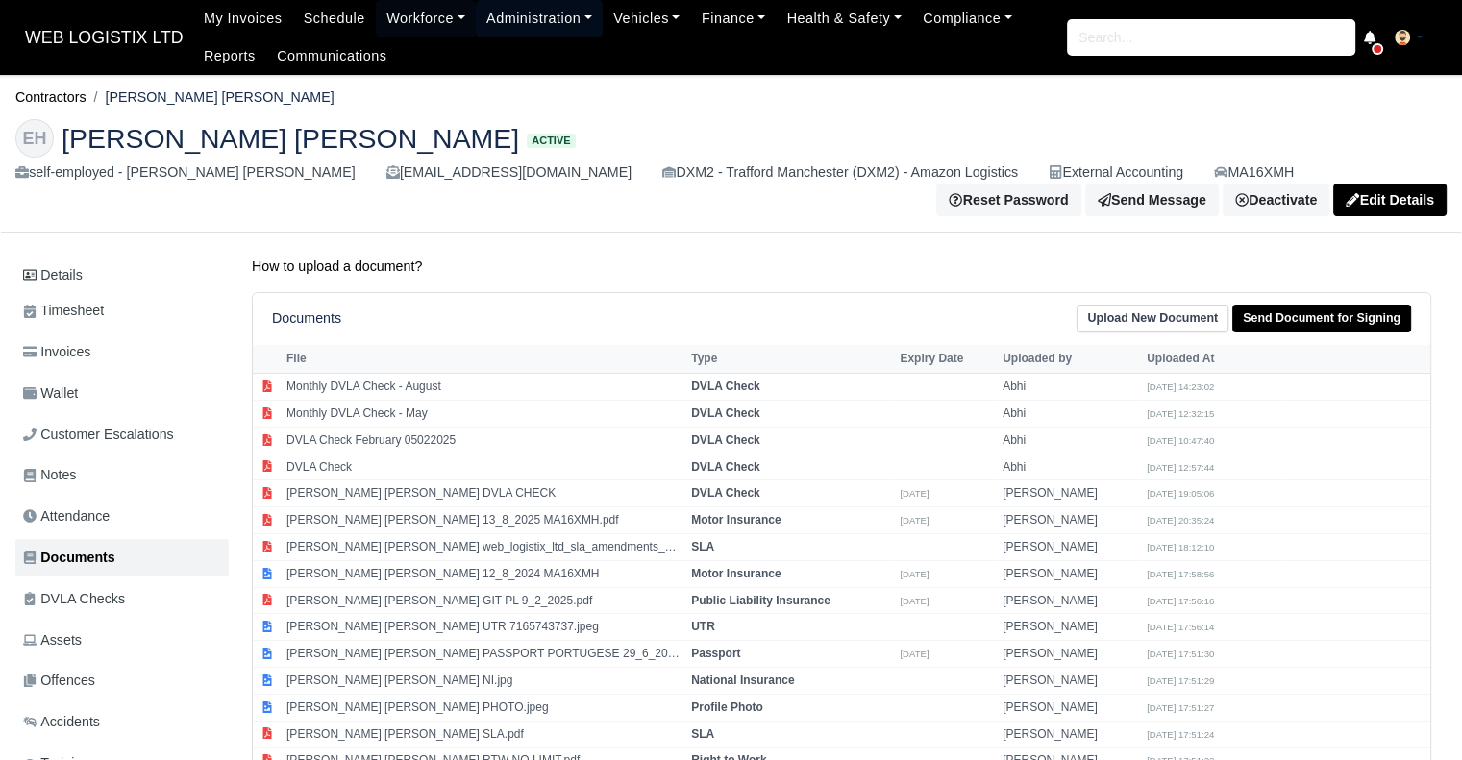
click at [507, 14] on link "Administration" at bounding box center [539, 18] width 127 height 37
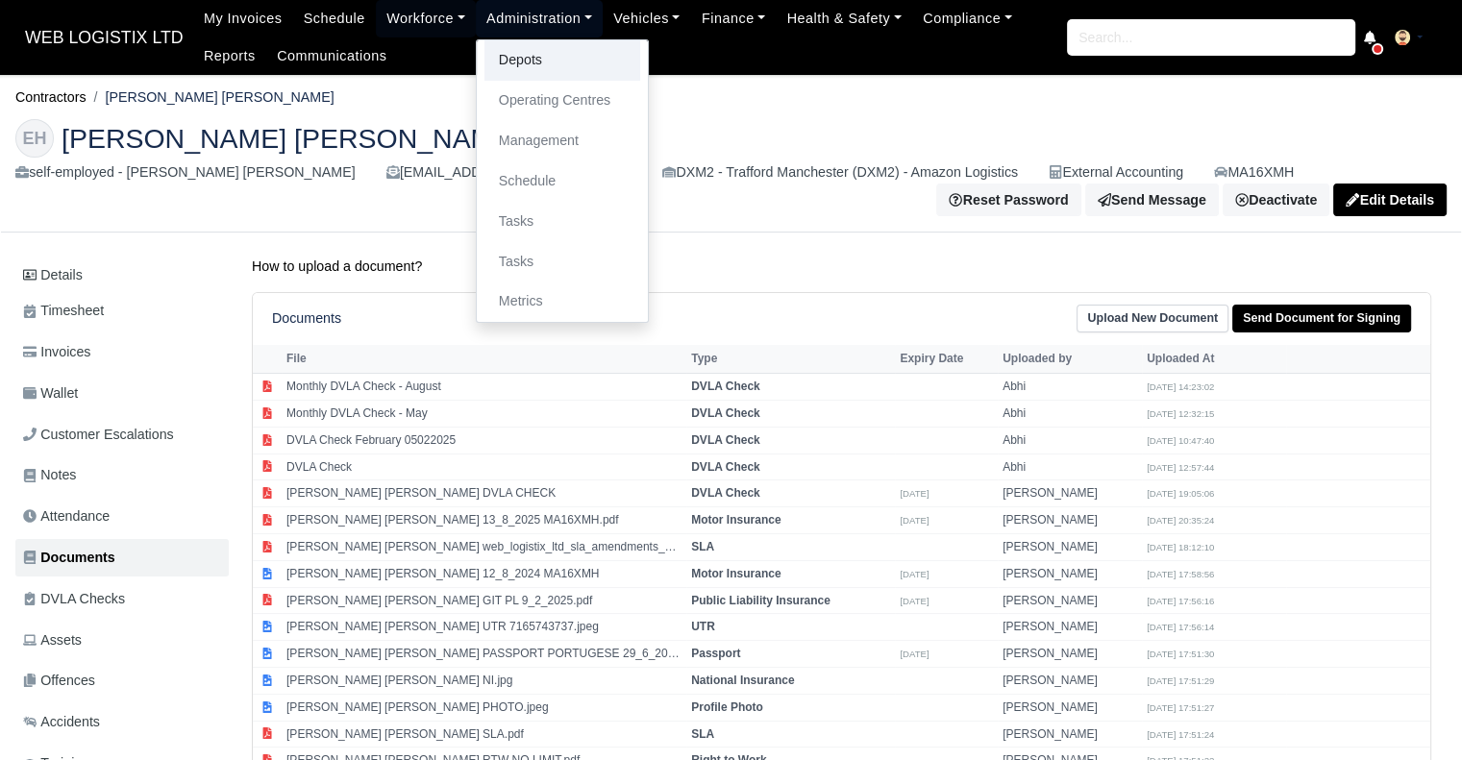
click at [510, 57] on link "Depots" at bounding box center [562, 60] width 156 height 40
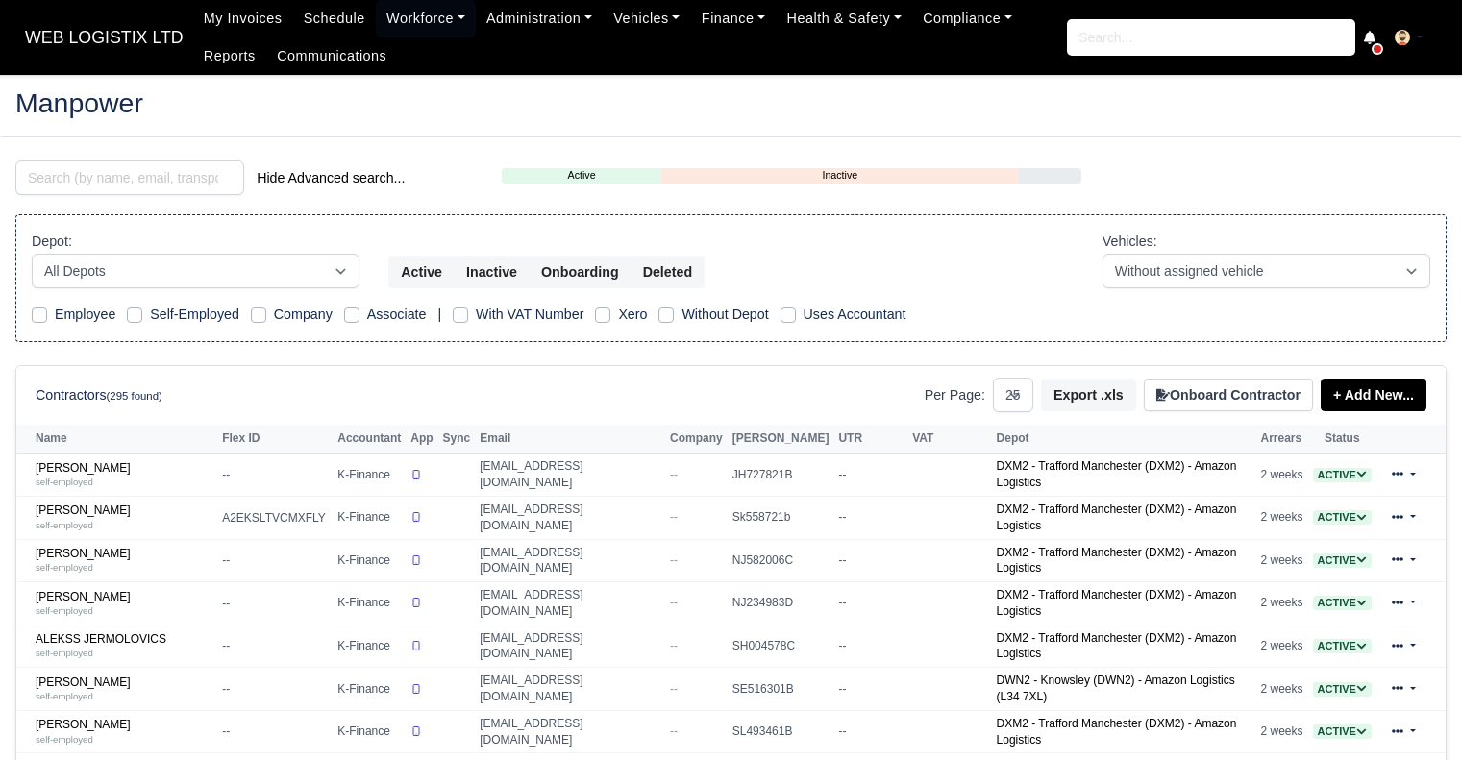
select select "25"
click at [182, 176] on input "search" at bounding box center [129, 177] width 229 height 35
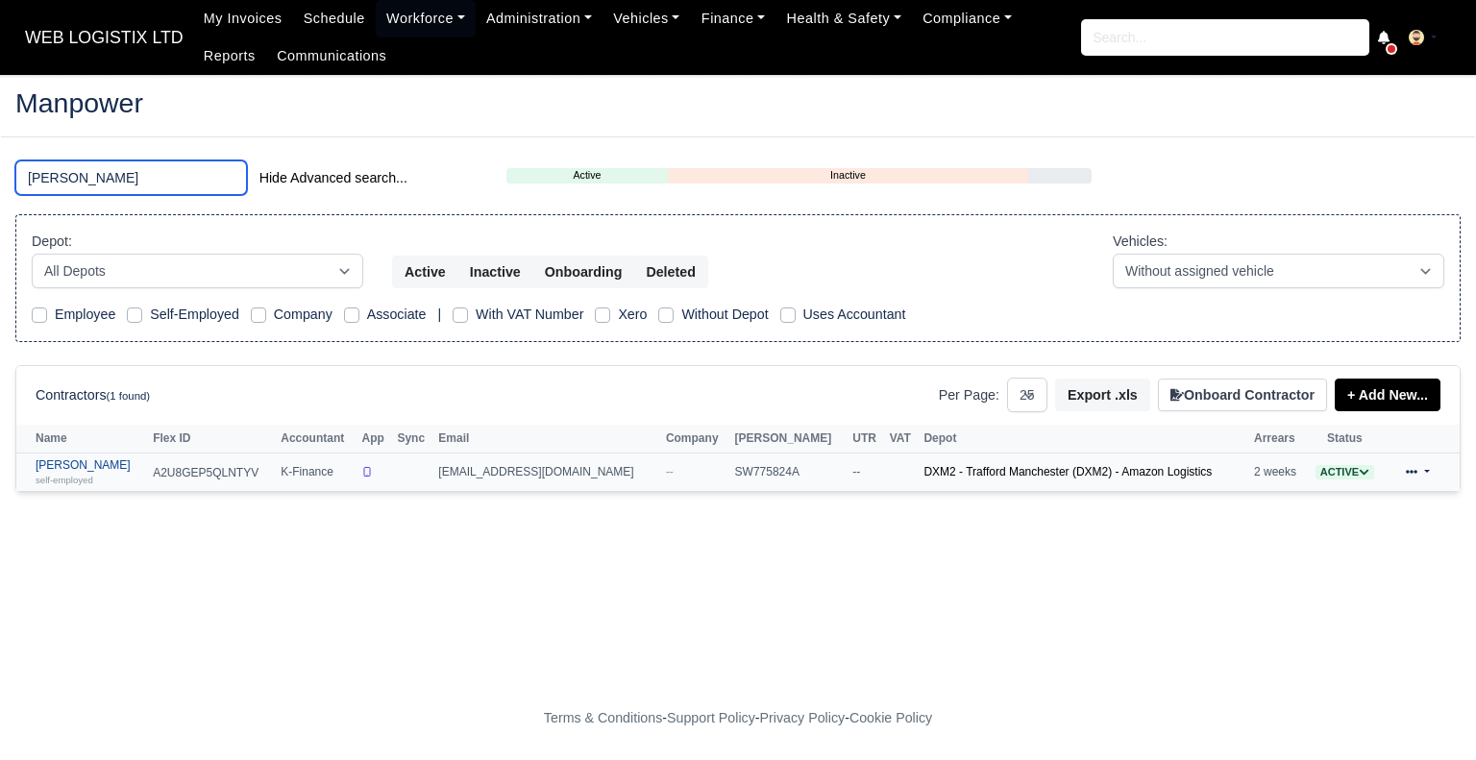
type input "[PERSON_NAME]"
click at [90, 466] on link "[PERSON_NAME] self-employed" at bounding box center [90, 472] width 108 height 28
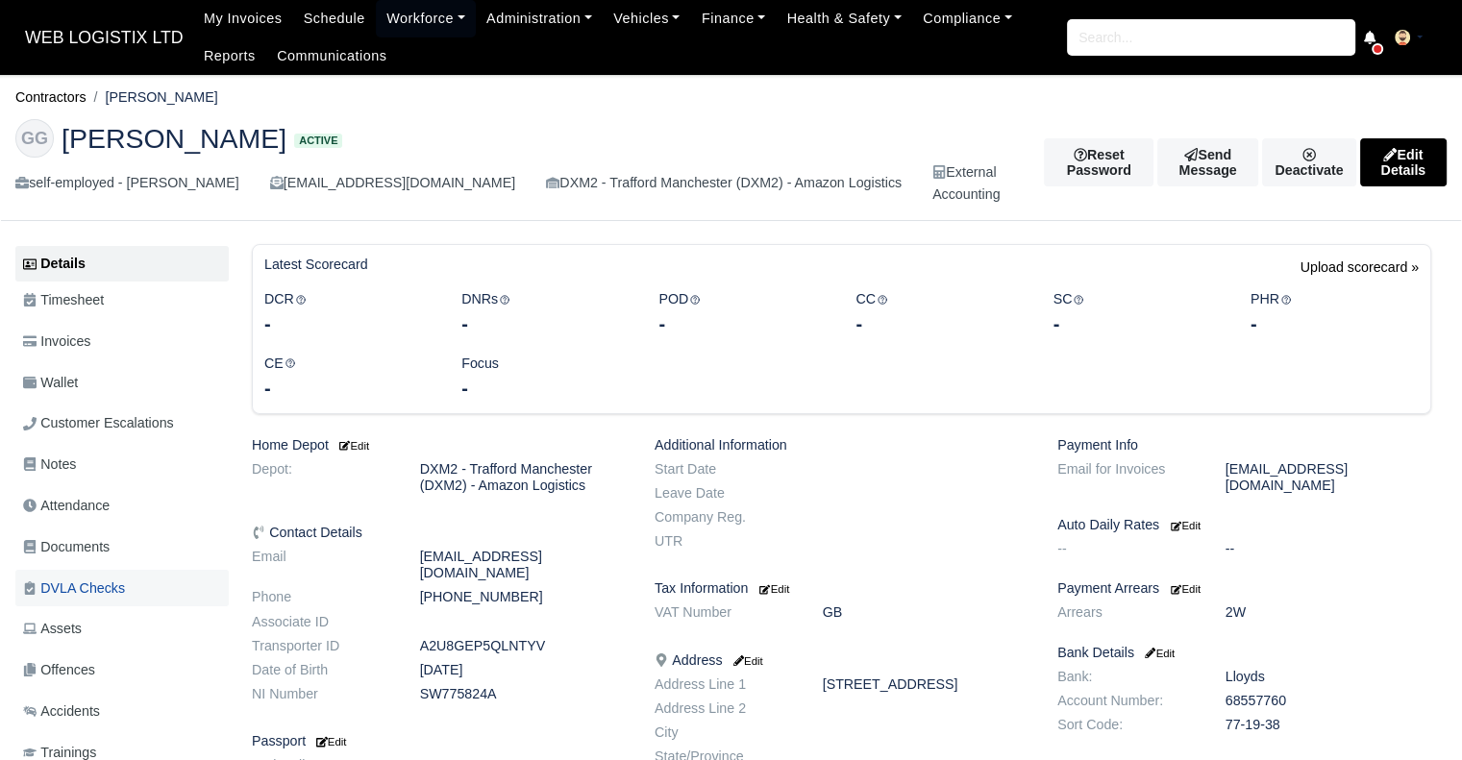
click at [125, 583] on link "DVLA Checks" at bounding box center [121, 588] width 213 height 37
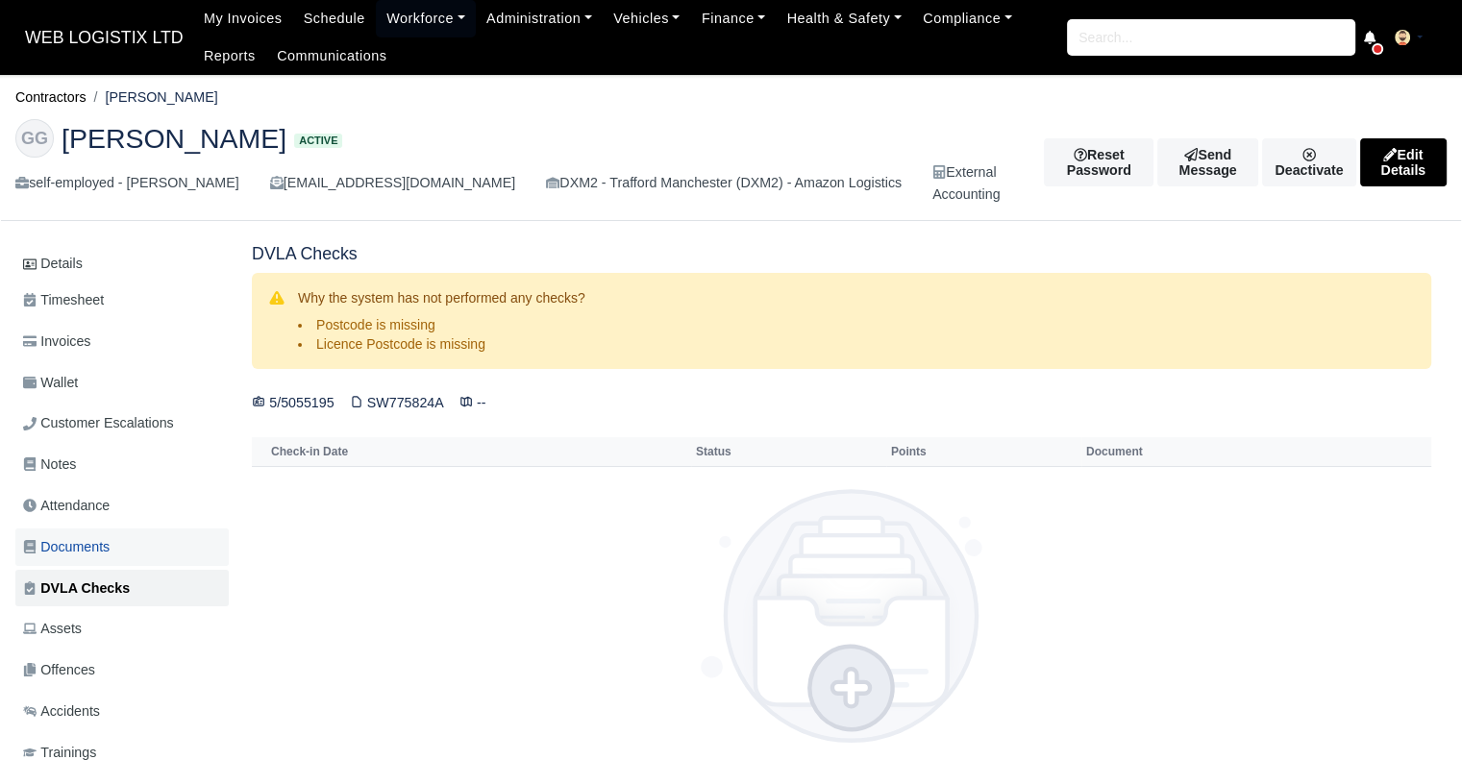
click at [115, 551] on link "Documents" at bounding box center [121, 547] width 213 height 37
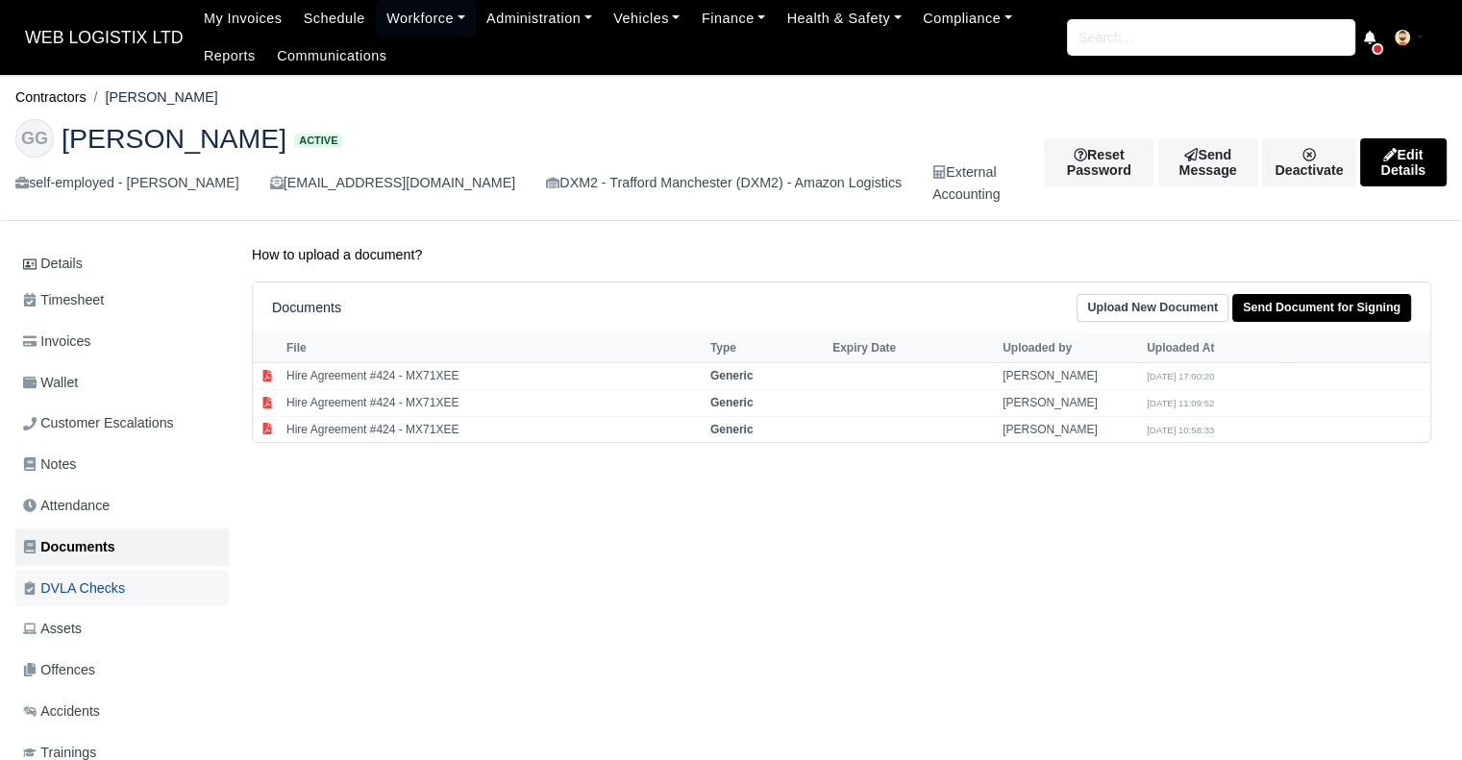
click at [139, 578] on link "DVLA Checks" at bounding box center [121, 588] width 213 height 37
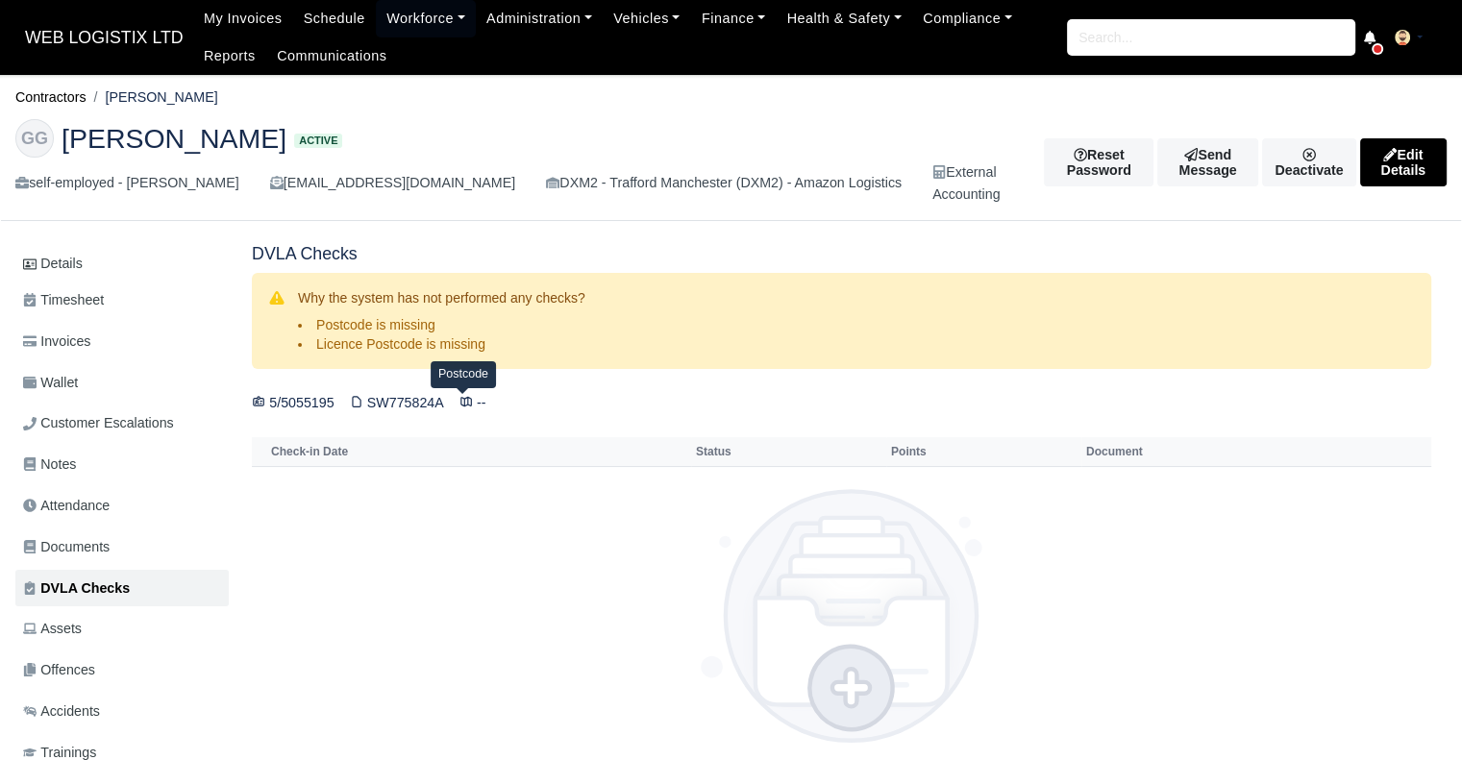
click at [461, 403] on icon at bounding box center [465, 401] width 13 height 13
click at [64, 255] on link "Details" at bounding box center [121, 264] width 213 height 36
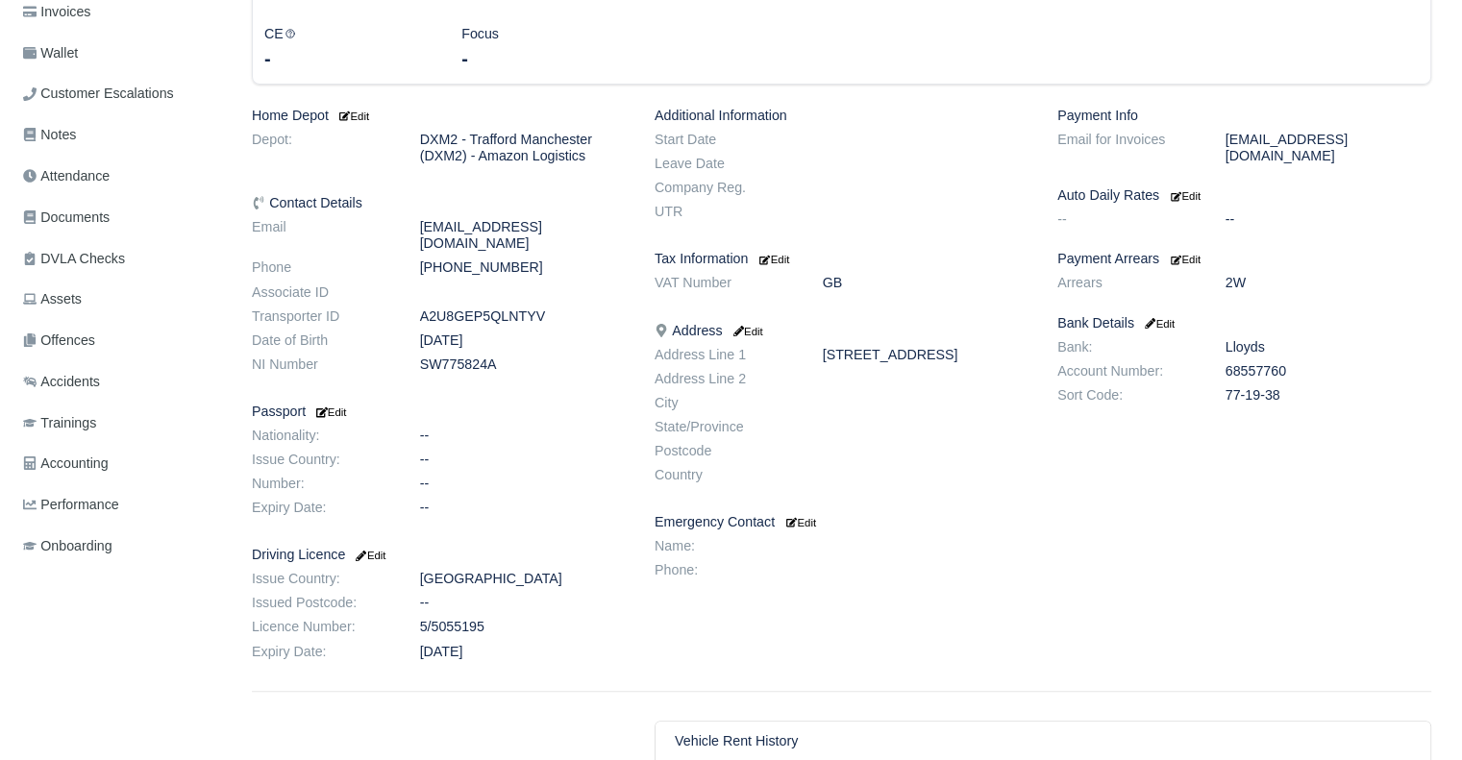
scroll to position [342, 0]
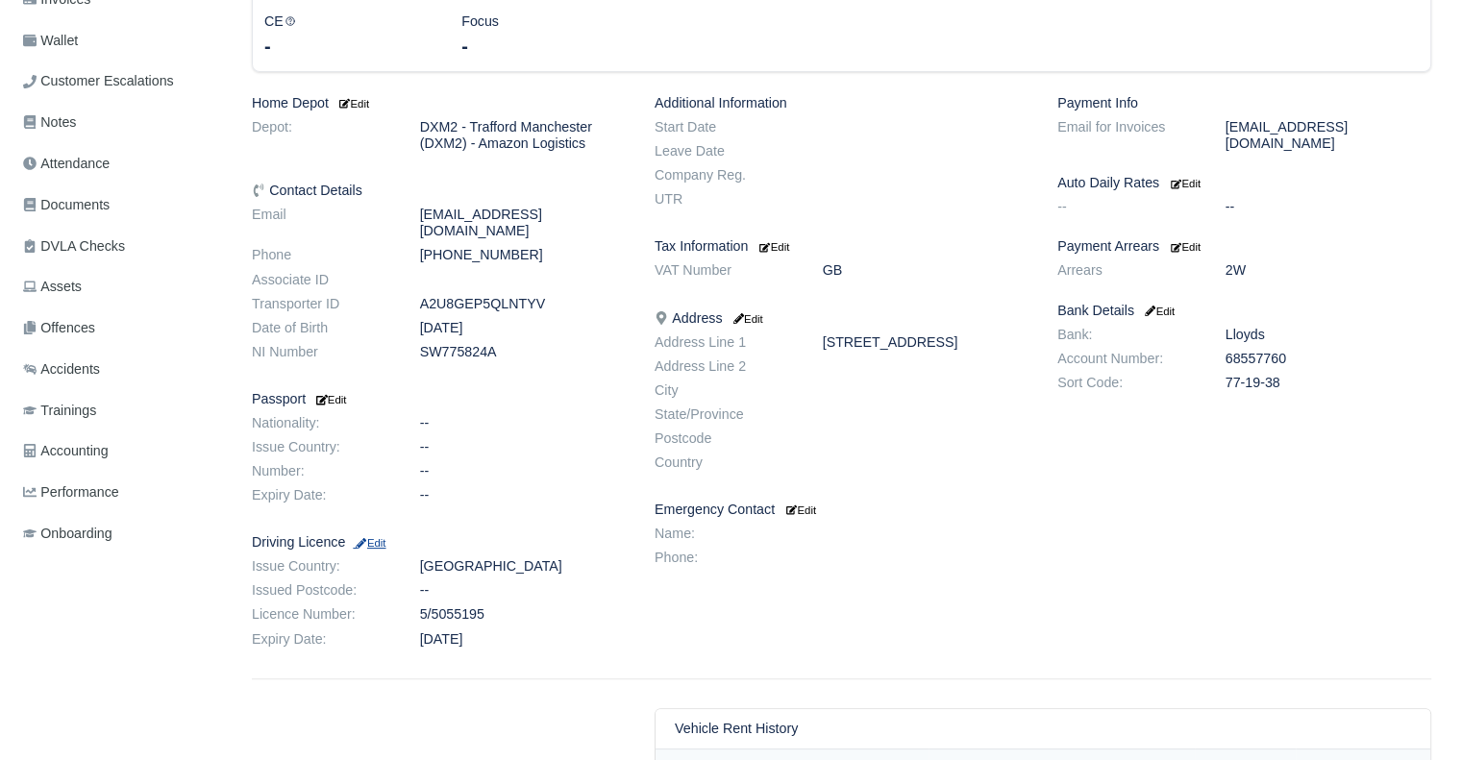
click at [376, 537] on small "Edit" at bounding box center [369, 543] width 33 height 12
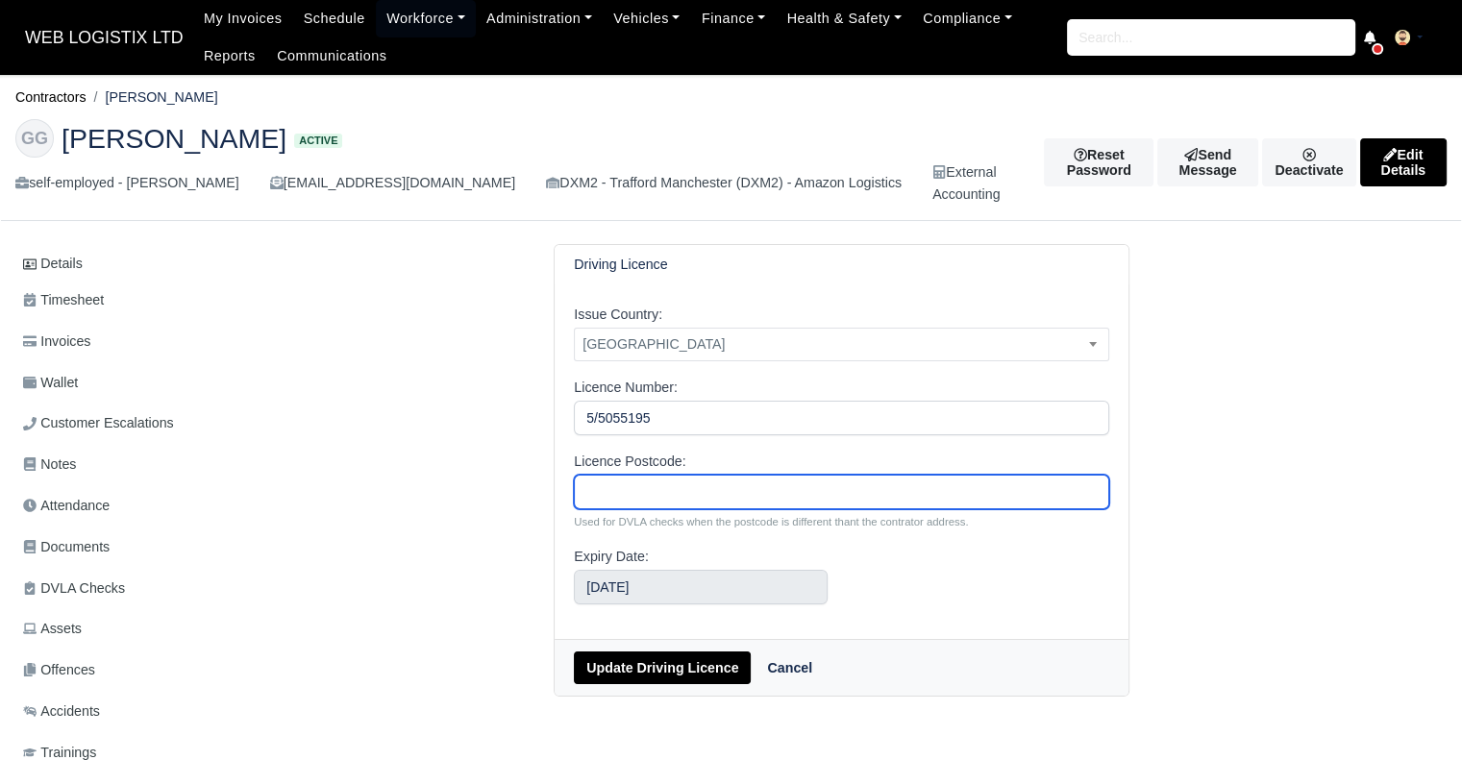
click at [672, 475] on input "Licence Postcode:" at bounding box center [841, 492] width 535 height 35
paste input "CW10 0HN"
type input "CW10 0HN"
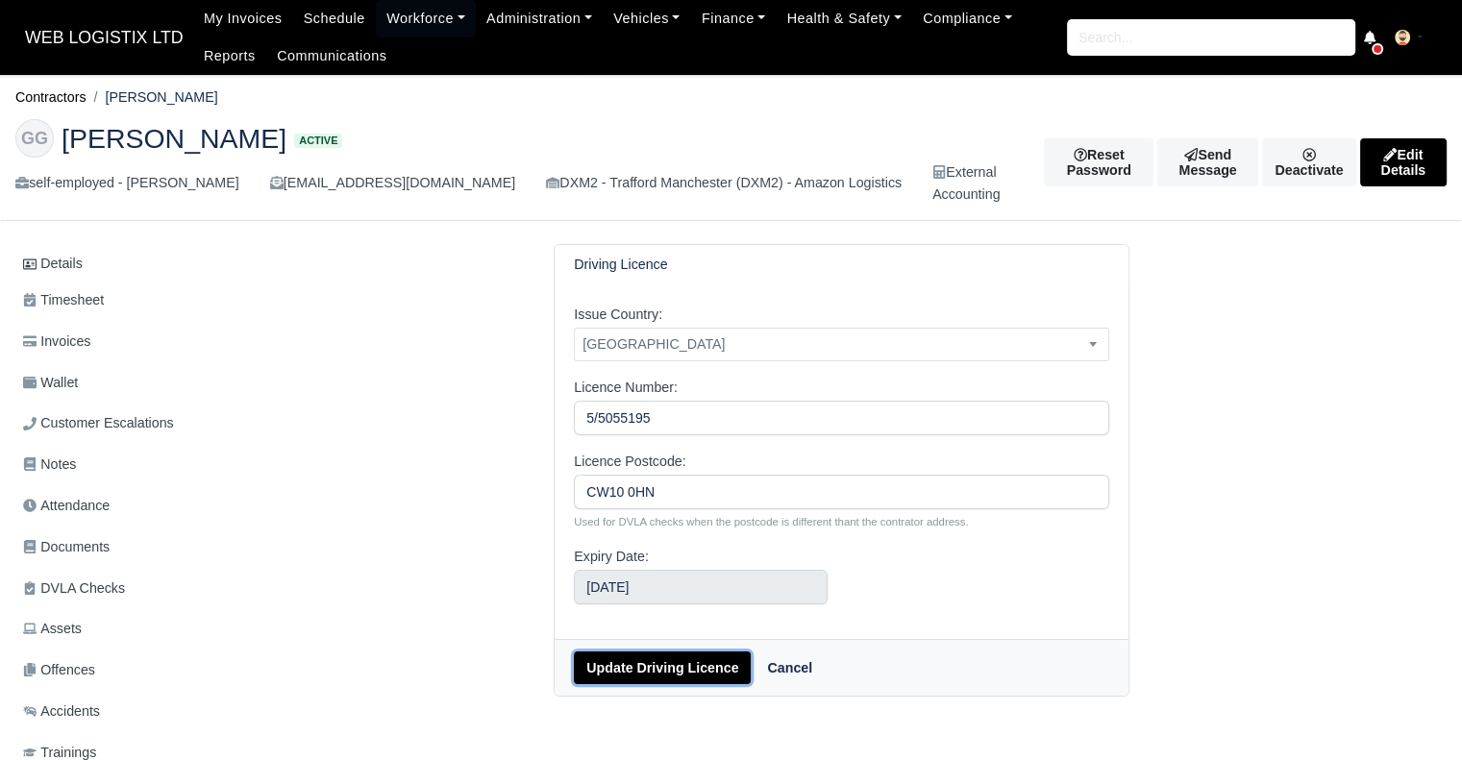
click at [714, 661] on button "Update Driving Licence" at bounding box center [662, 667] width 177 height 33
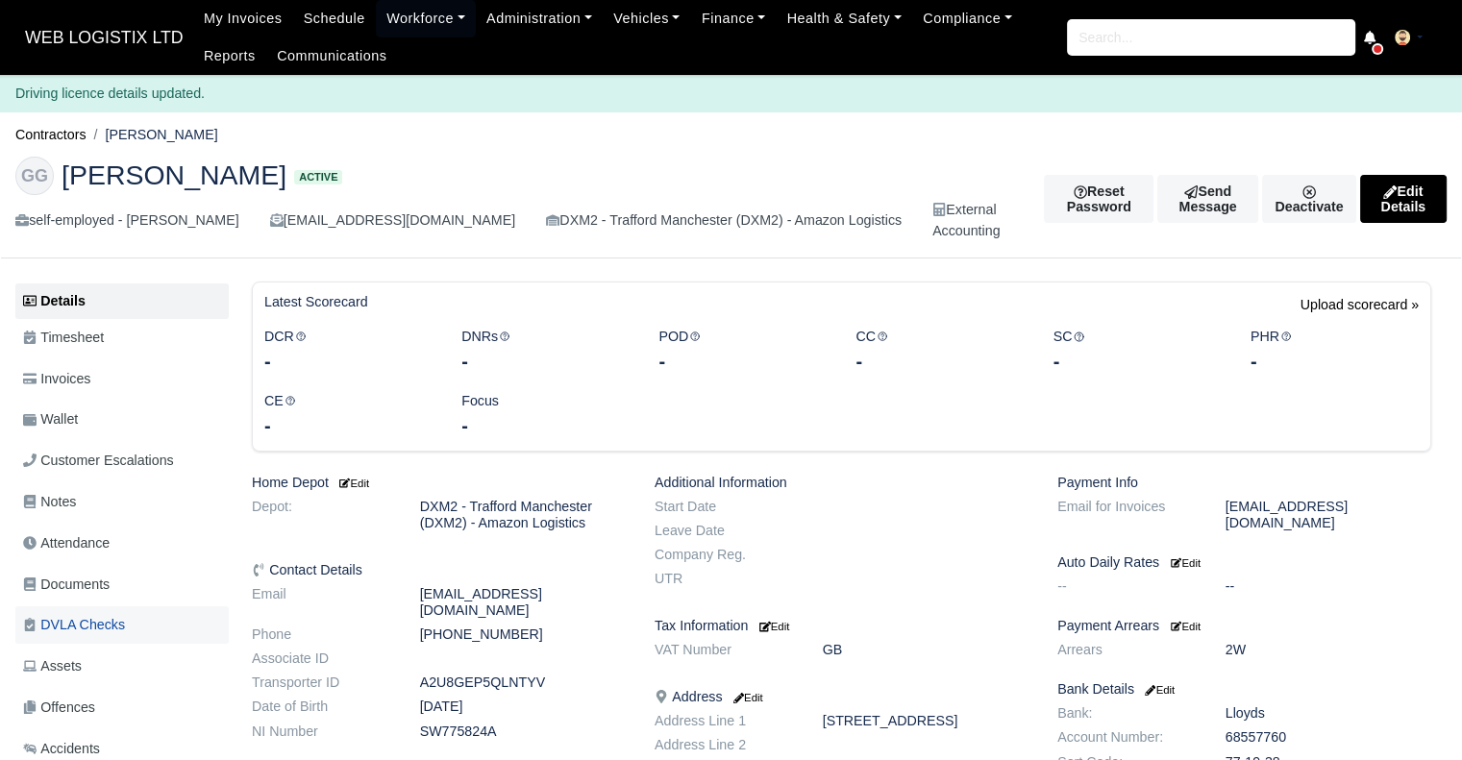
click at [162, 611] on link "DVLA Checks" at bounding box center [121, 624] width 213 height 37
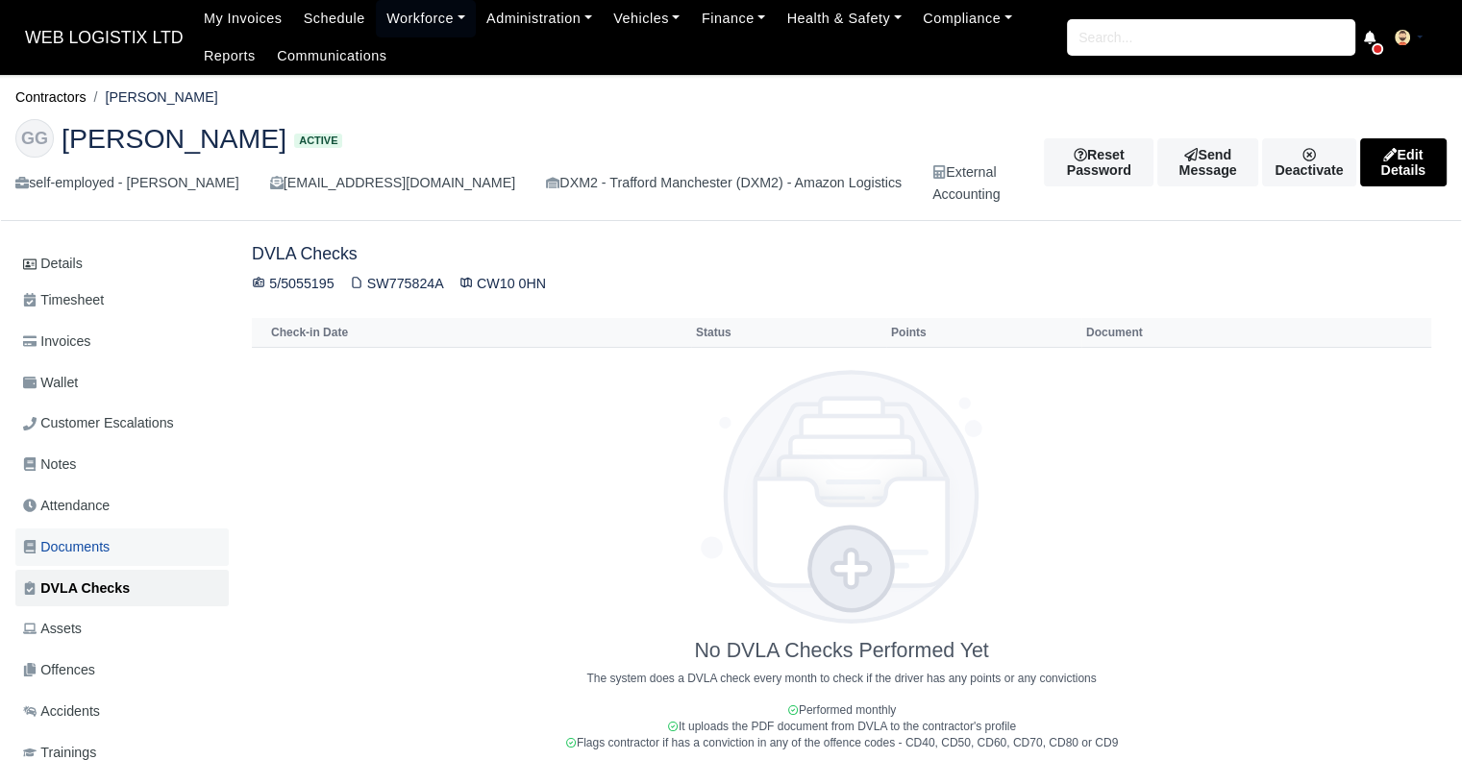
click at [158, 537] on link "Documents" at bounding box center [121, 547] width 213 height 37
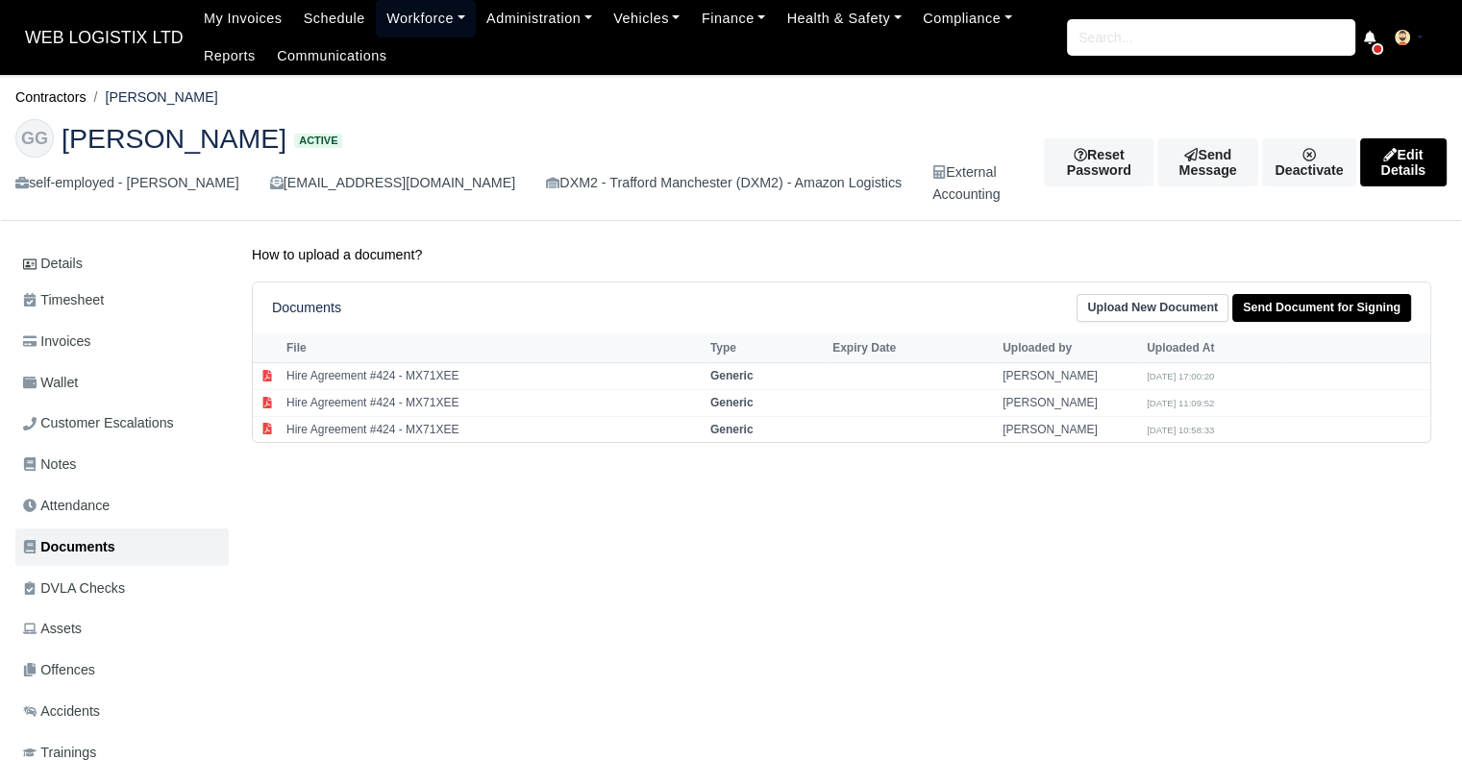
click at [419, 18] on link "Workforce" at bounding box center [426, 18] width 100 height 37
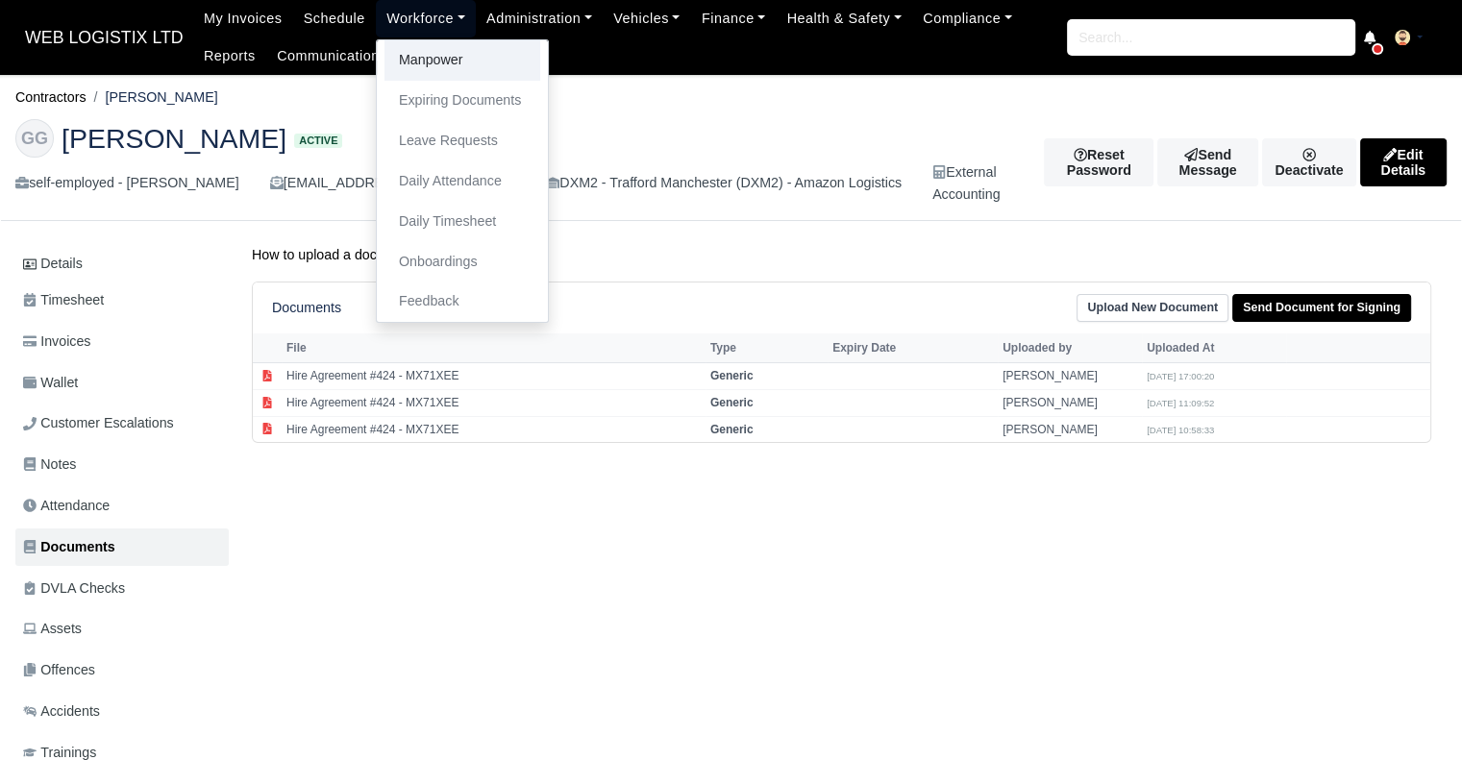
click at [412, 53] on link "Manpower" at bounding box center [462, 60] width 156 height 40
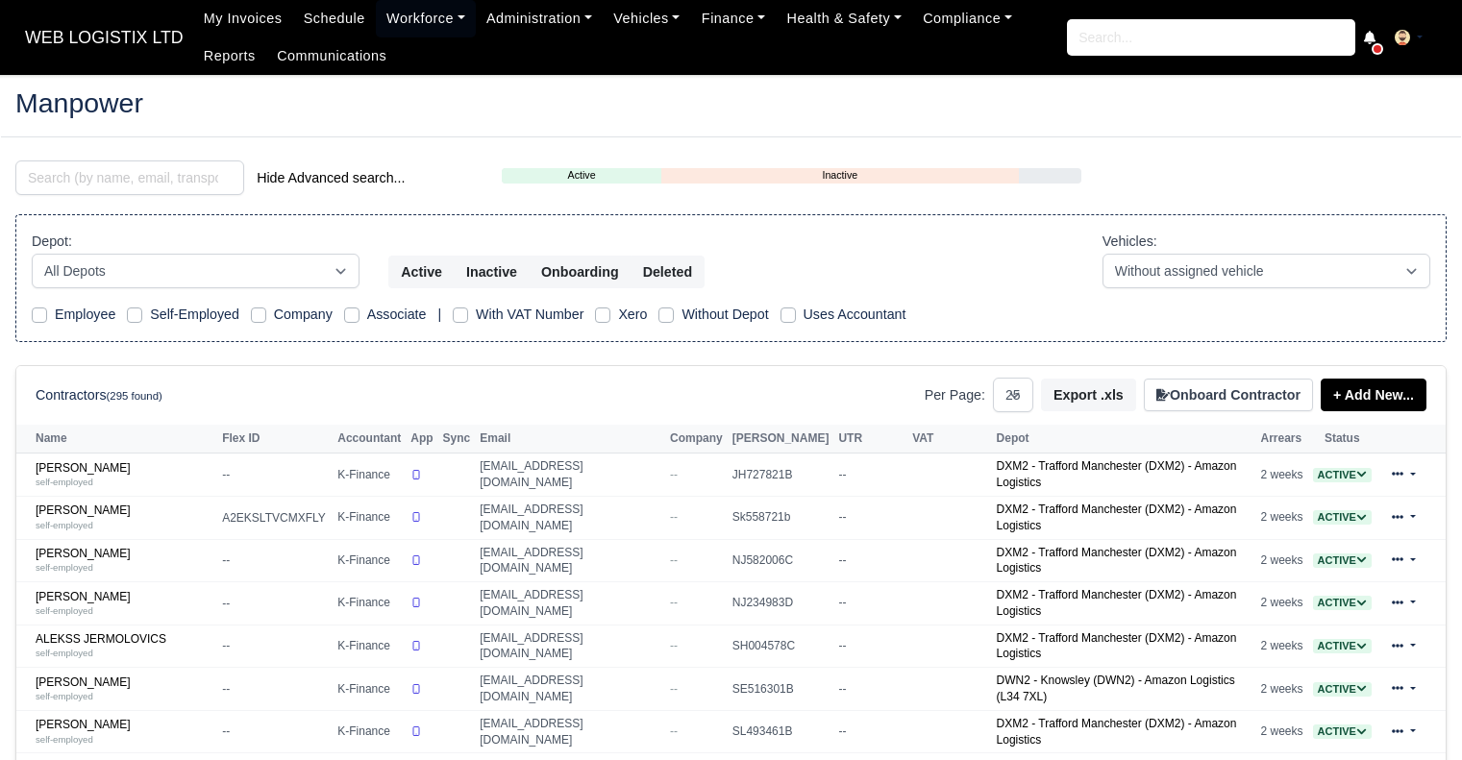
select select "25"
click at [220, 181] on input "search" at bounding box center [129, 177] width 229 height 35
type input "n"
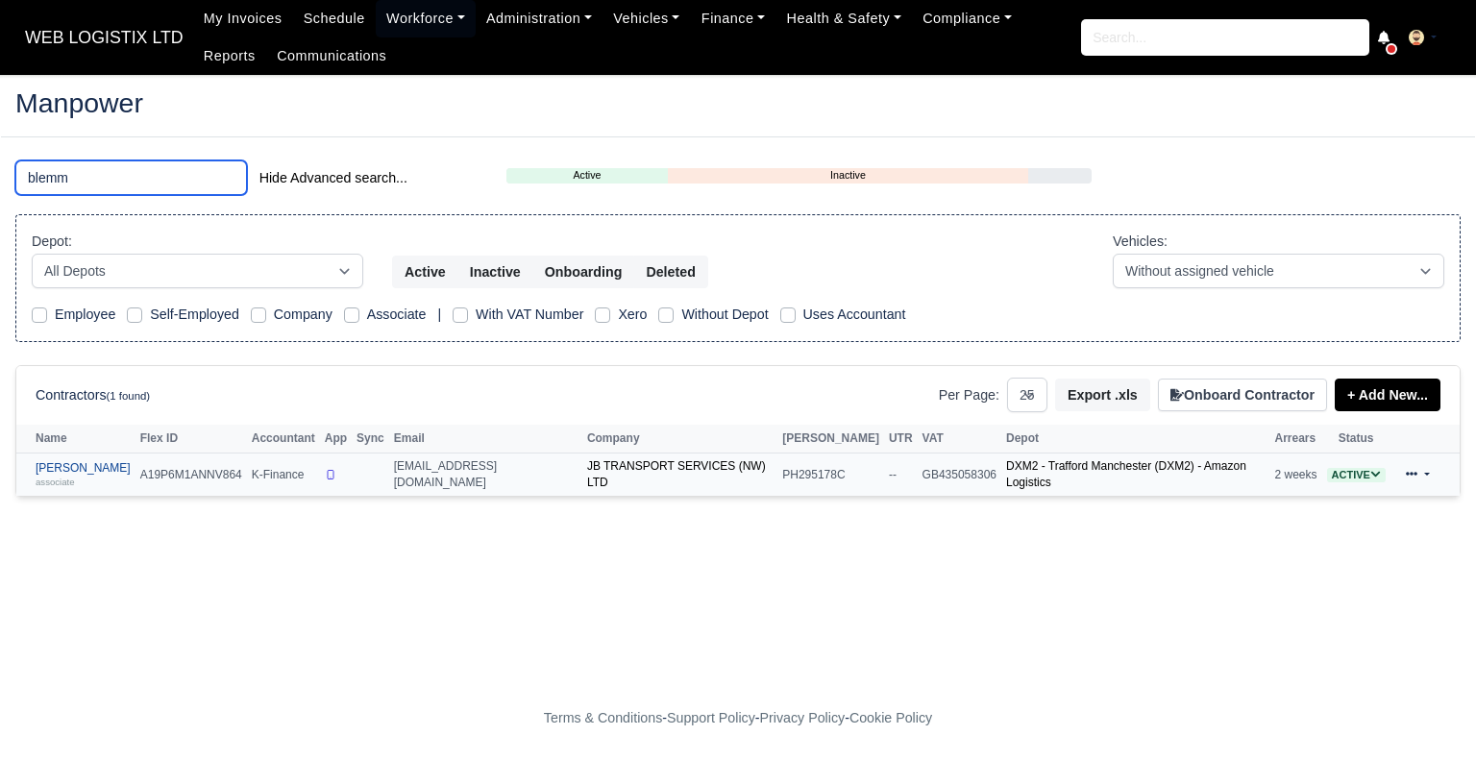
type input "blemm"
click at [131, 463] on link "[PERSON_NAME] associate" at bounding box center [83, 475] width 95 height 28
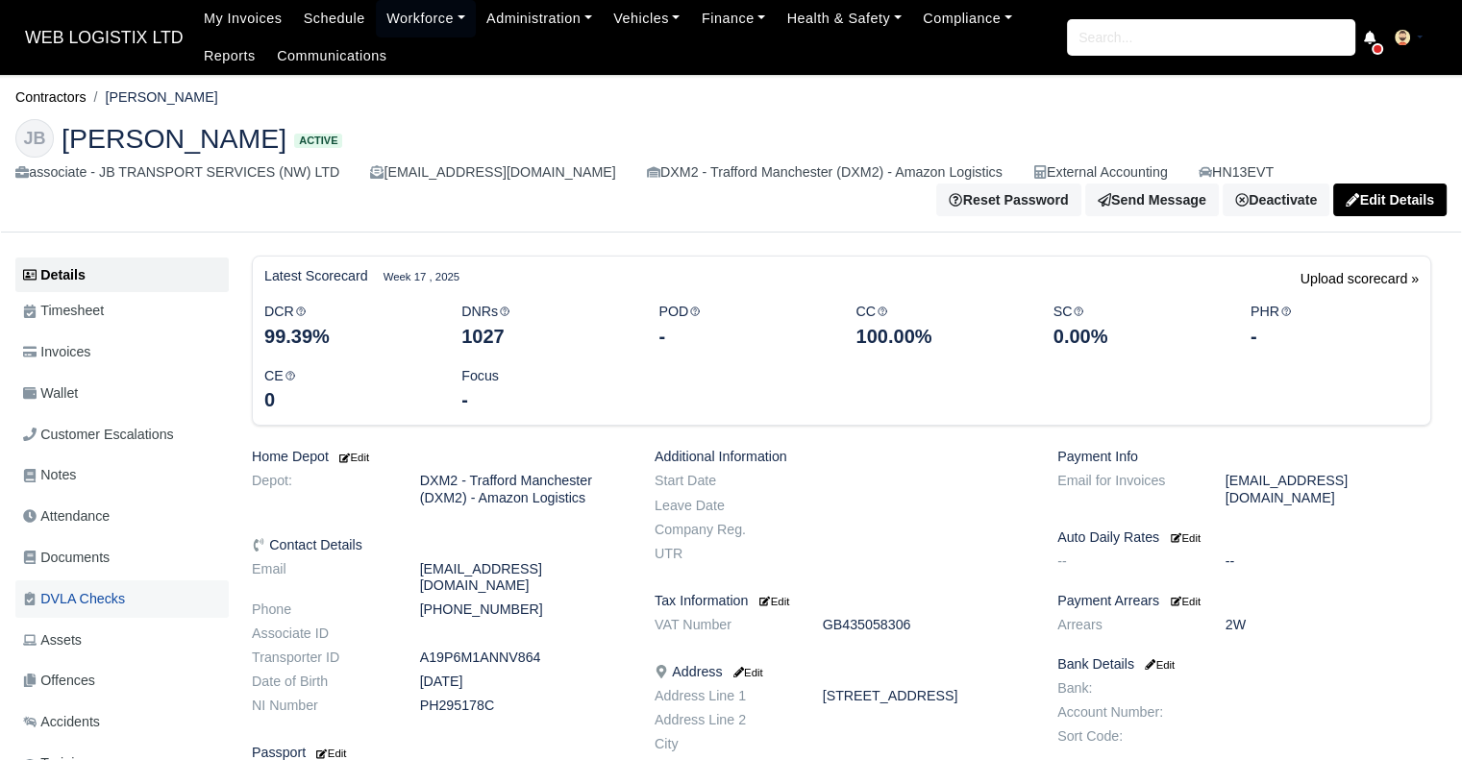
click at [98, 606] on span "DVLA Checks" at bounding box center [74, 599] width 102 height 22
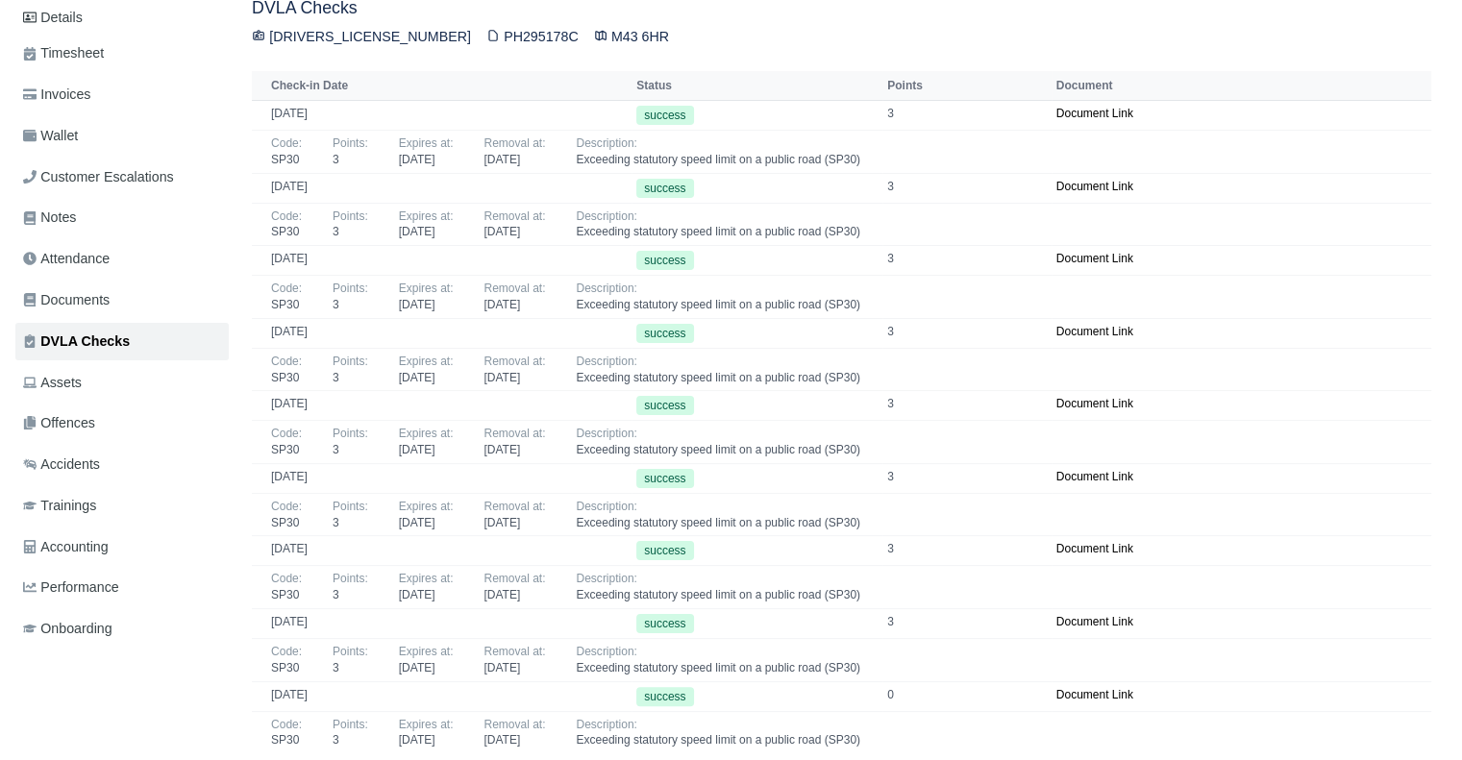
scroll to position [273, 0]
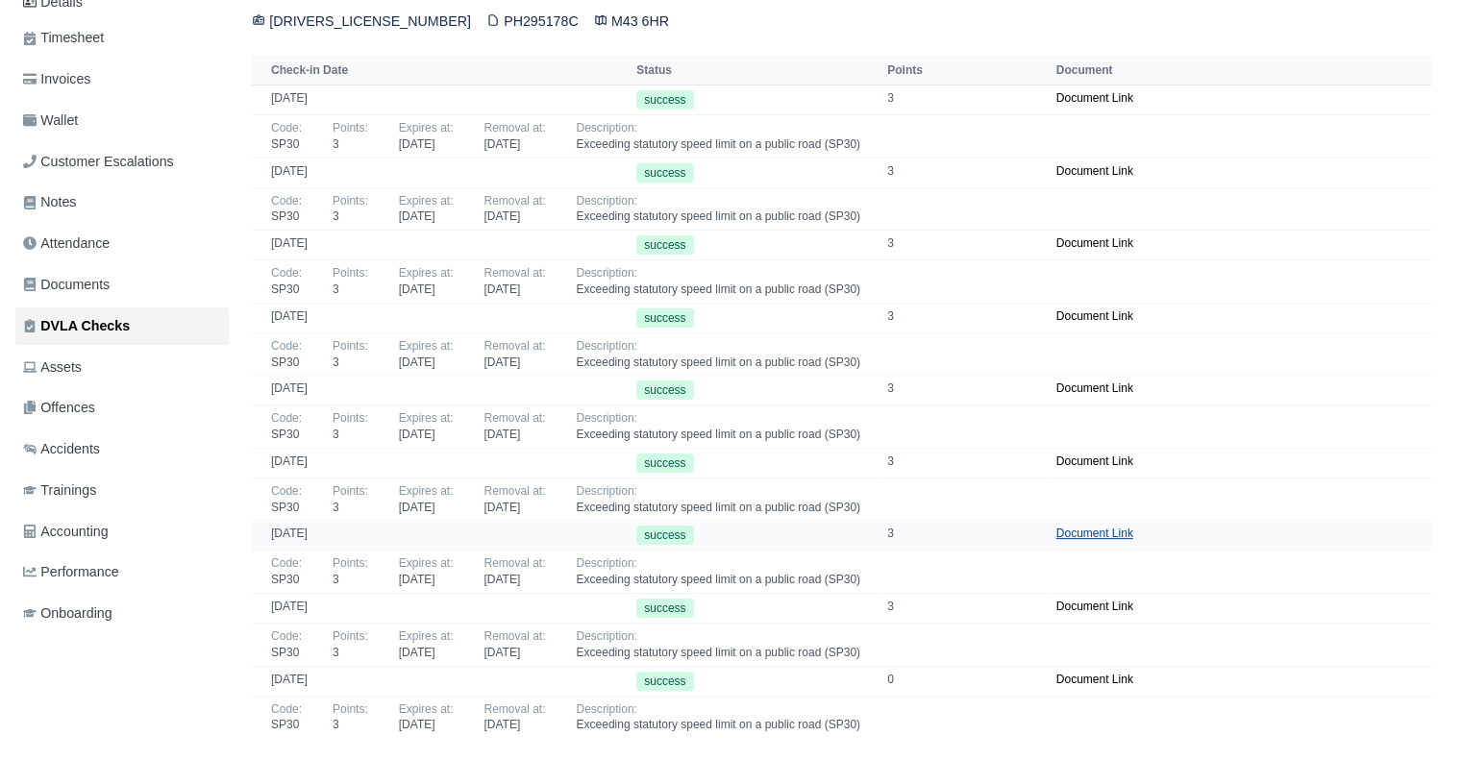
click at [1069, 529] on link "Document Link" at bounding box center [1094, 533] width 77 height 13
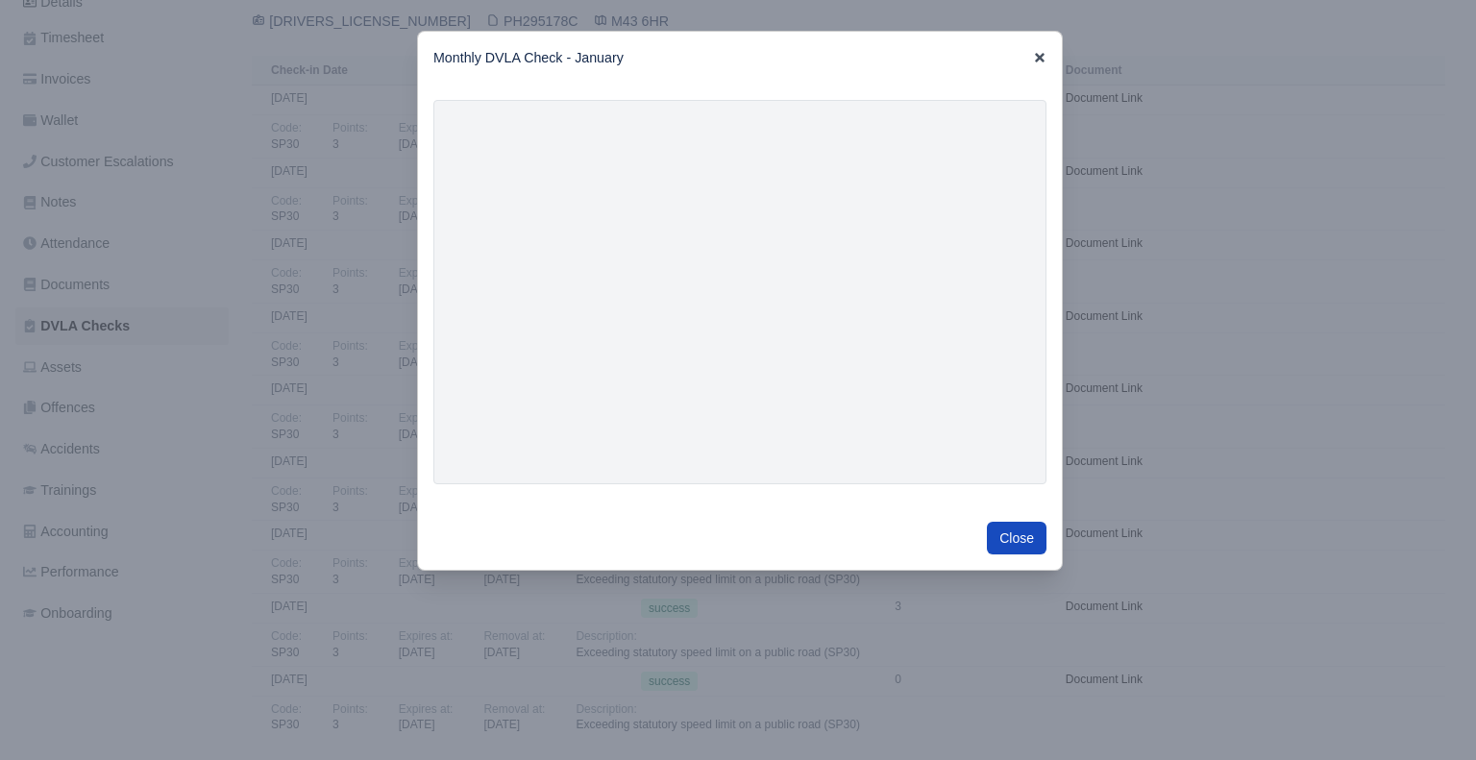
click at [1037, 52] on icon at bounding box center [1039, 57] width 13 height 13
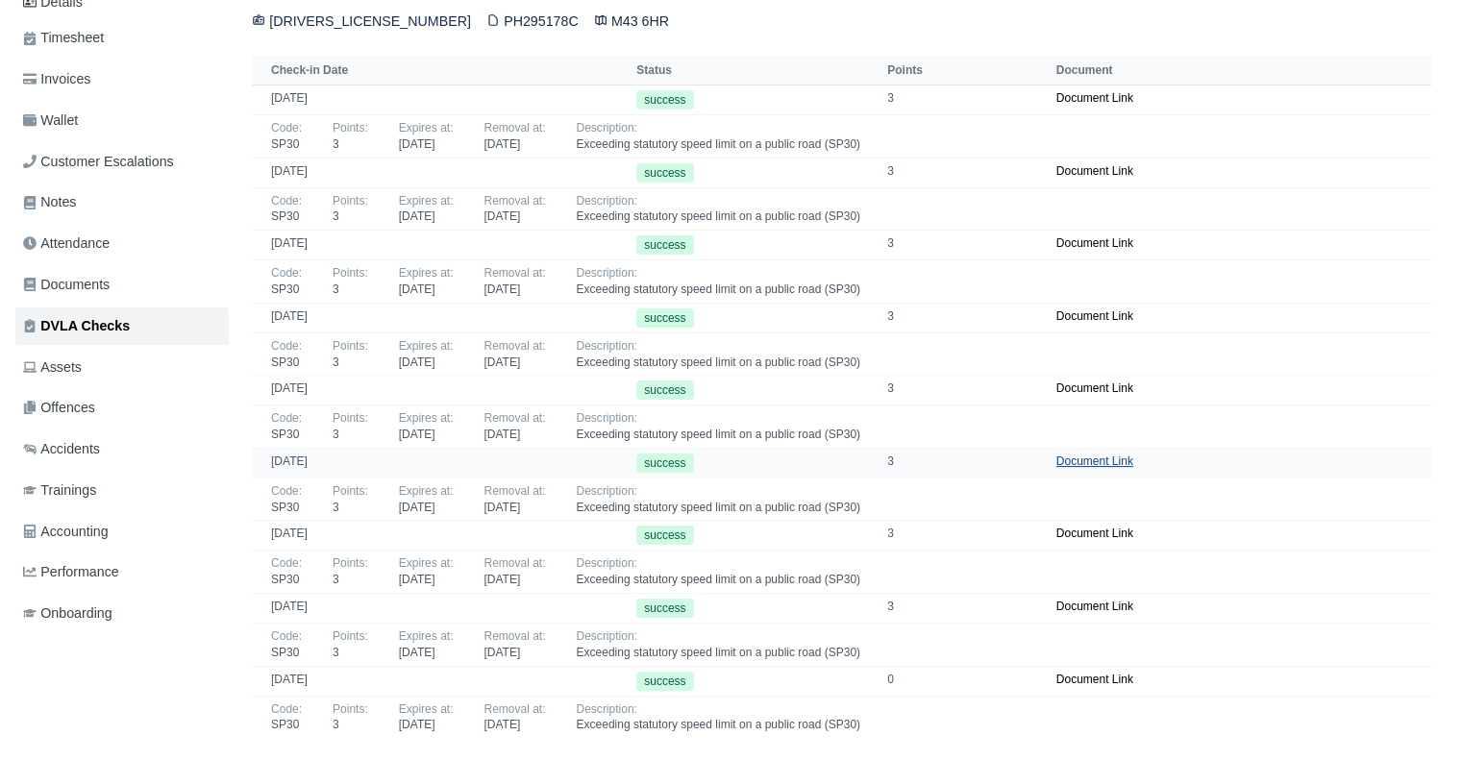
click at [1076, 466] on link "Document Link" at bounding box center [1094, 461] width 77 height 13
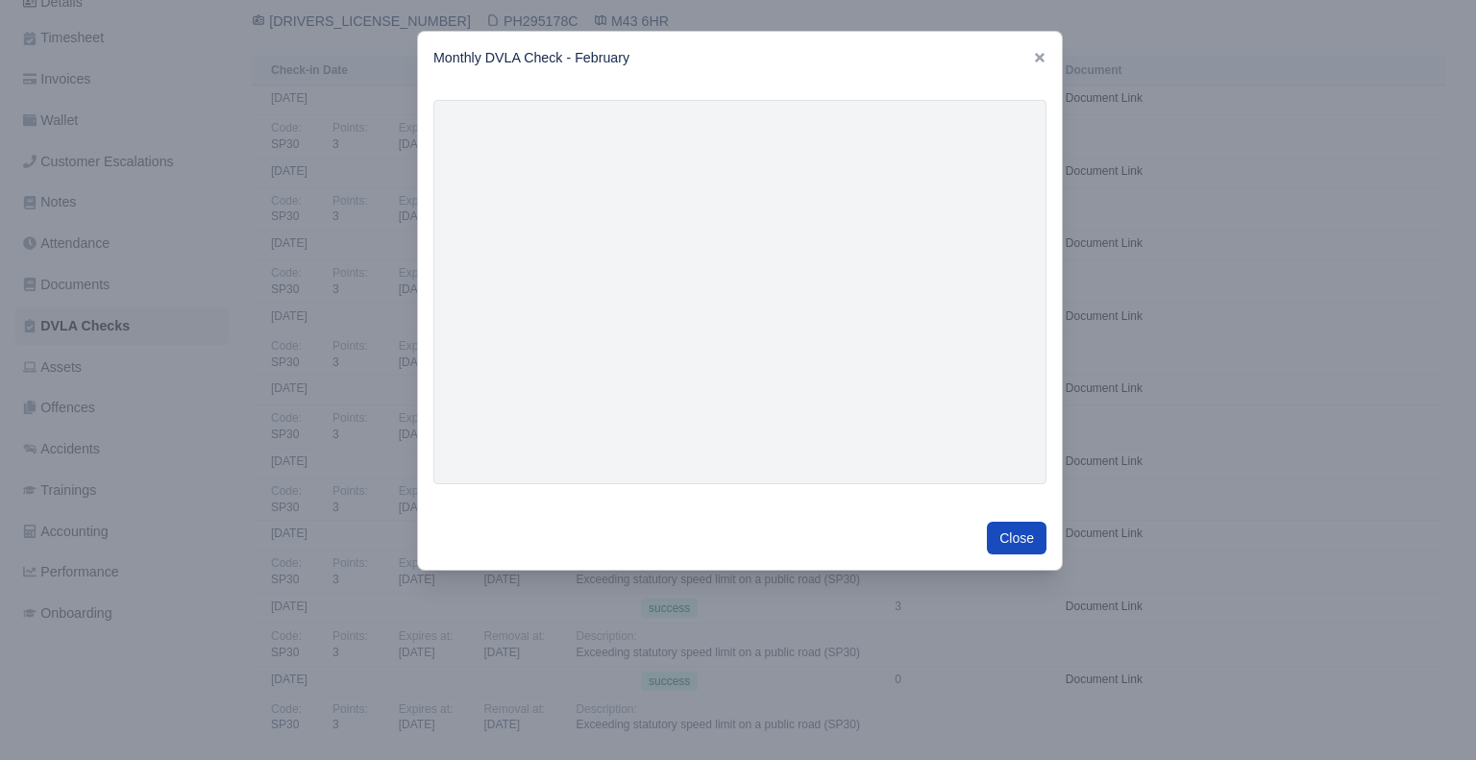
click at [1030, 56] on div "Monthly DVLA Check - February" at bounding box center [740, 58] width 644 height 53
click at [1040, 61] on icon at bounding box center [1039, 57] width 13 height 13
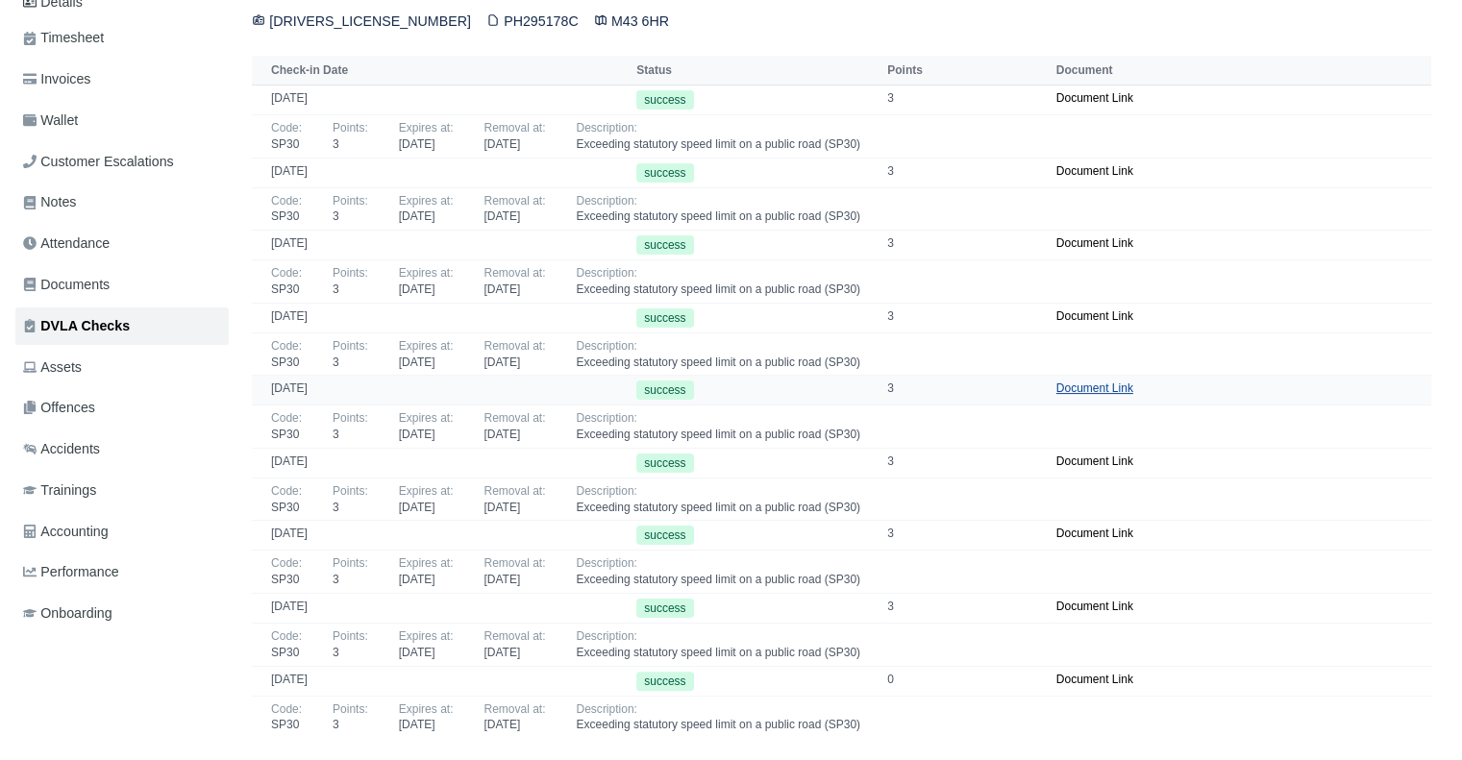
click at [1065, 386] on link "Document Link" at bounding box center [1094, 387] width 77 height 13
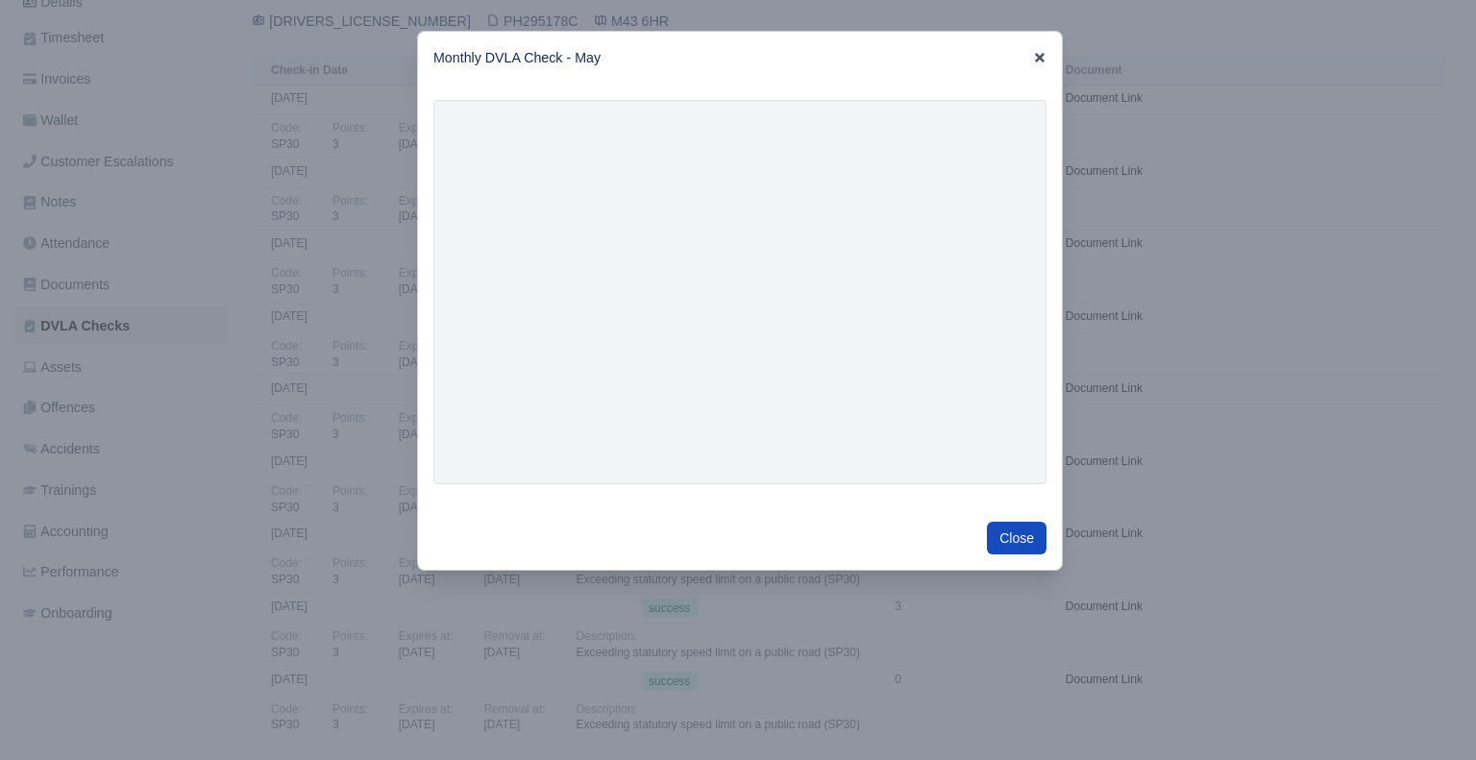
click at [1034, 61] on icon at bounding box center [1039, 57] width 13 height 13
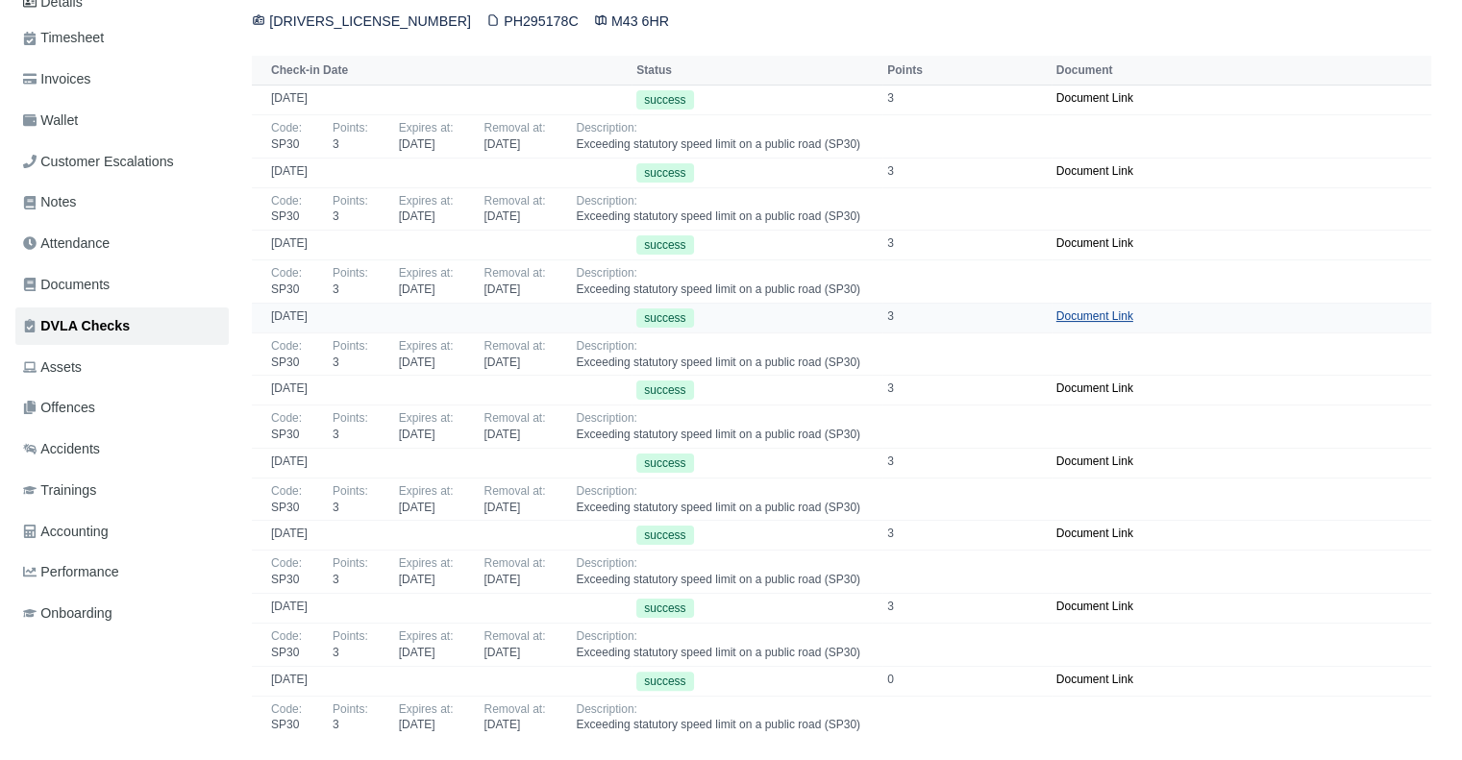
click at [1081, 314] on link "Document Link" at bounding box center [1094, 315] width 77 height 13
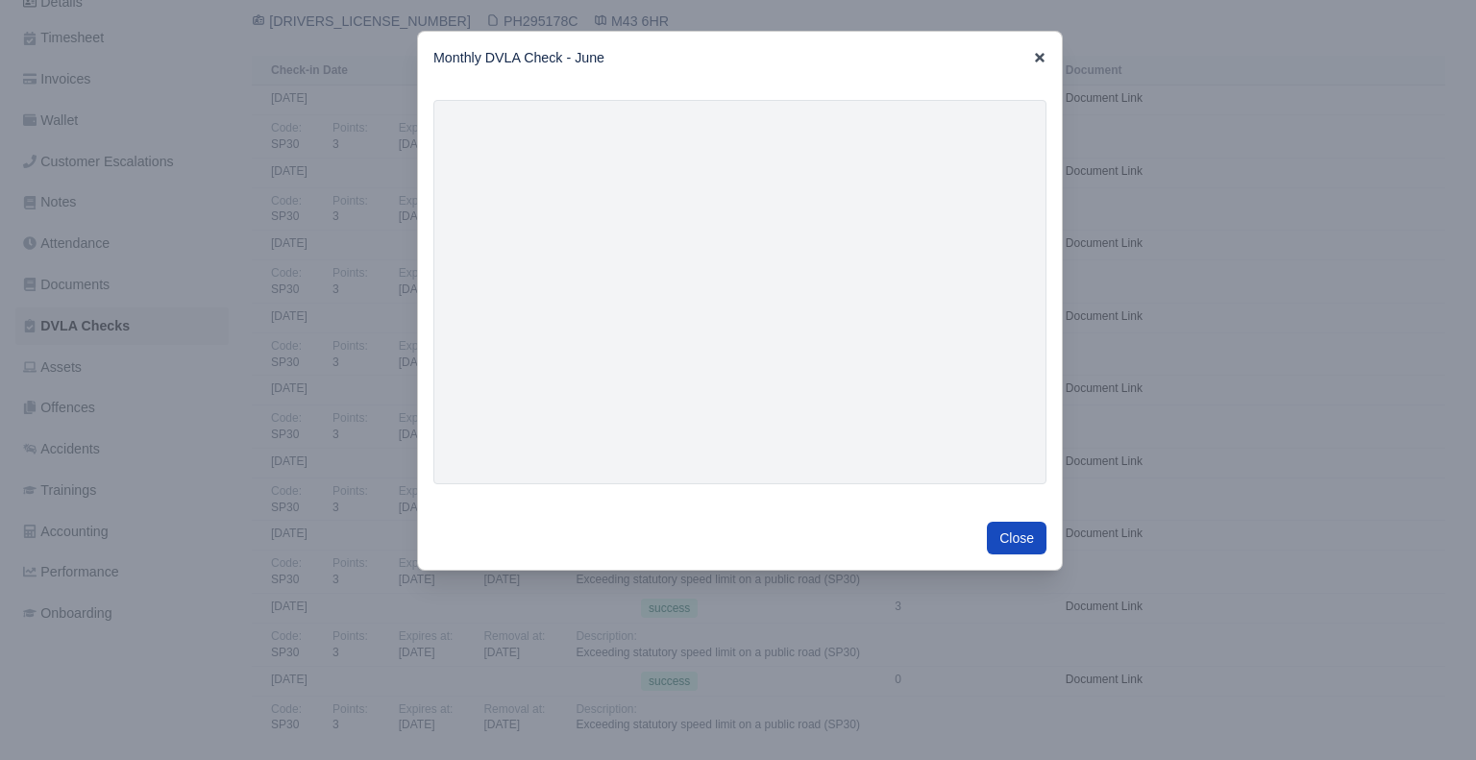
click at [1033, 57] on icon at bounding box center [1039, 57] width 13 height 13
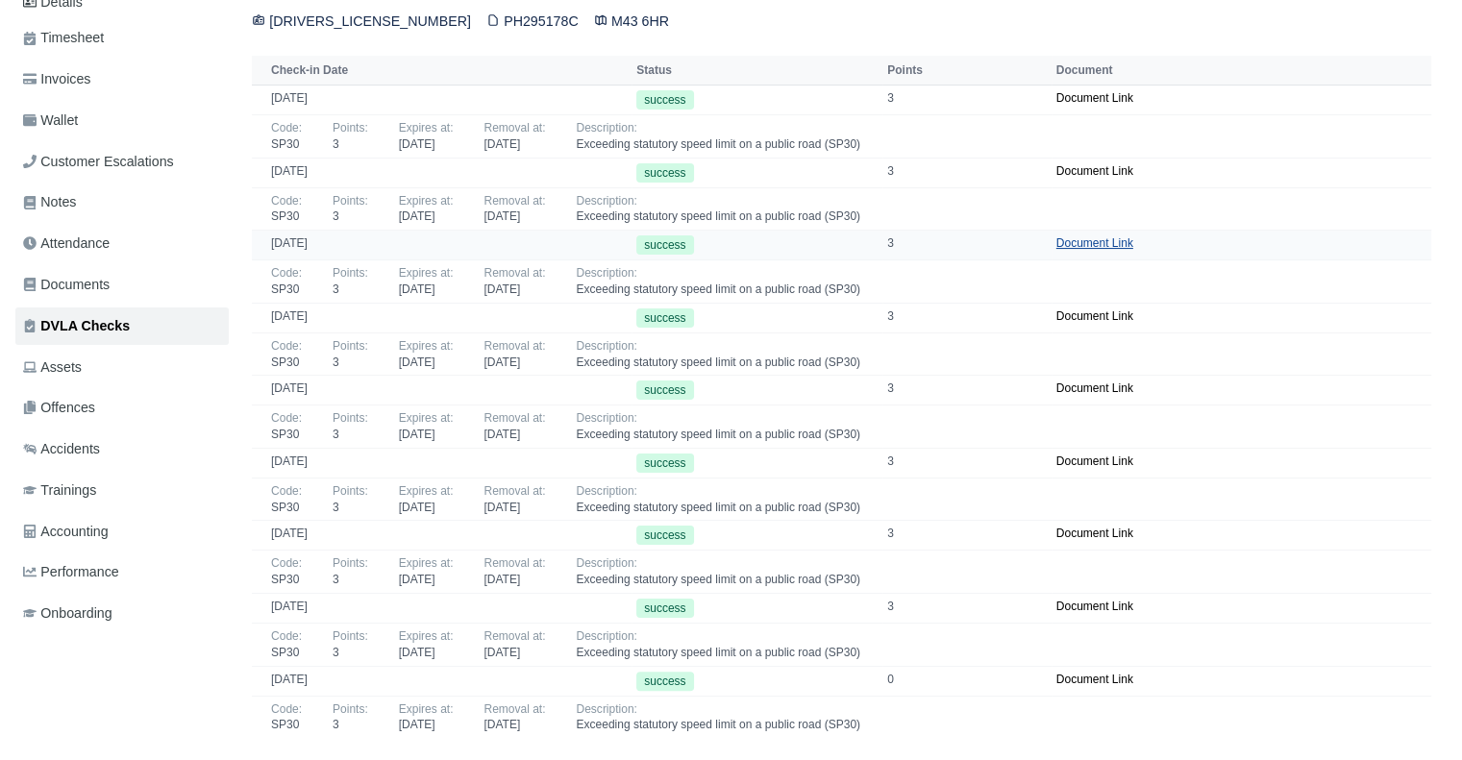
click at [1070, 237] on link "Document Link" at bounding box center [1094, 242] width 77 height 13
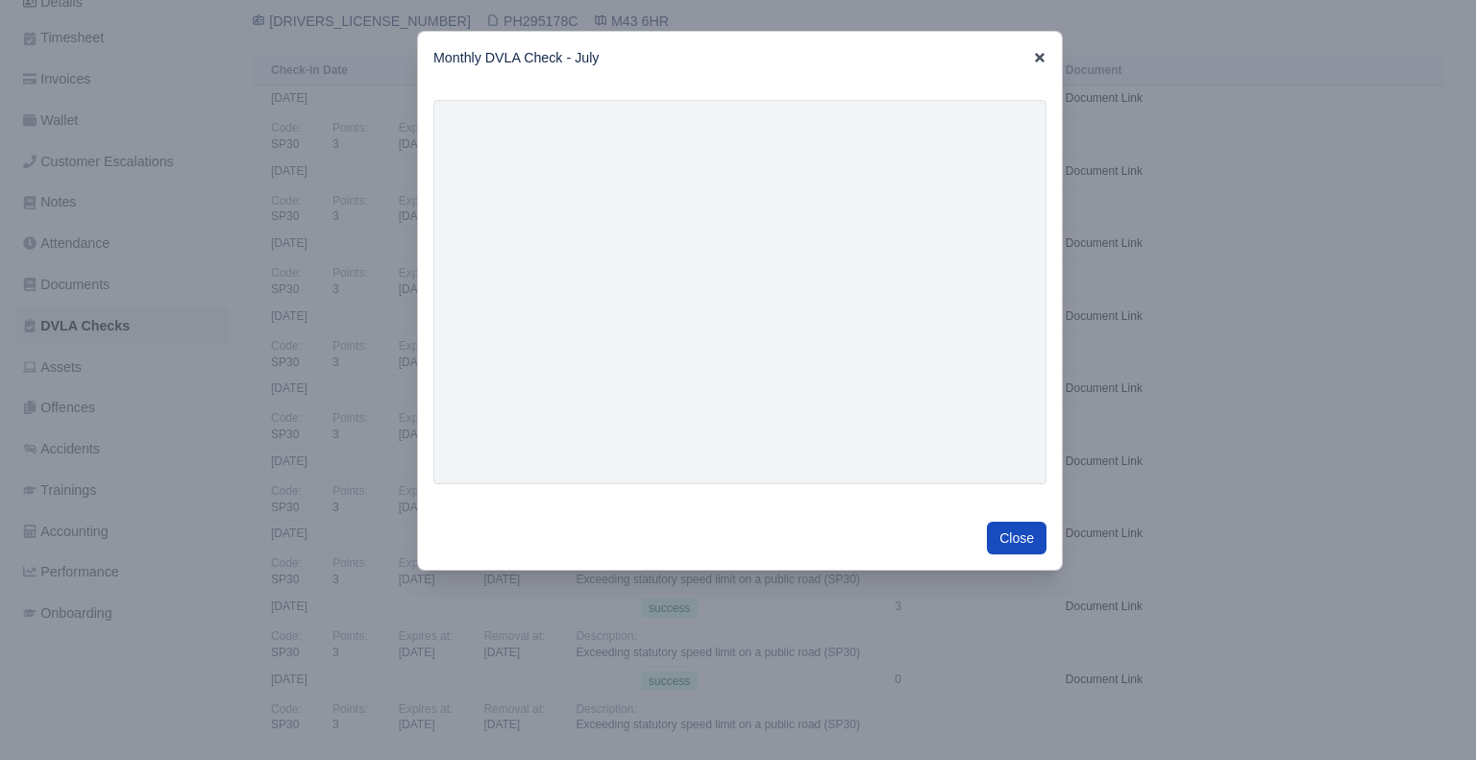
click at [1039, 57] on icon at bounding box center [1040, 58] width 10 height 10
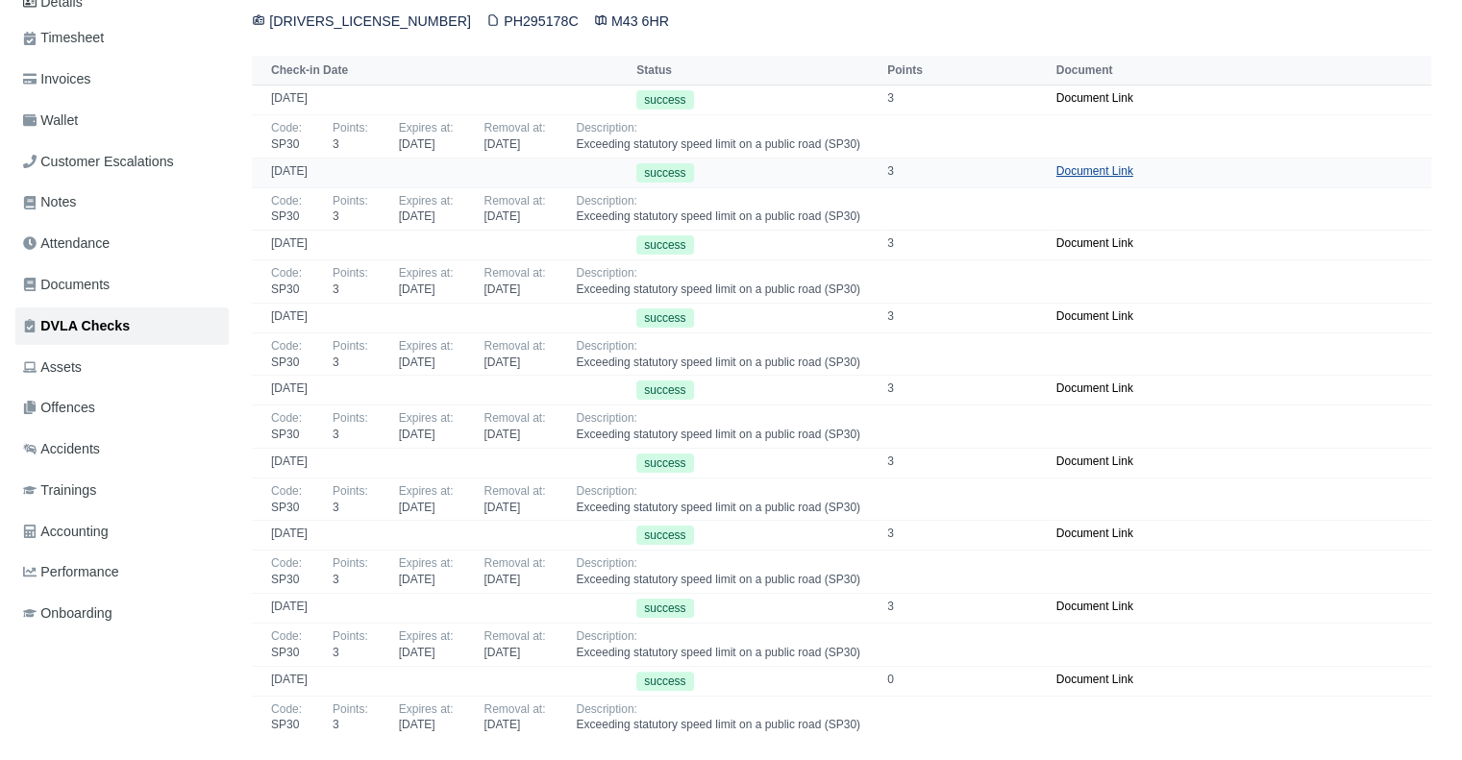
click at [1084, 168] on link "Document Link" at bounding box center [1094, 170] width 77 height 13
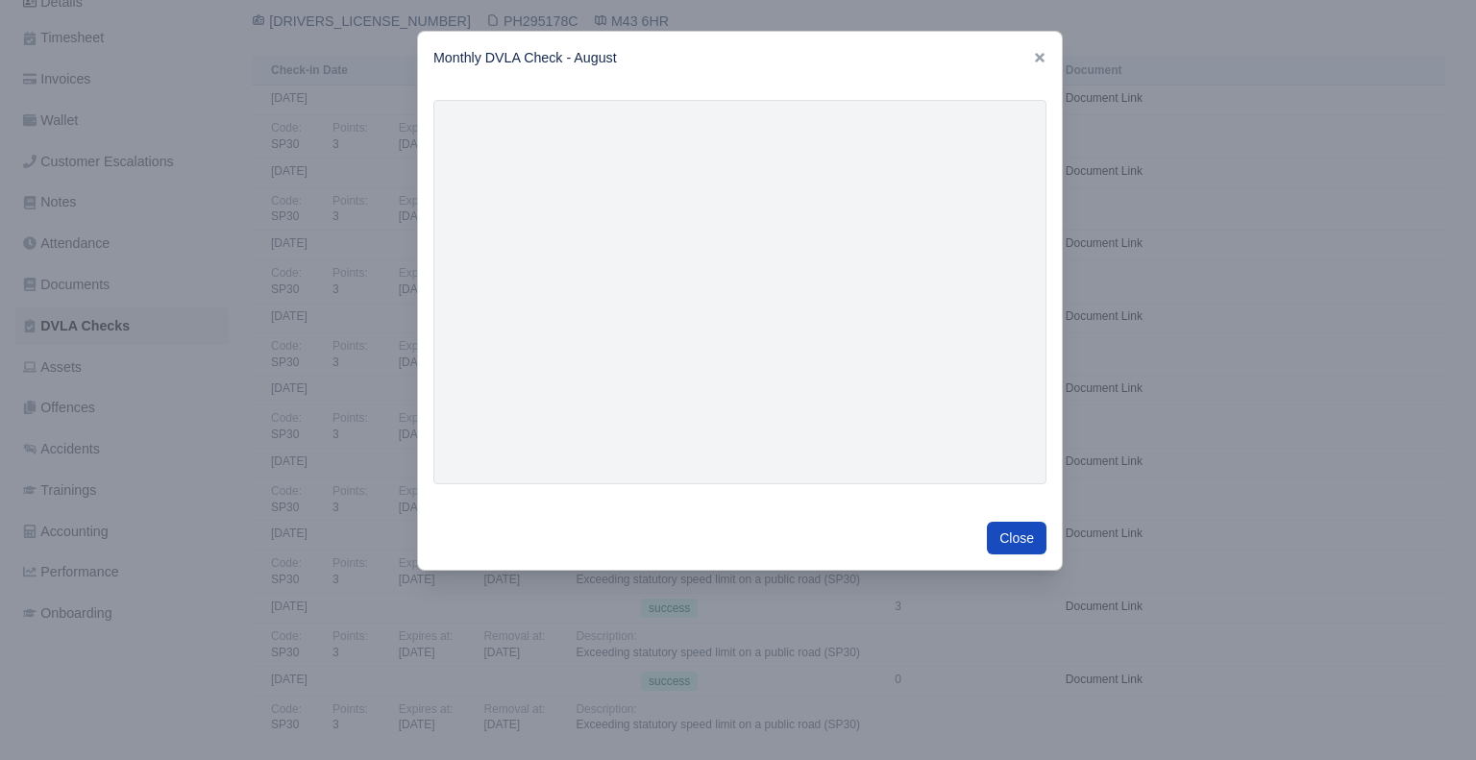
click at [1027, 62] on div "Monthly DVLA Check - August" at bounding box center [740, 58] width 644 height 53
click at [1038, 61] on icon at bounding box center [1040, 58] width 10 height 10
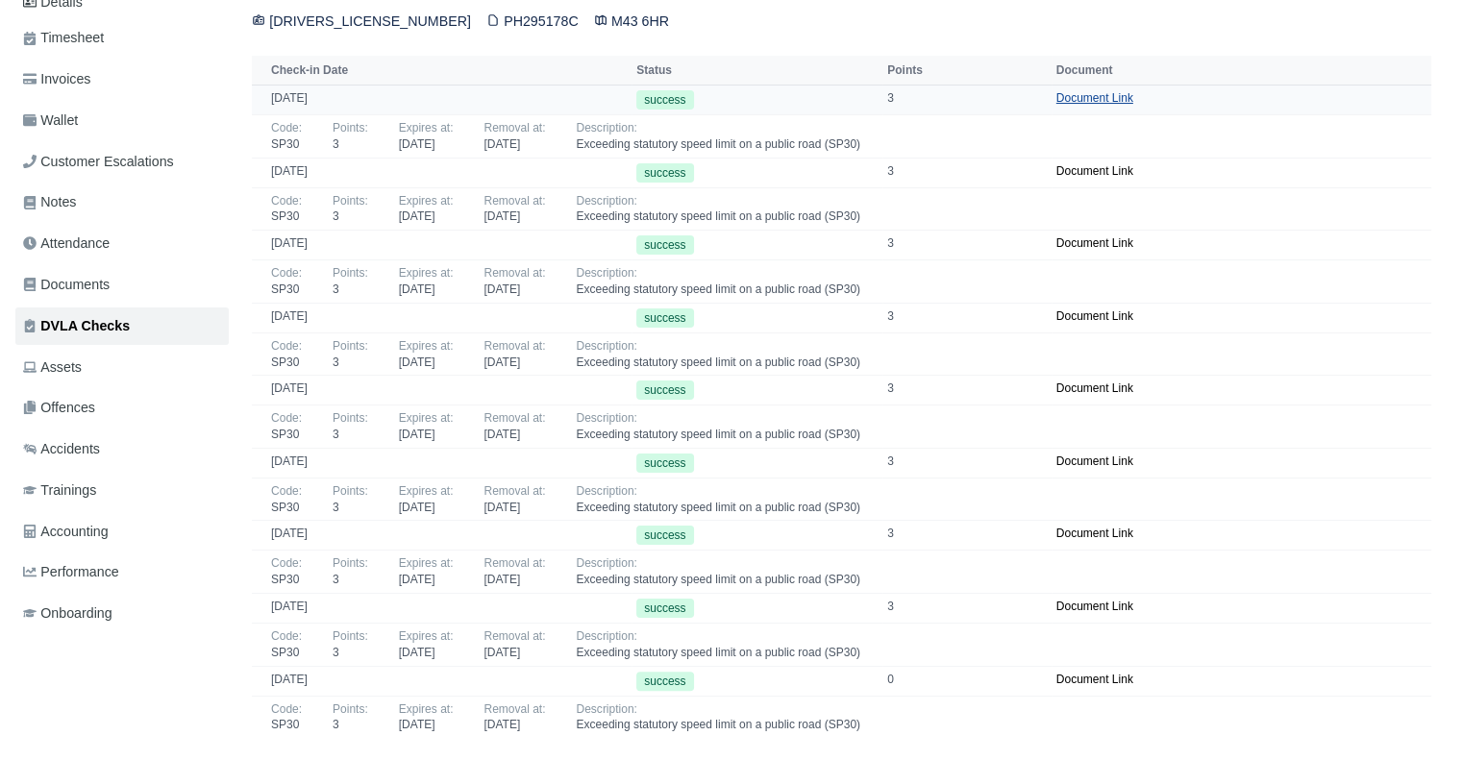
click at [1100, 98] on link "Document Link" at bounding box center [1094, 97] width 77 height 13
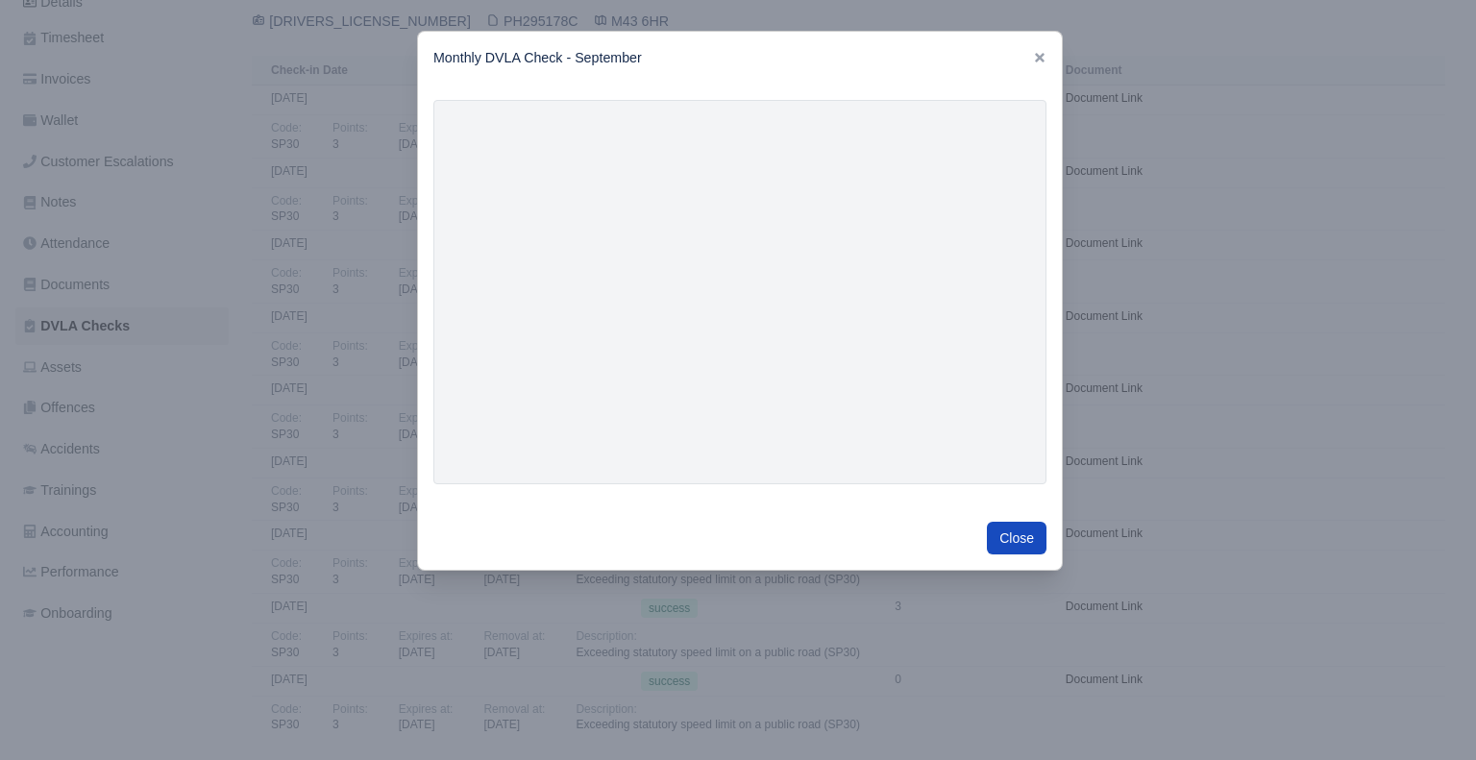
click at [1033, 65] on link at bounding box center [1039, 57] width 13 height 15
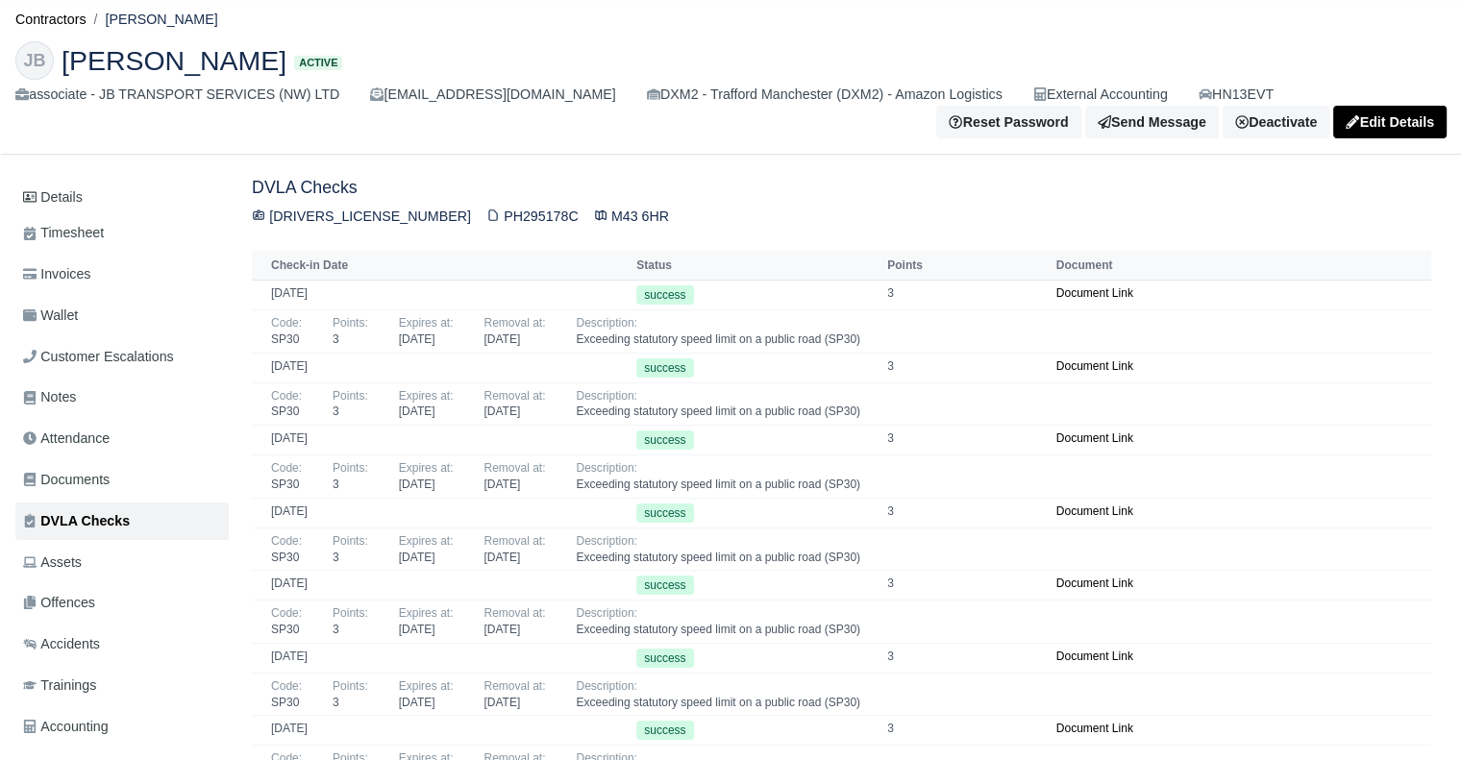
scroll to position [16, 0]
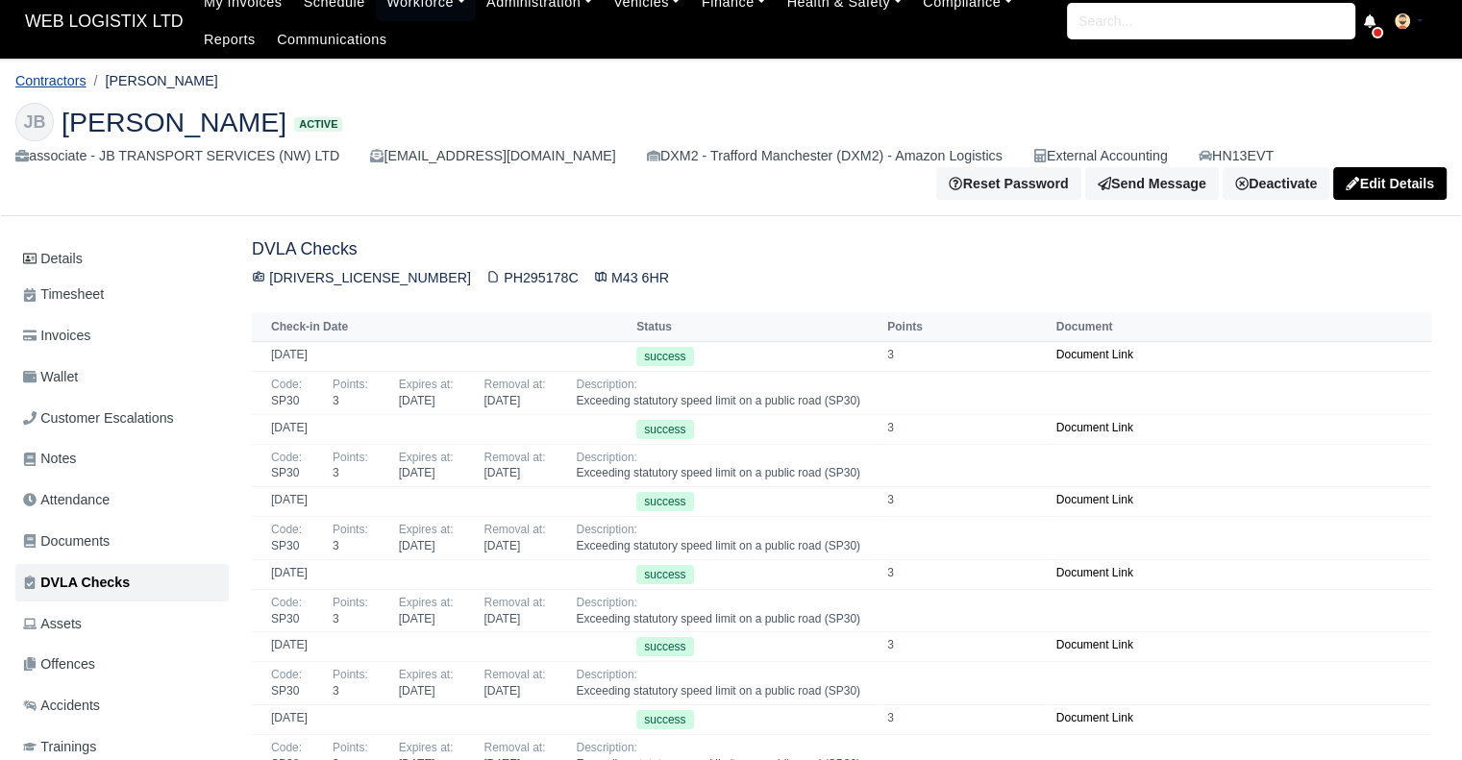
click at [73, 82] on link "Contractors" at bounding box center [50, 80] width 71 height 15
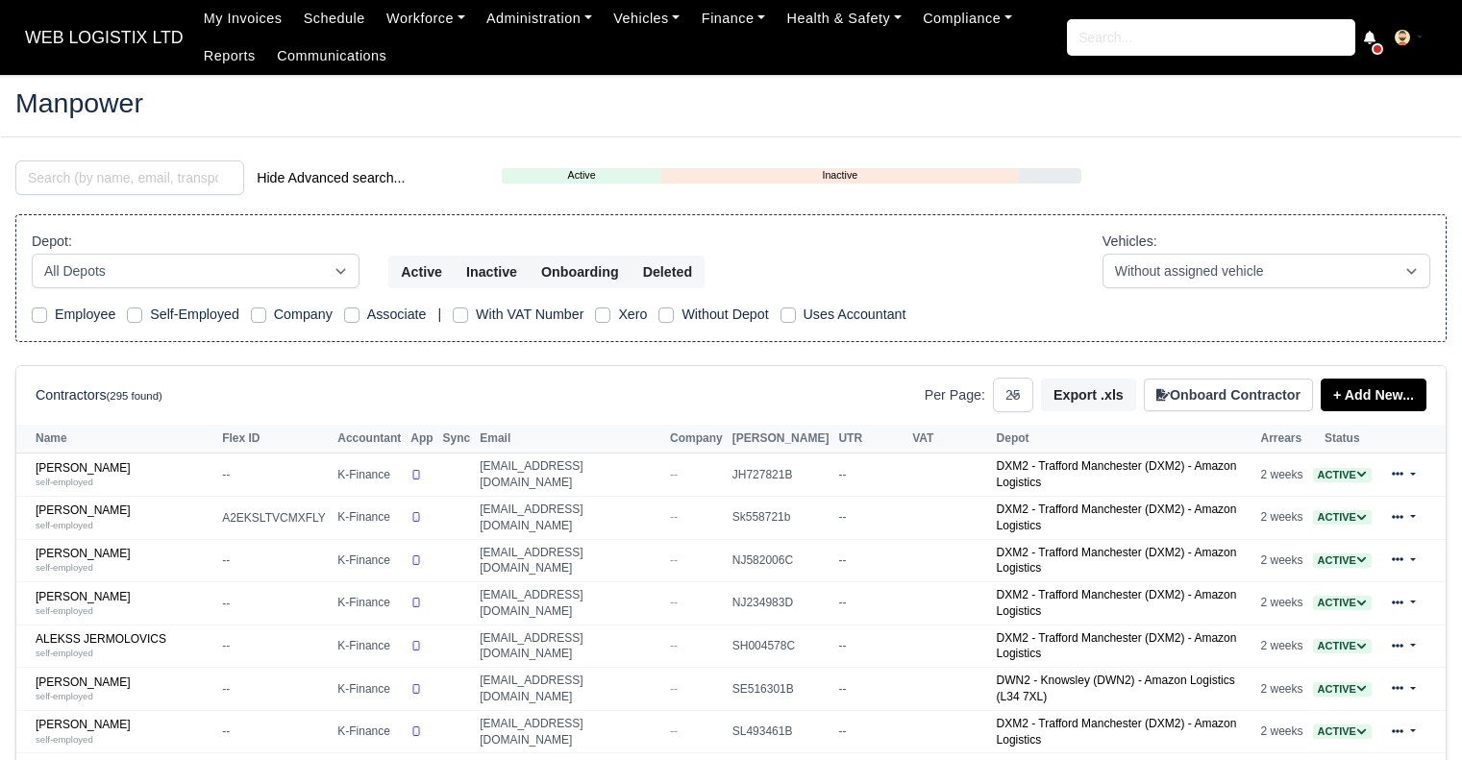
select select "25"
click at [141, 160] on input "search" at bounding box center [129, 177] width 229 height 35
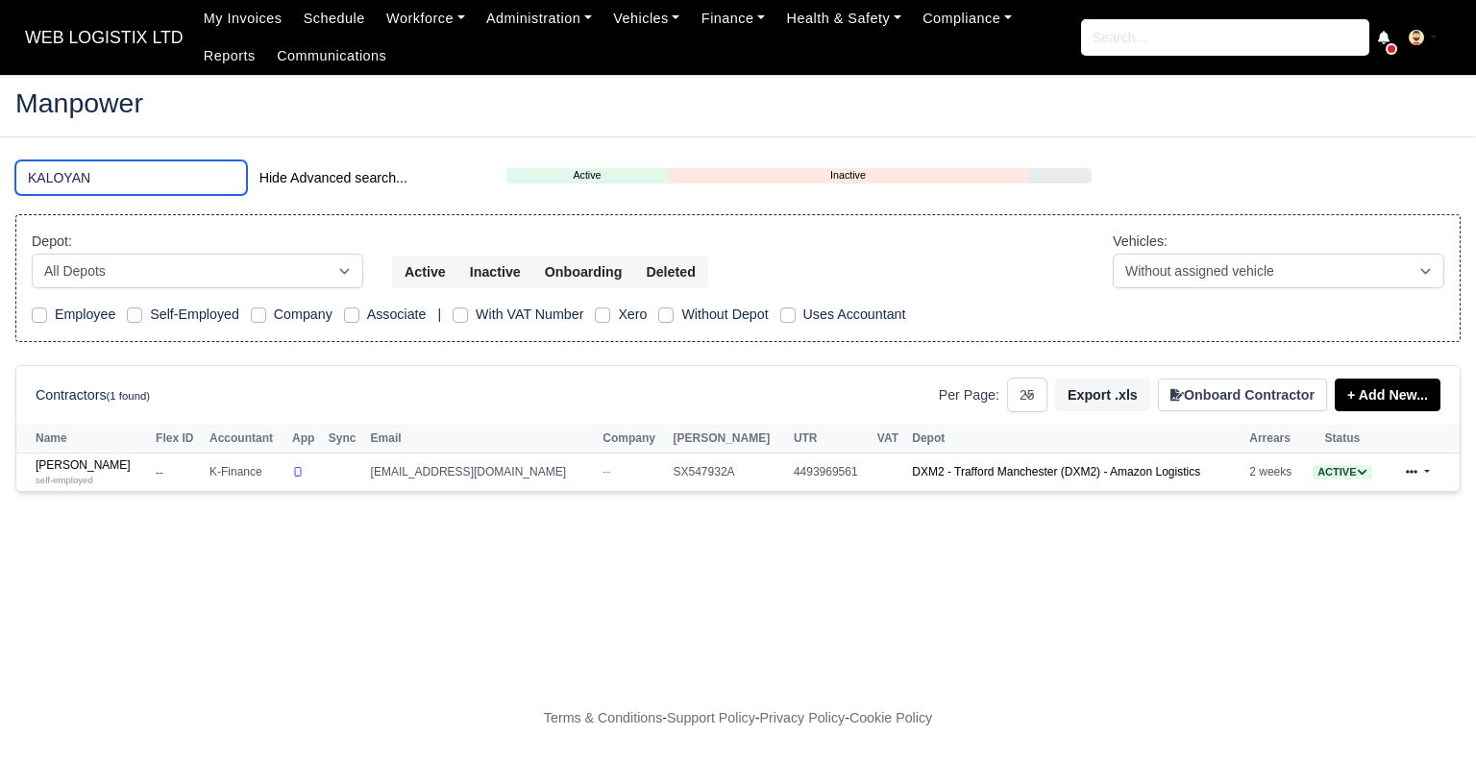
type input "KALOYAN"
click at [119, 458] on link "[PERSON_NAME] self-employed" at bounding box center [91, 472] width 111 height 28
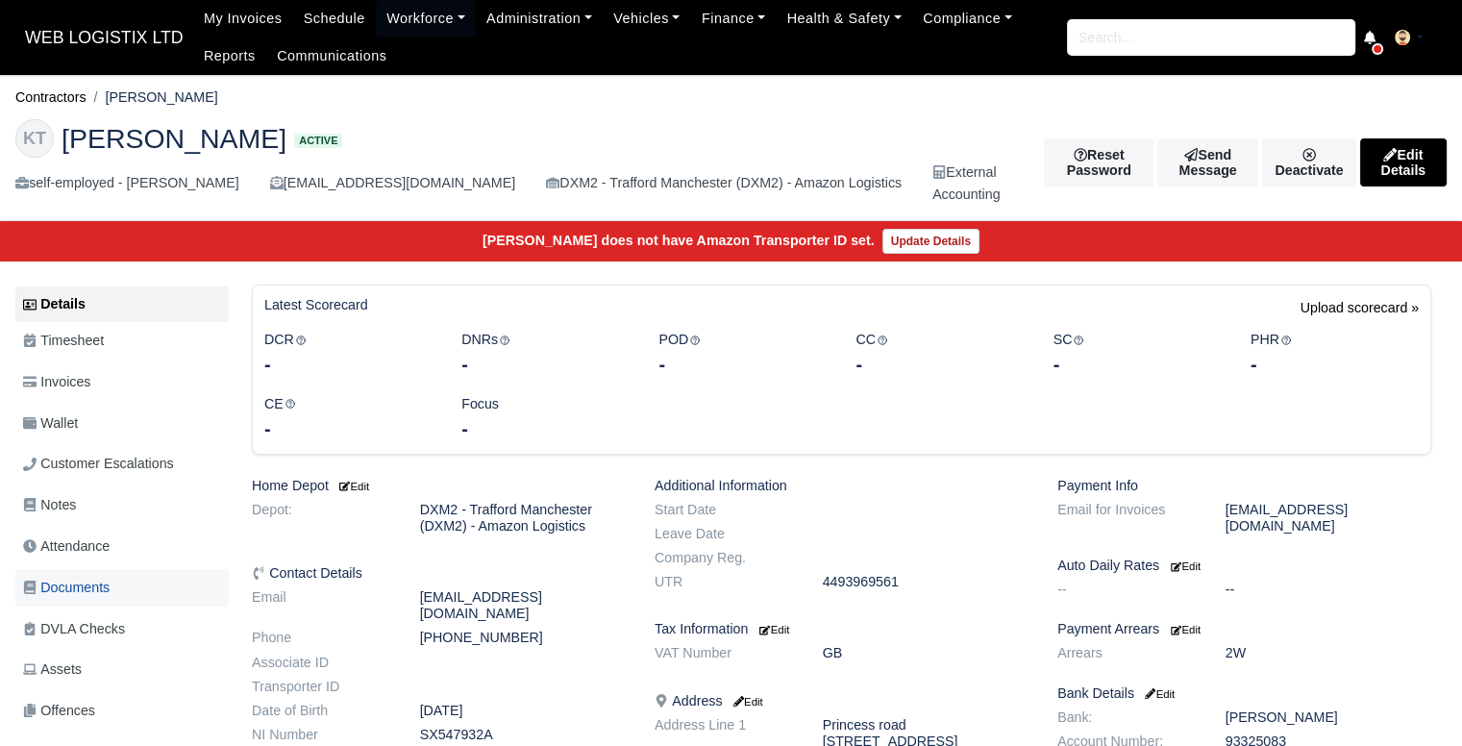
click at [127, 580] on link "Documents" at bounding box center [121, 587] width 213 height 37
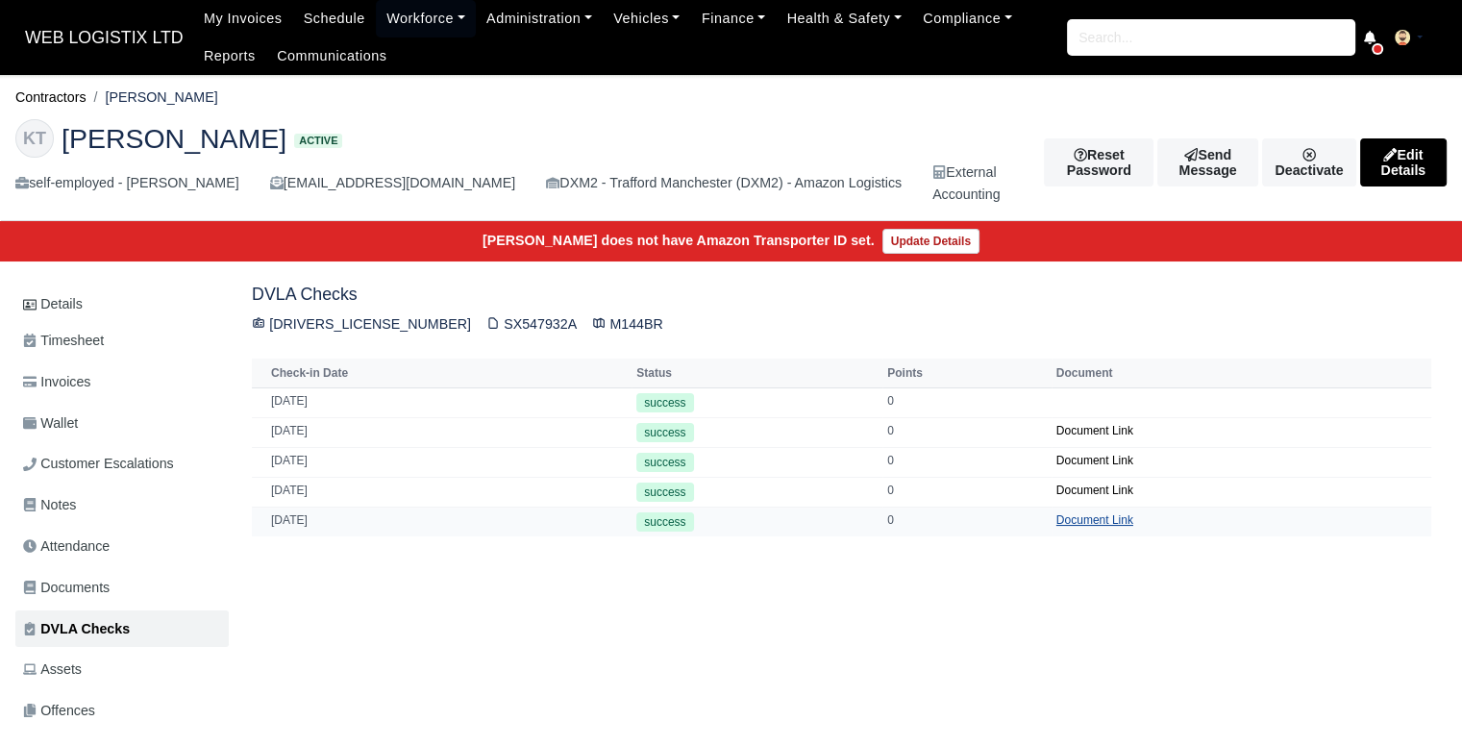
click at [1105, 520] on link "Document Link" at bounding box center [1094, 519] width 77 height 13
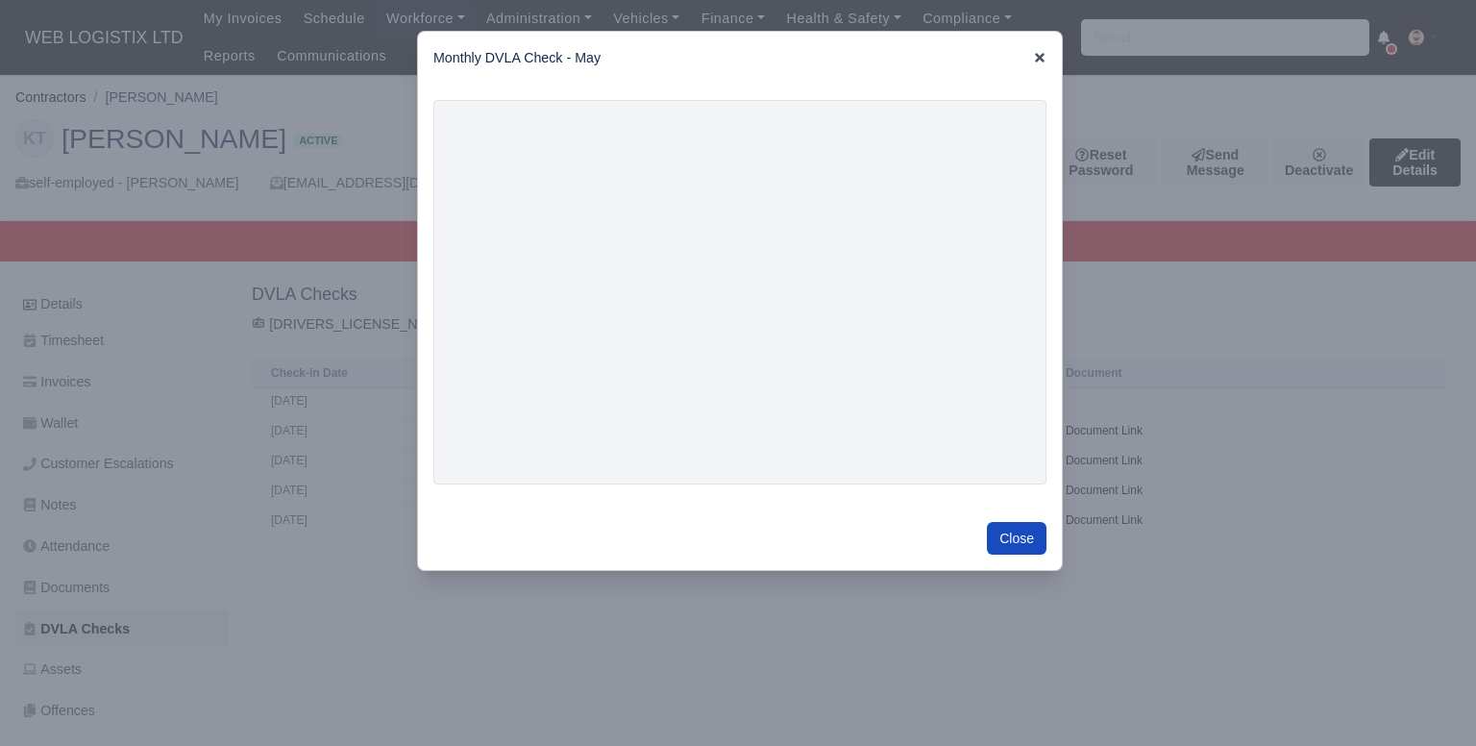
click at [1035, 60] on icon at bounding box center [1040, 58] width 10 height 10
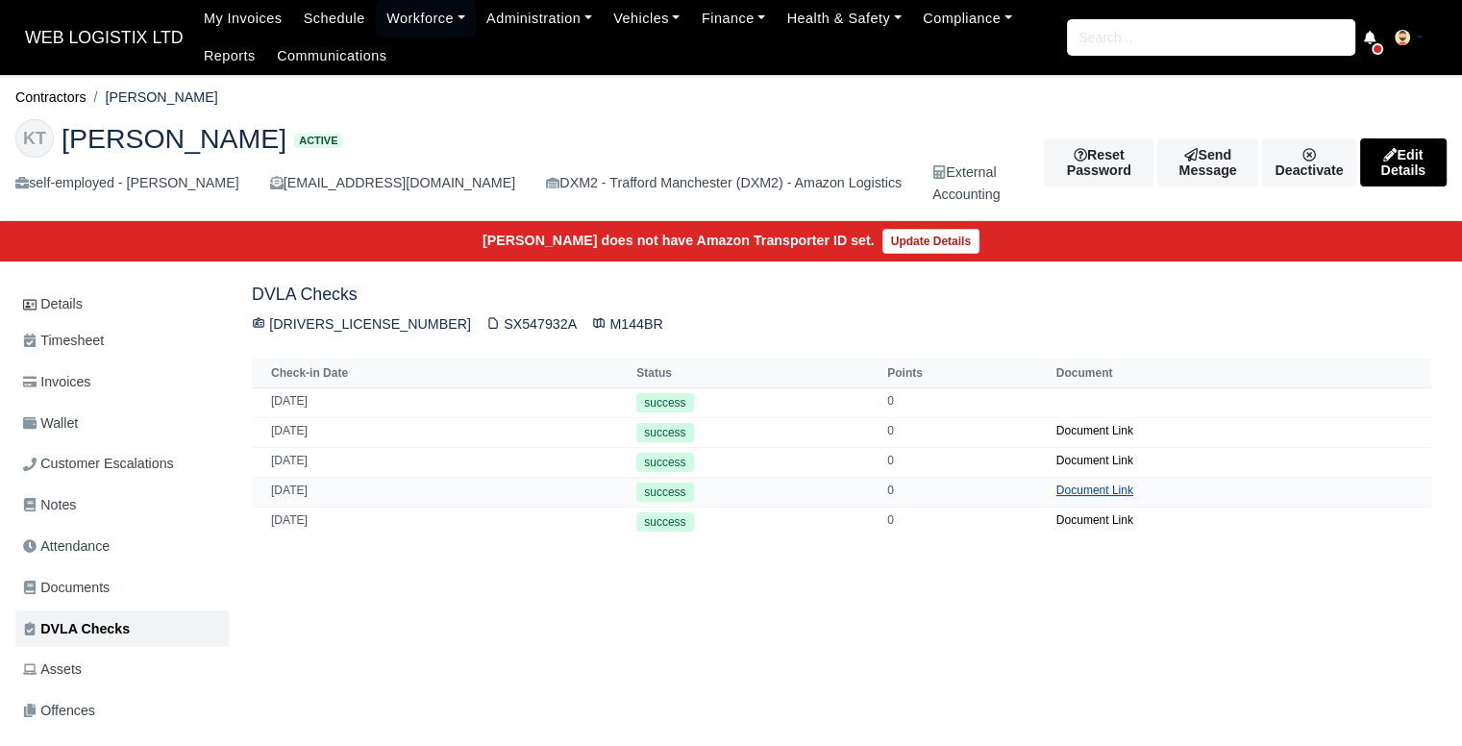
click at [1057, 485] on link "Document Link" at bounding box center [1094, 489] width 77 height 13
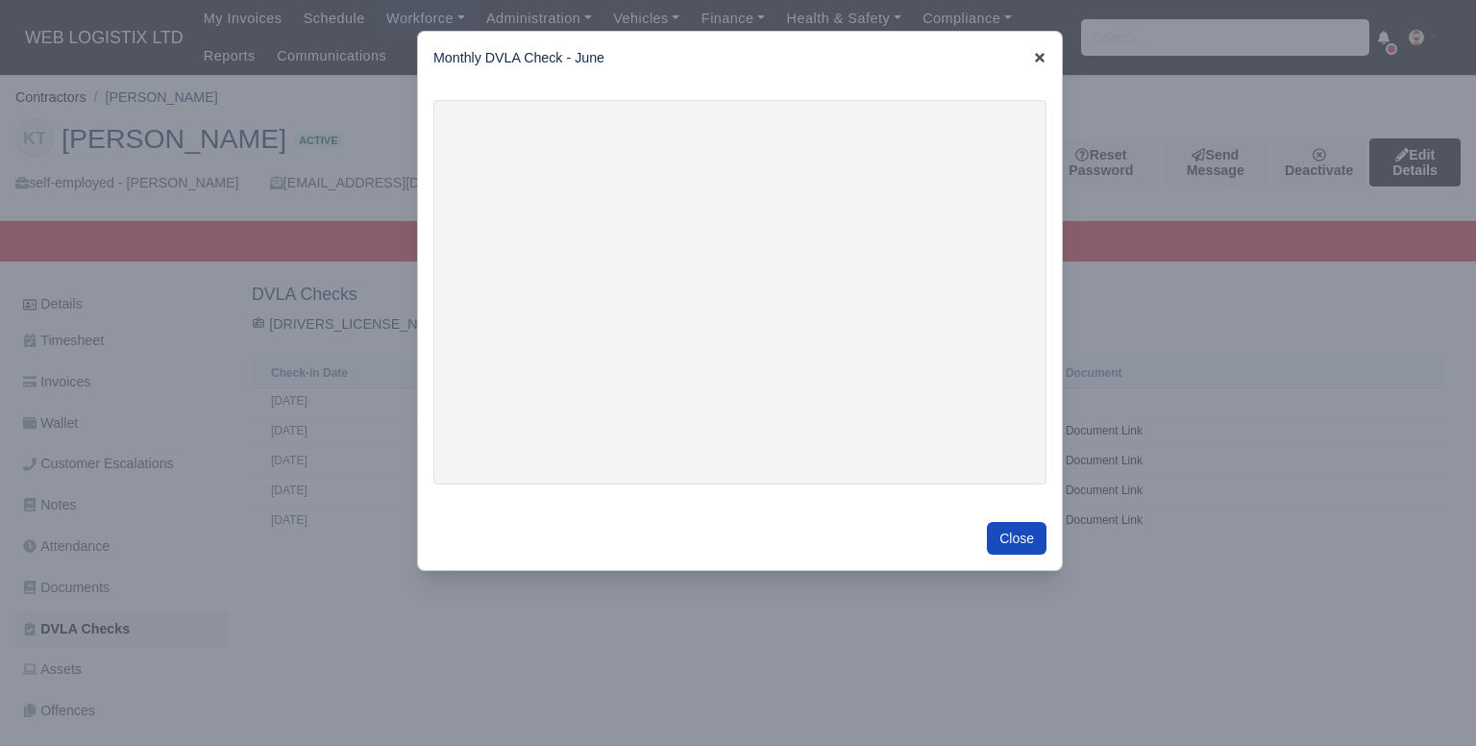
click at [1033, 58] on icon at bounding box center [1039, 57] width 13 height 13
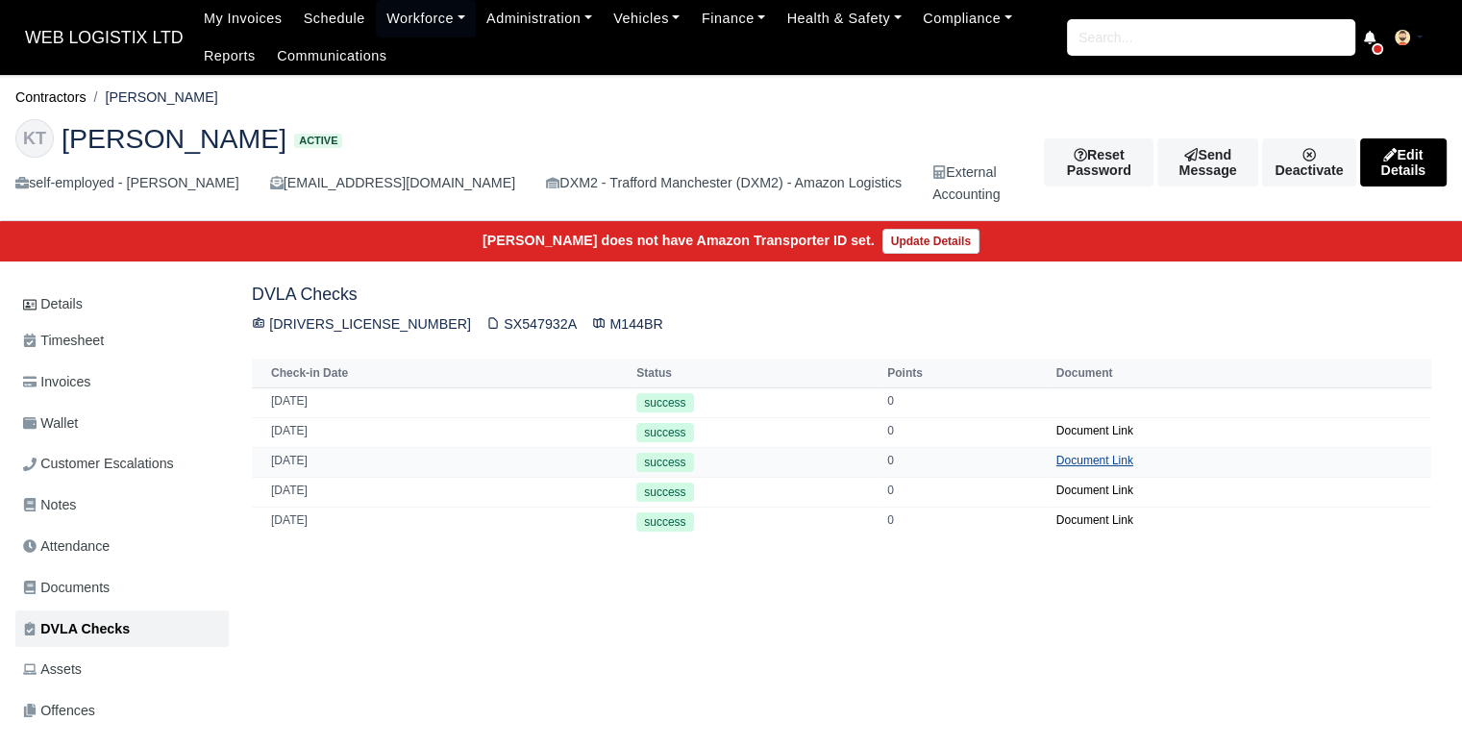
click at [1080, 460] on link "Document Link" at bounding box center [1094, 460] width 77 height 13
